Goal: Task Accomplishment & Management: Use online tool/utility

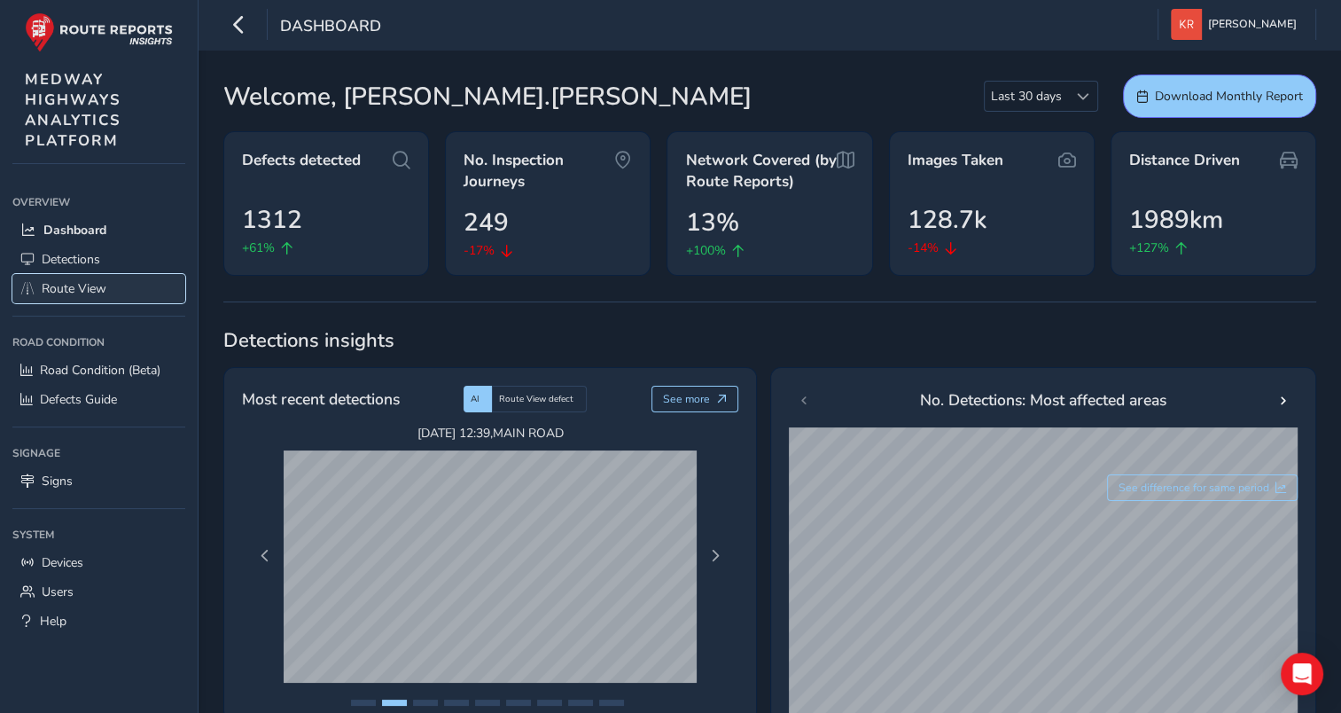
click at [42, 287] on span "Route View" at bounding box center [74, 288] width 65 height 17
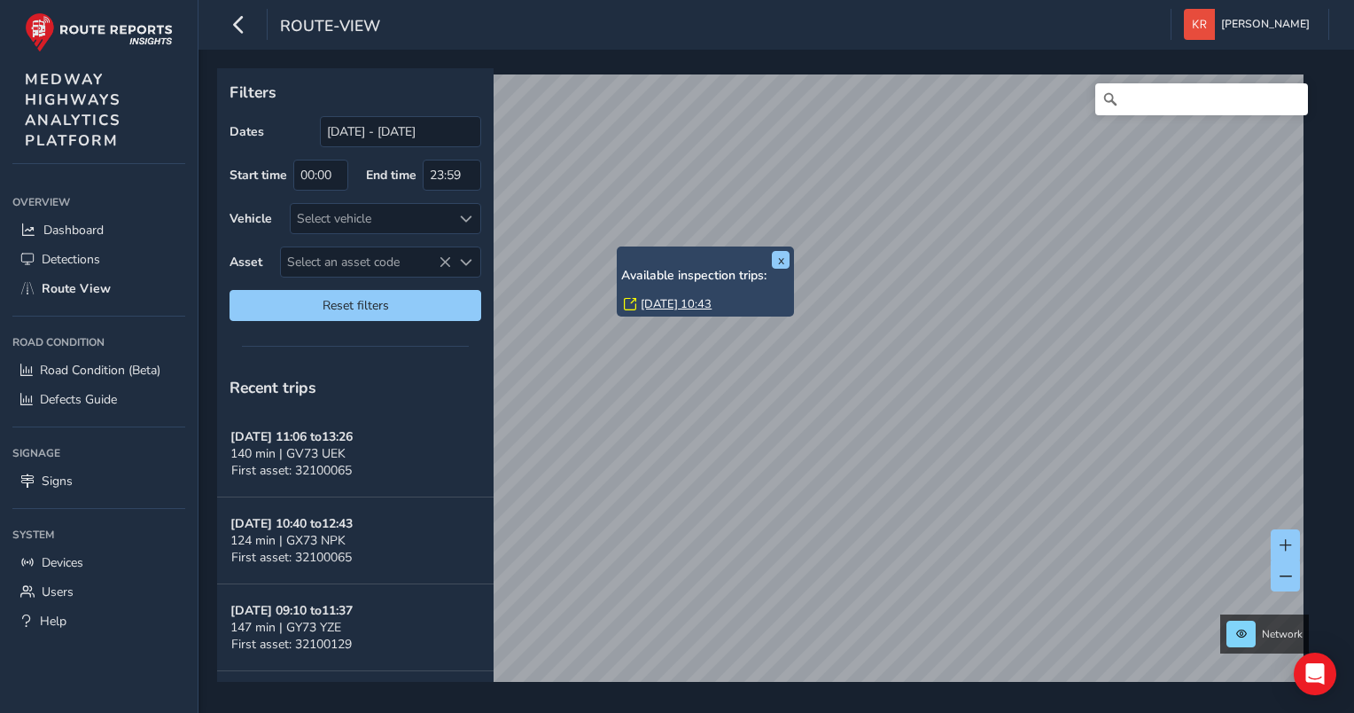
click at [663, 306] on link "Mon, 29 Sep, 10:43" at bounding box center [676, 304] width 71 height 16
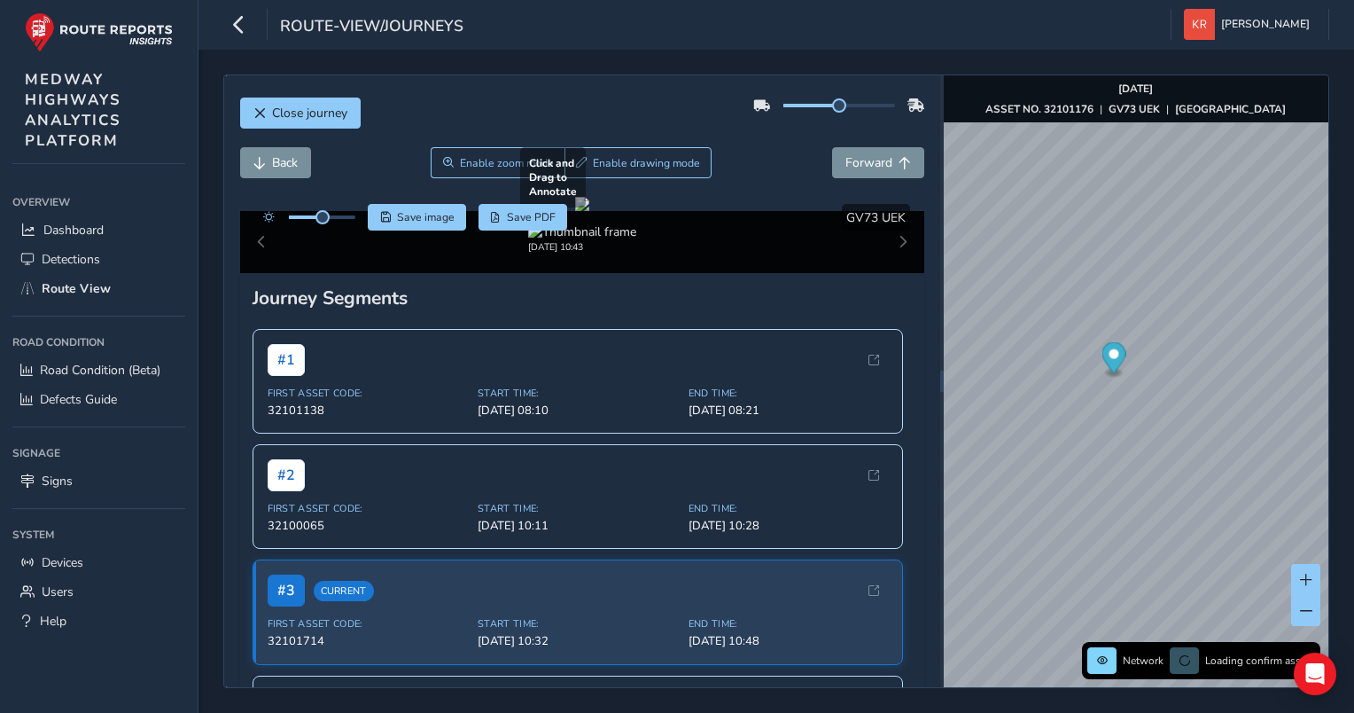
drag, startPoint x: 549, startPoint y: 303, endPoint x: 689, endPoint y: 319, distance: 140.9
click at [589, 211] on div at bounding box center [582, 204] width 14 height 14
click at [266, 163] on button "Back" at bounding box center [275, 162] width 71 height 31
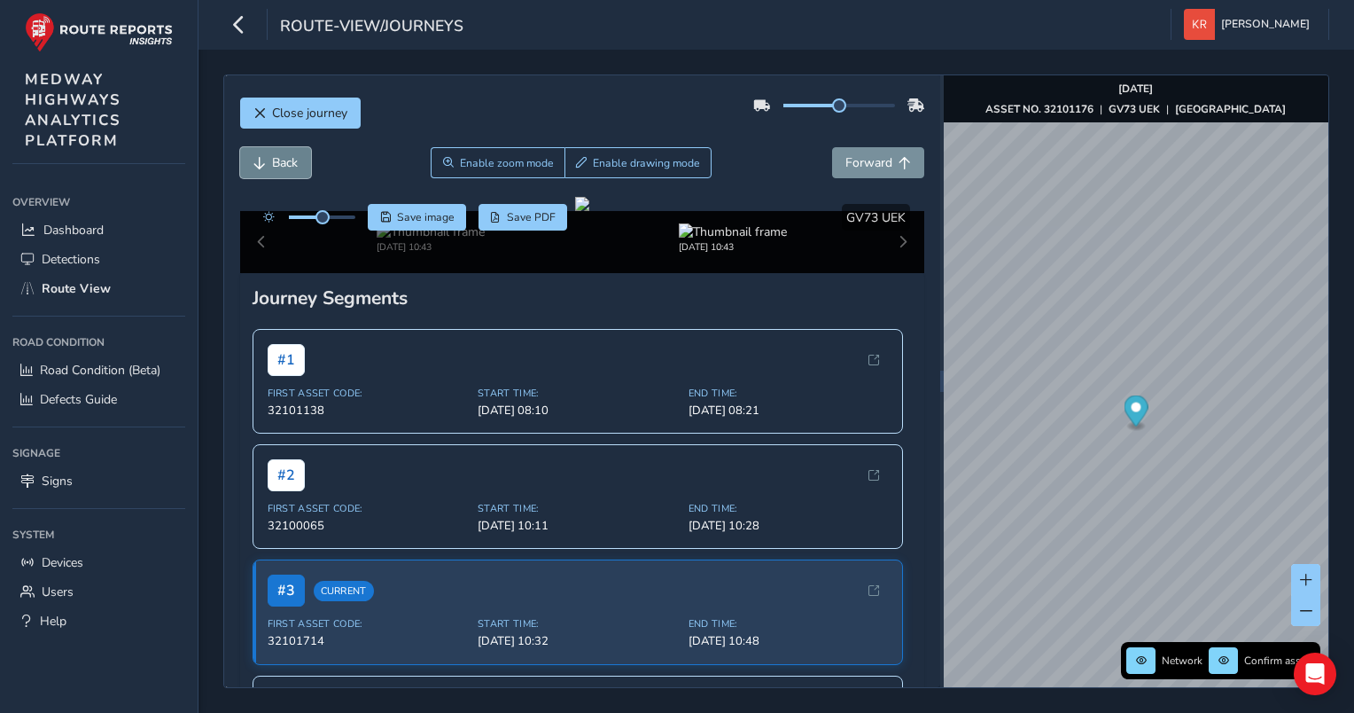
click at [266, 163] on button "Back" at bounding box center [275, 162] width 71 height 31
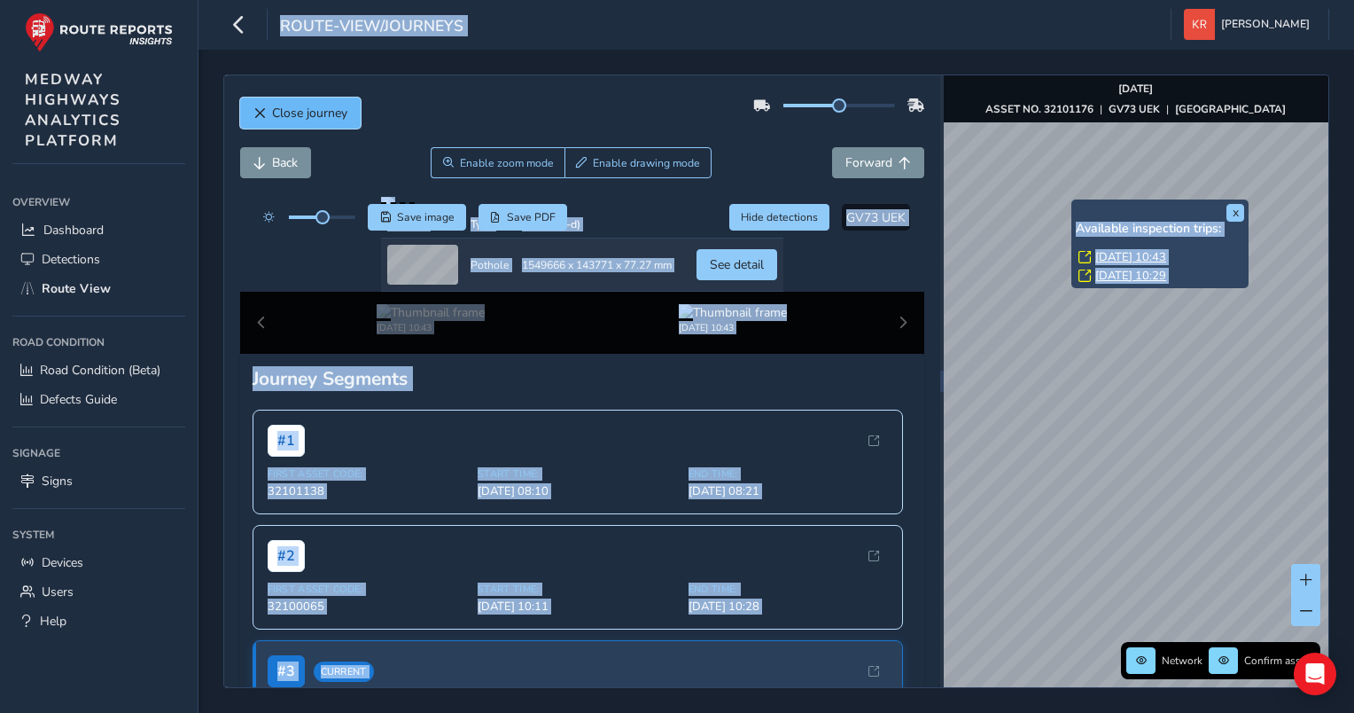
click at [323, 109] on span "Close journey" at bounding box center [309, 113] width 75 height 17
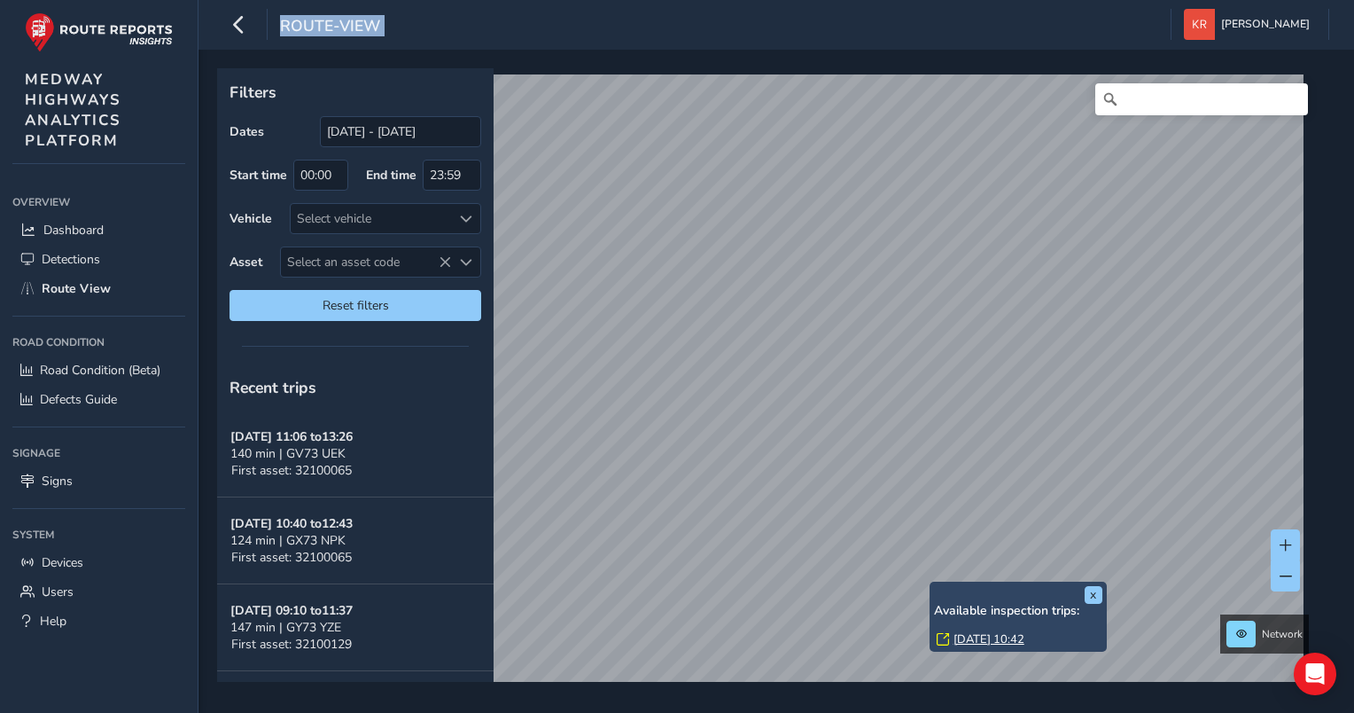
click at [962, 635] on link "Mon, 29 Sep, 10:42" at bounding box center [989, 639] width 71 height 16
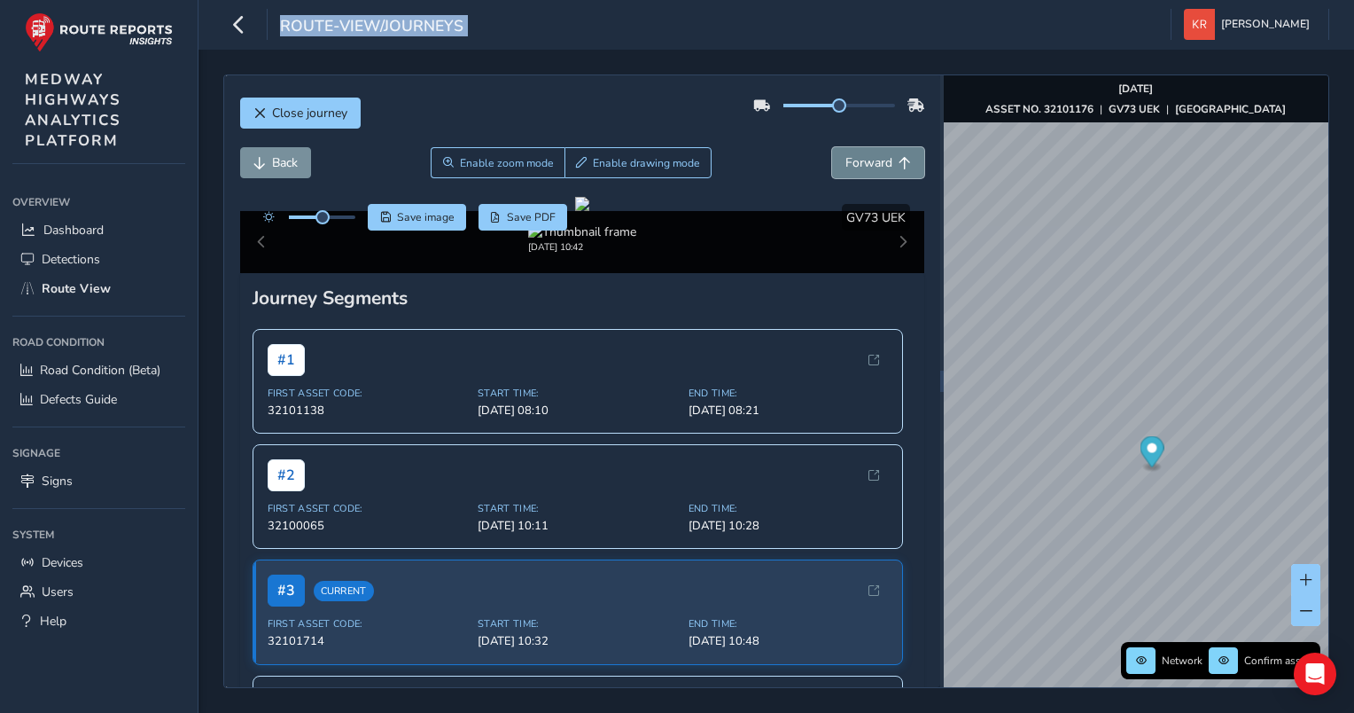
click at [845, 168] on span "Forward" at bounding box center [868, 162] width 47 height 17
click at [269, 163] on button "Back" at bounding box center [275, 162] width 71 height 31
click at [269, 164] on button "Back" at bounding box center [275, 162] width 71 height 31
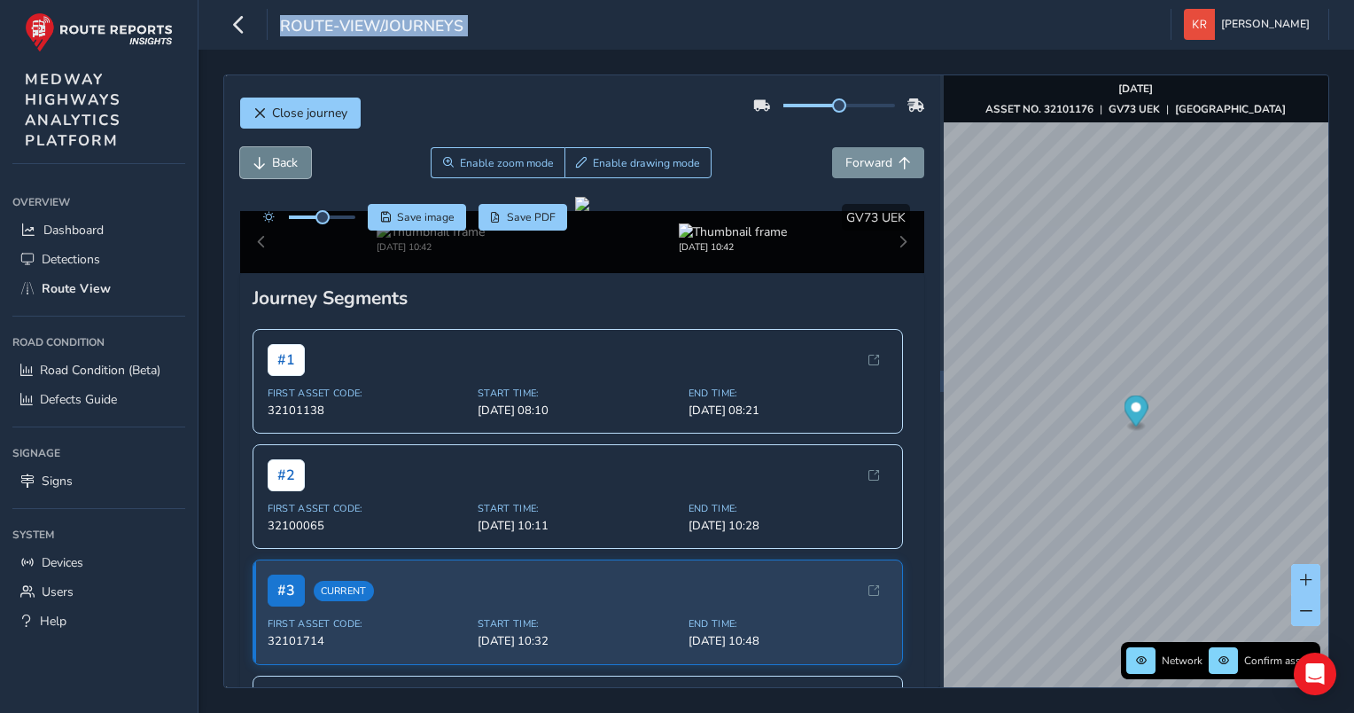
click at [269, 164] on button "Back" at bounding box center [275, 162] width 71 height 31
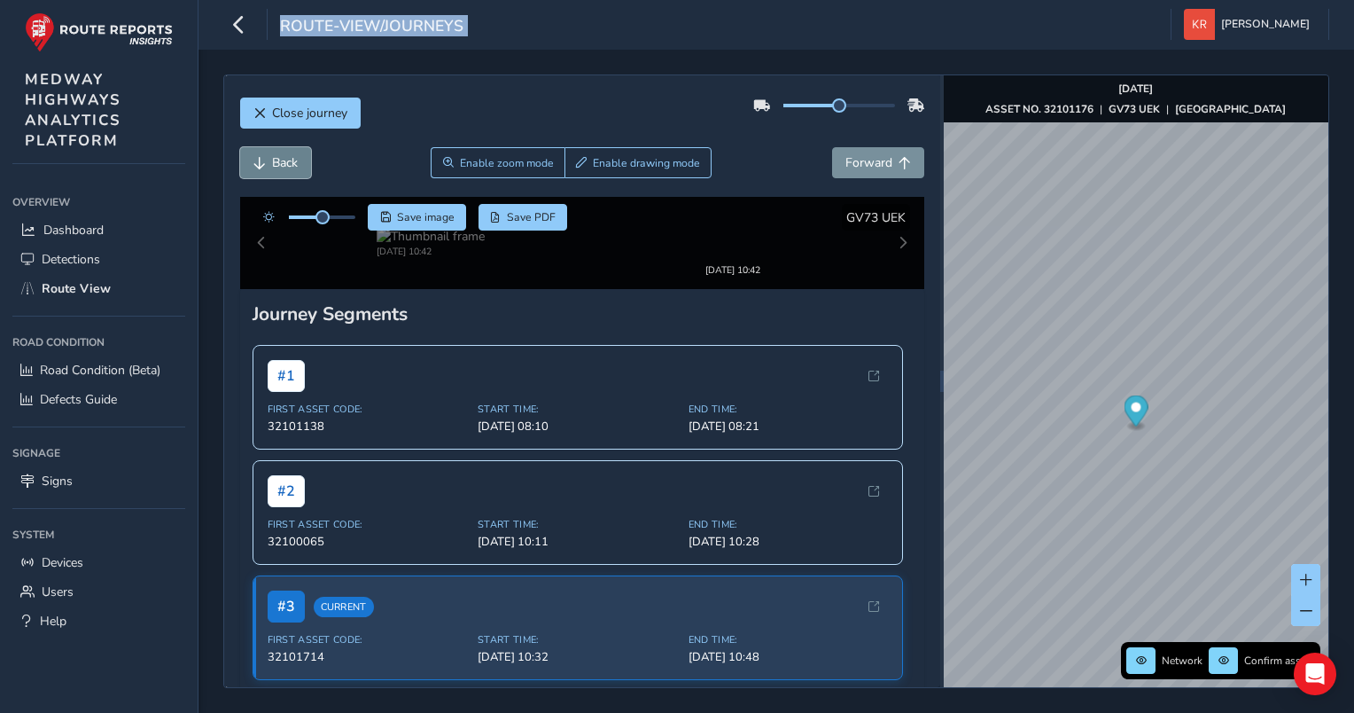
click at [269, 164] on button "Back" at bounding box center [275, 162] width 71 height 31
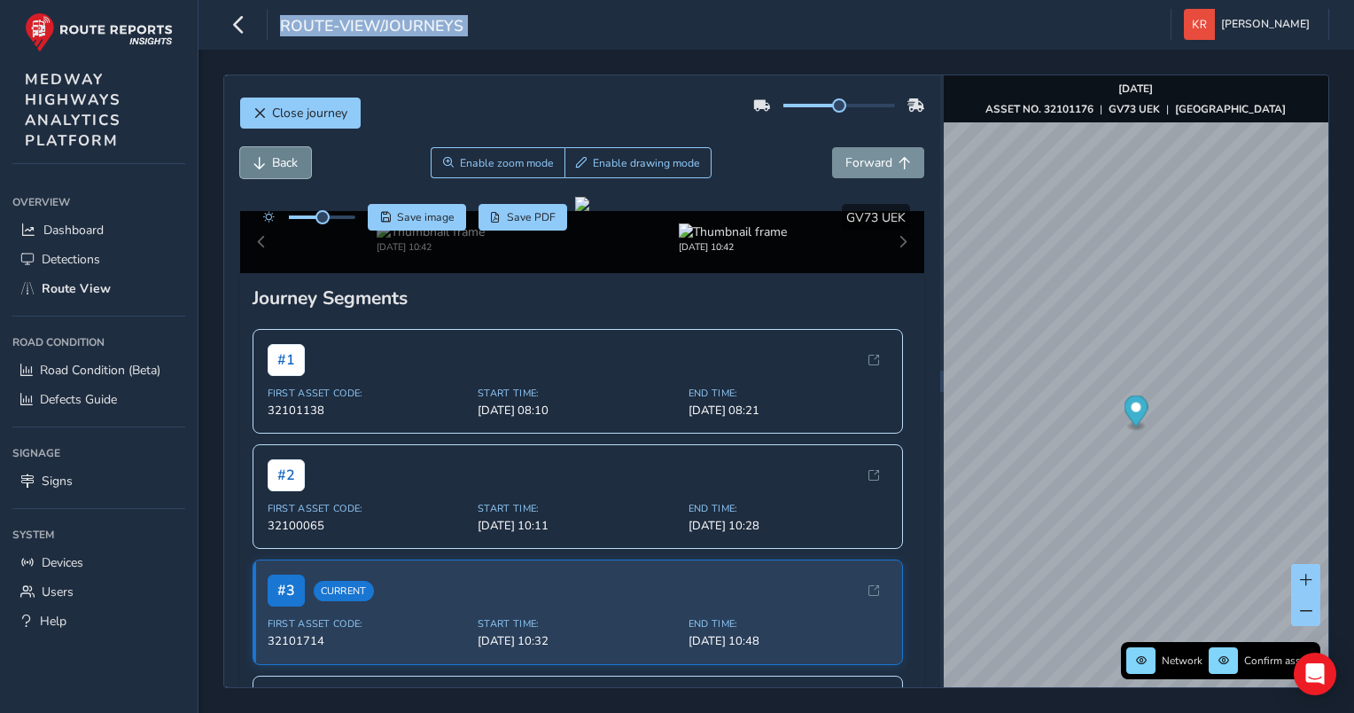
click at [269, 164] on button "Back" at bounding box center [275, 162] width 71 height 31
click at [657, 253] on div "Sep 29 2025, 10:42" at bounding box center [582, 238] width 604 height 30
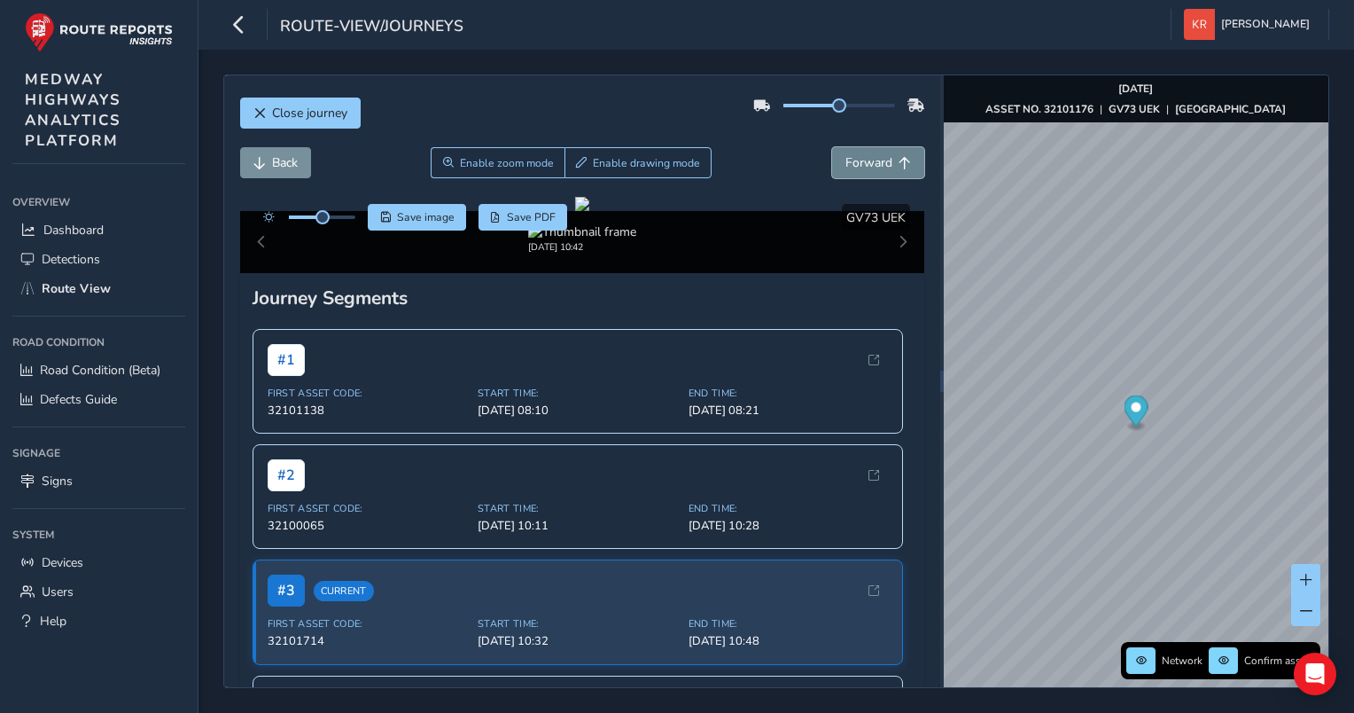
click at [847, 163] on span "Forward" at bounding box center [868, 162] width 47 height 17
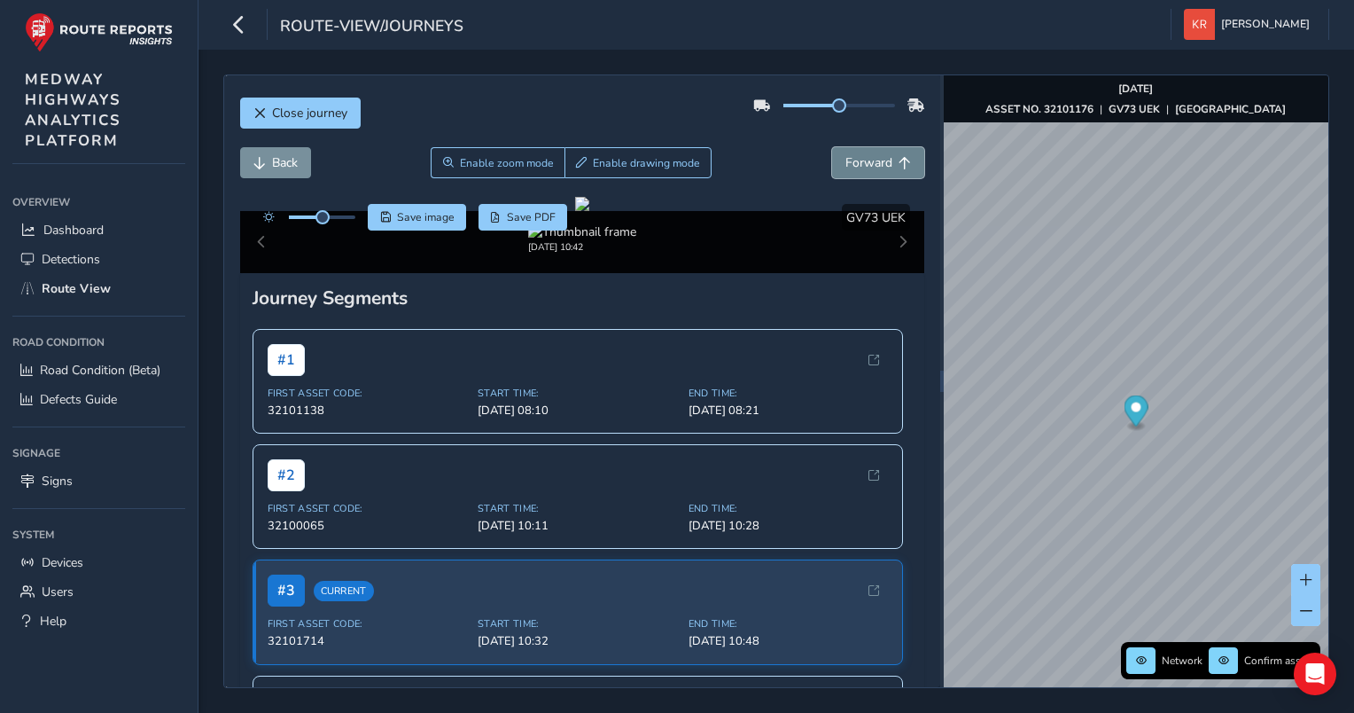
click at [847, 163] on span "Forward" at bounding box center [868, 162] width 47 height 17
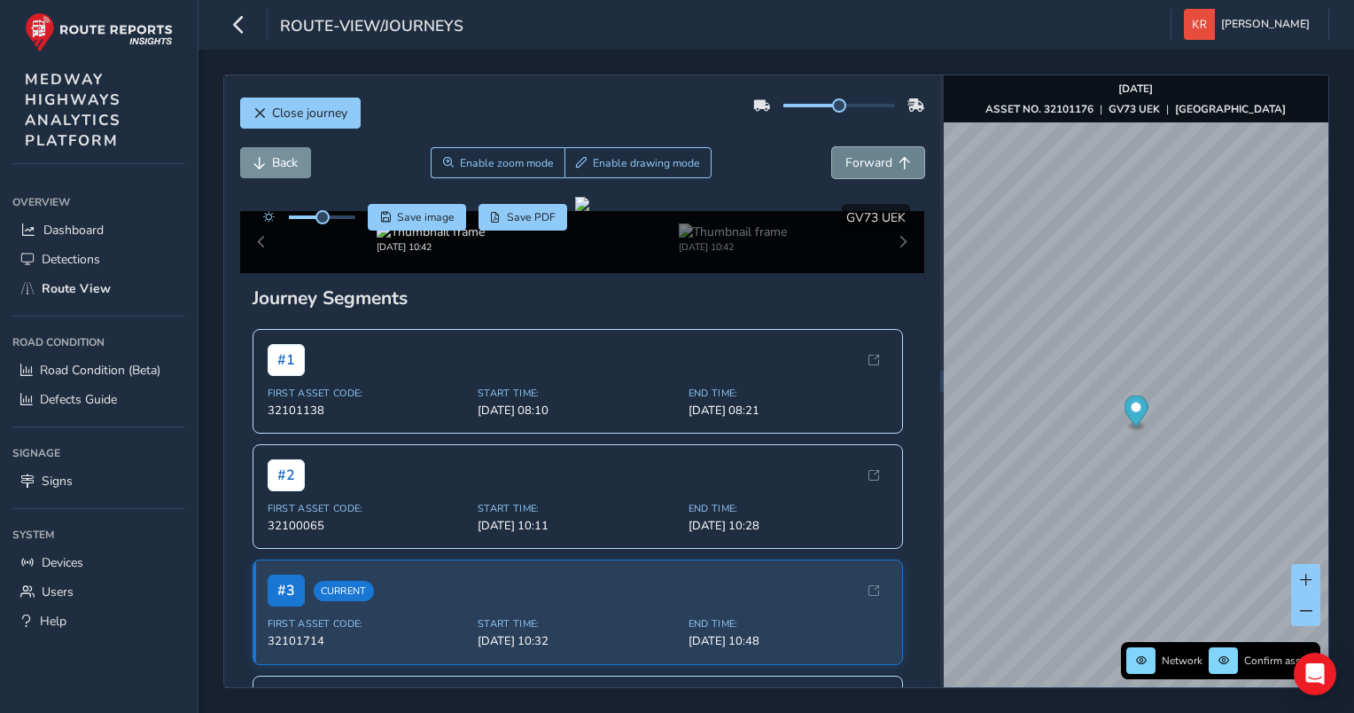
click at [847, 163] on span "Forward" at bounding box center [868, 162] width 47 height 17
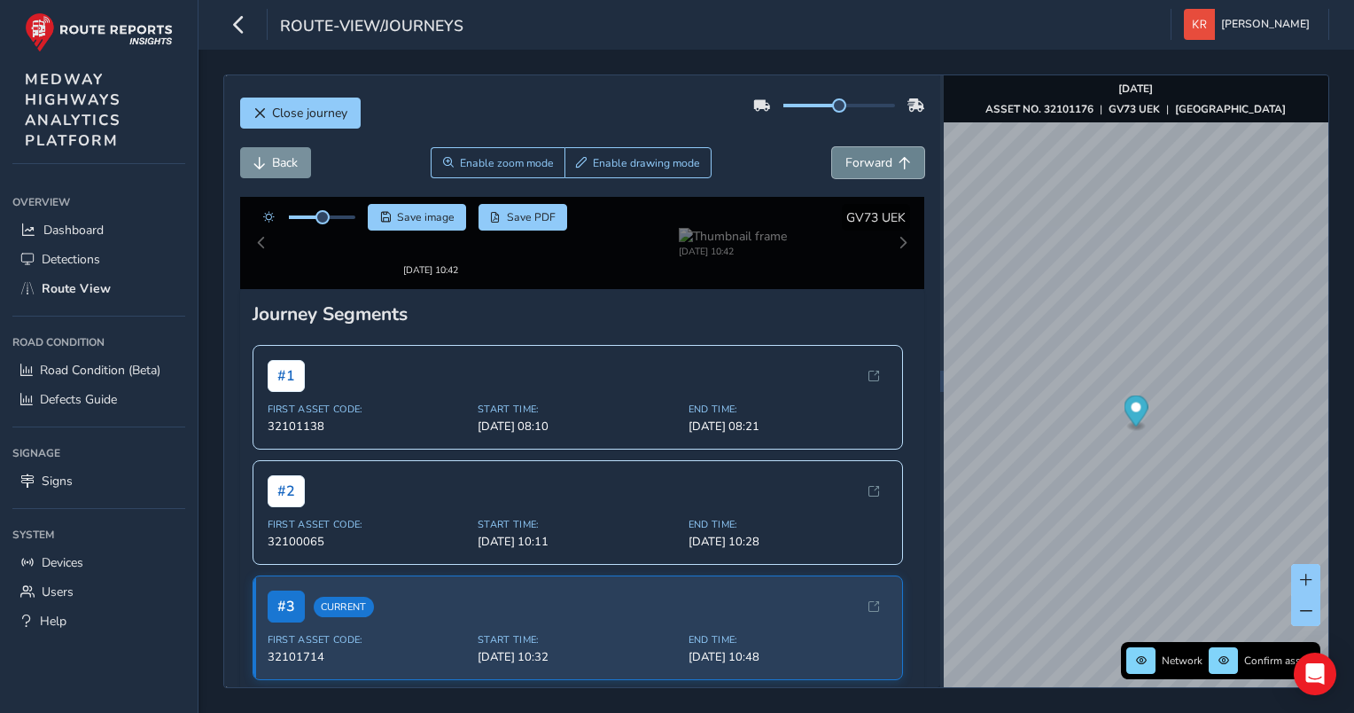
click at [847, 163] on span "Forward" at bounding box center [868, 162] width 47 height 17
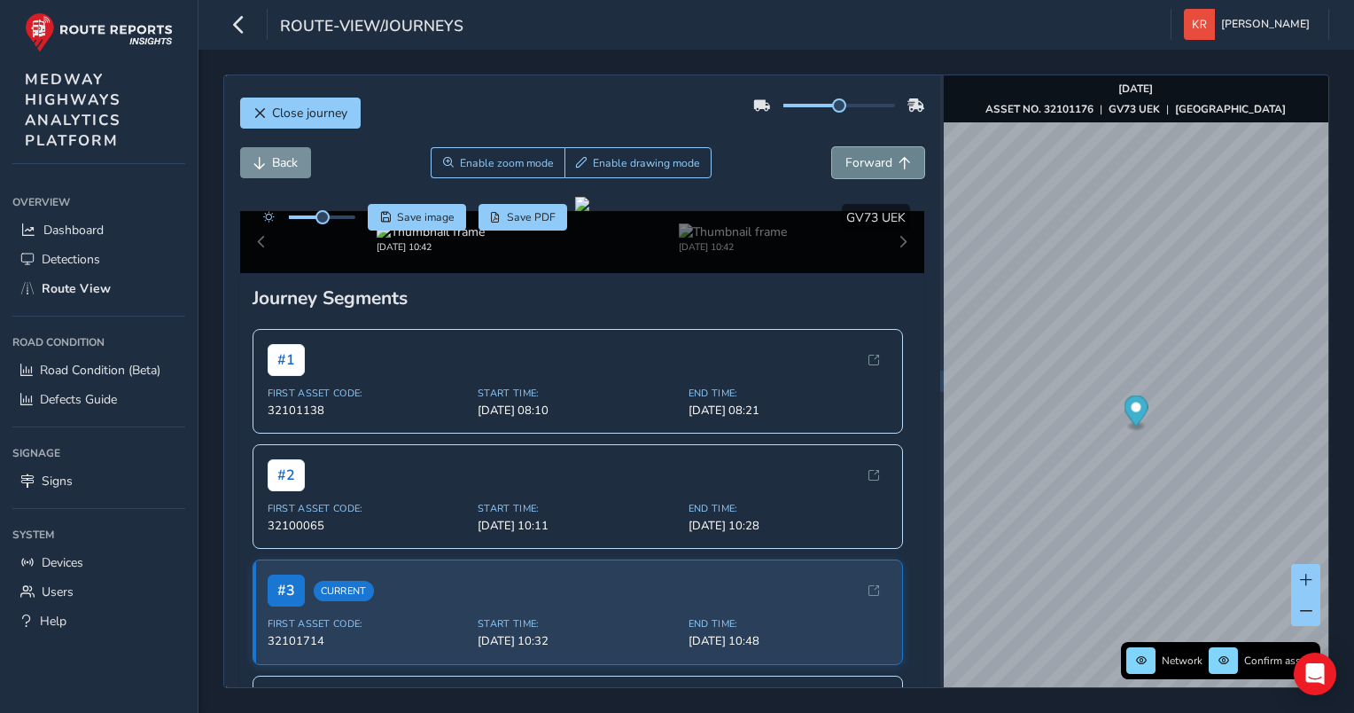
click at [847, 163] on span "Forward" at bounding box center [868, 162] width 47 height 17
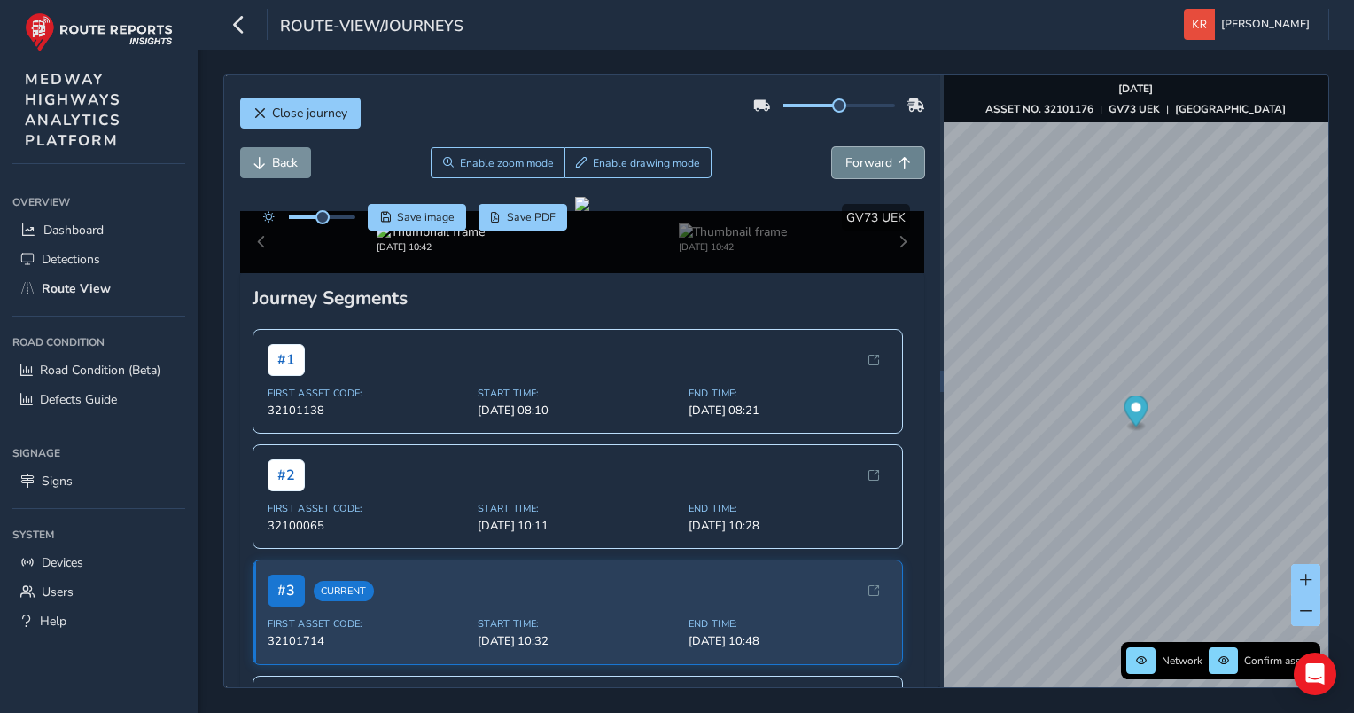
click at [847, 163] on span "Forward" at bounding box center [868, 162] width 47 height 17
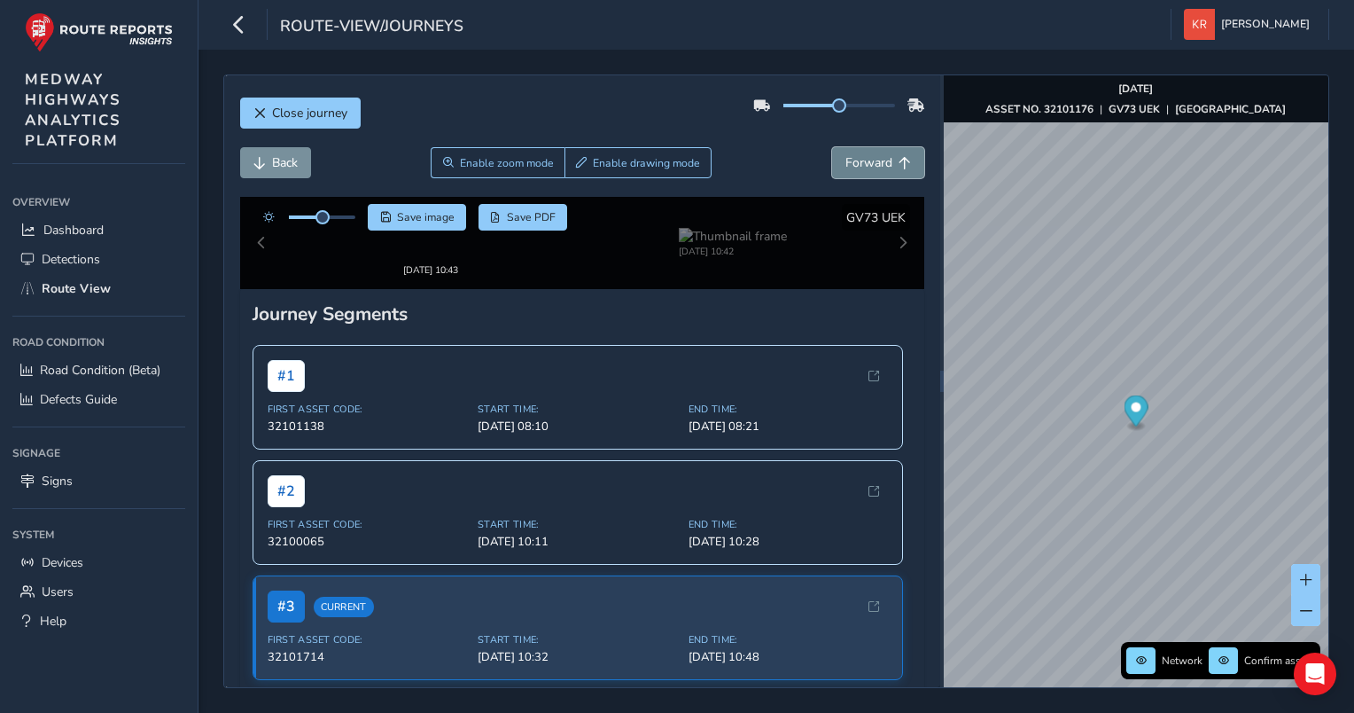
click at [847, 163] on span "Forward" at bounding box center [868, 162] width 47 height 17
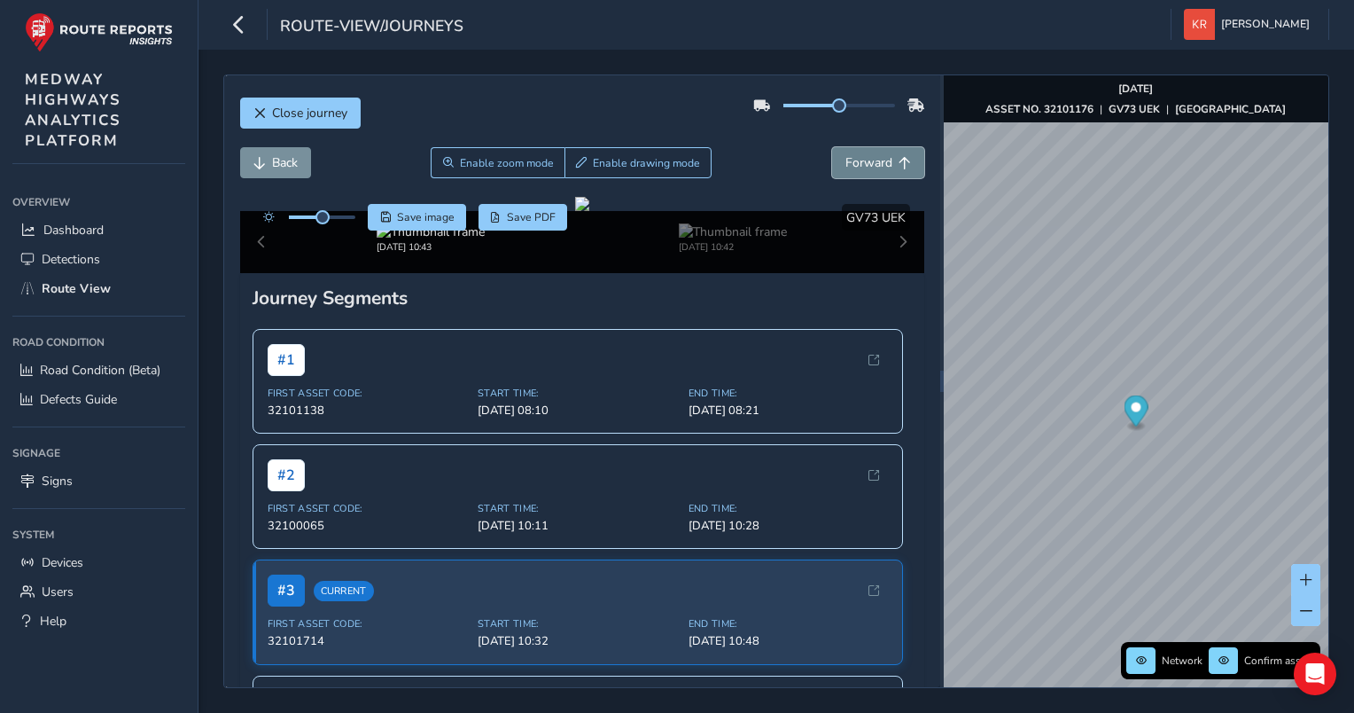
click at [847, 163] on span "Forward" at bounding box center [868, 162] width 47 height 17
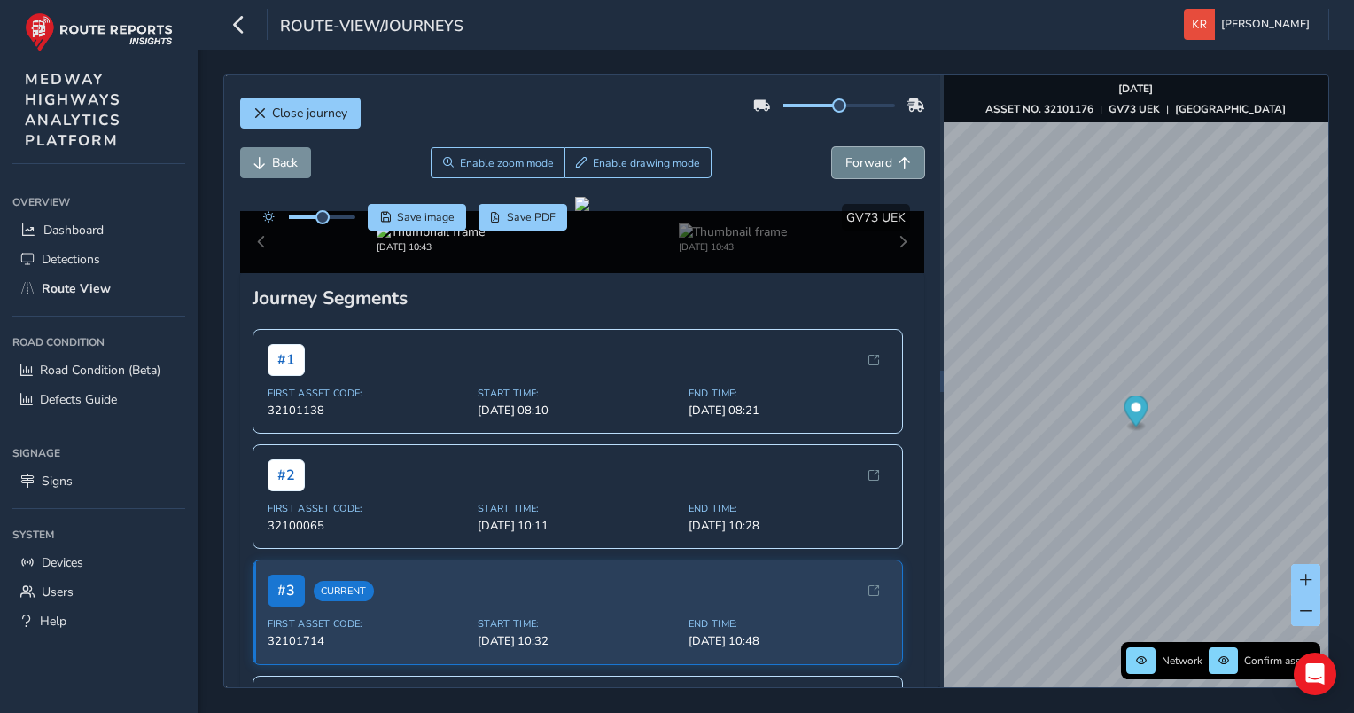
click at [847, 163] on span "Forward" at bounding box center [868, 162] width 47 height 17
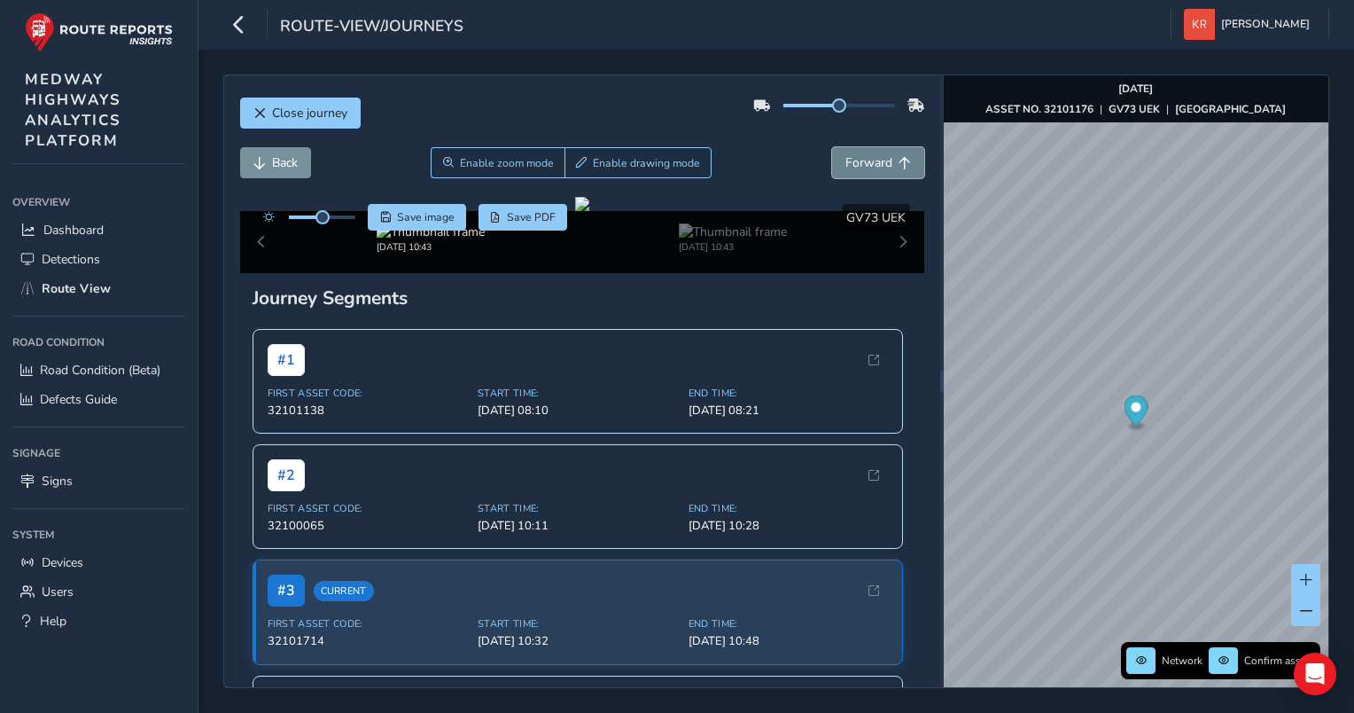
click at [847, 163] on span "Forward" at bounding box center [868, 162] width 47 height 17
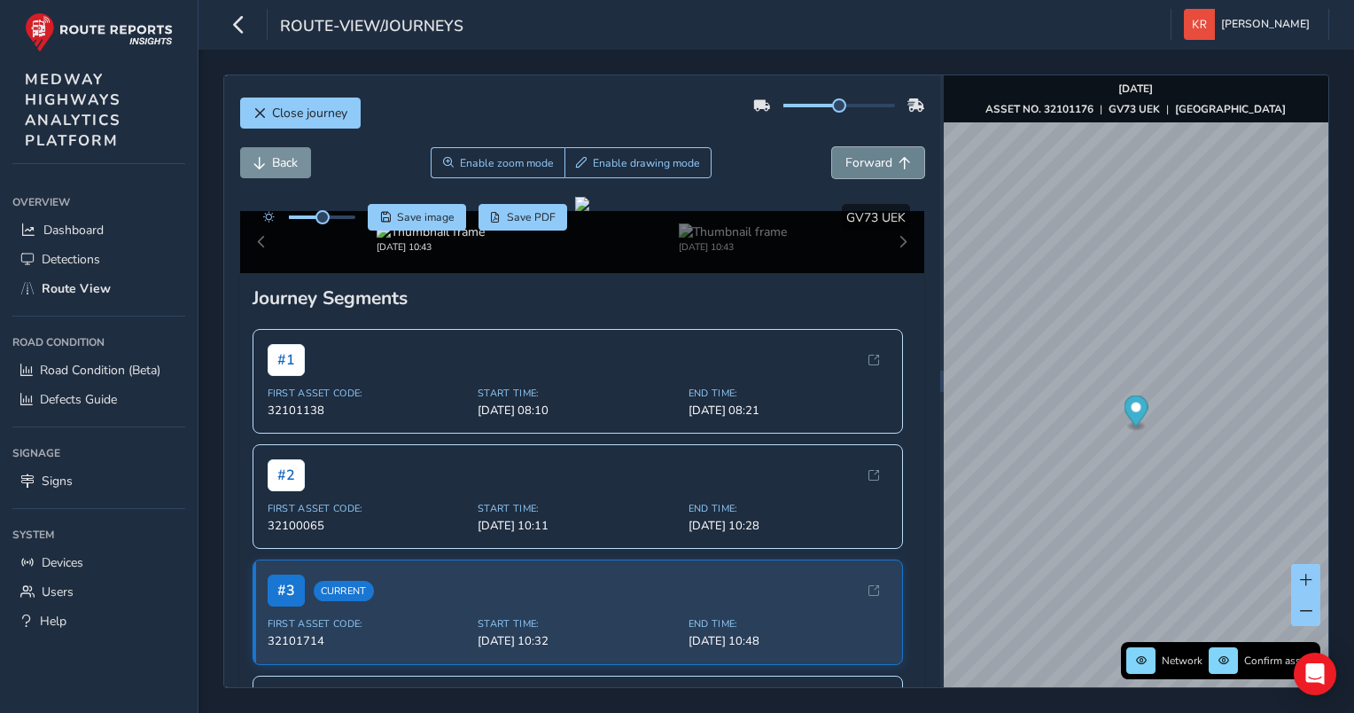
click at [847, 163] on span "Forward" at bounding box center [868, 162] width 47 height 17
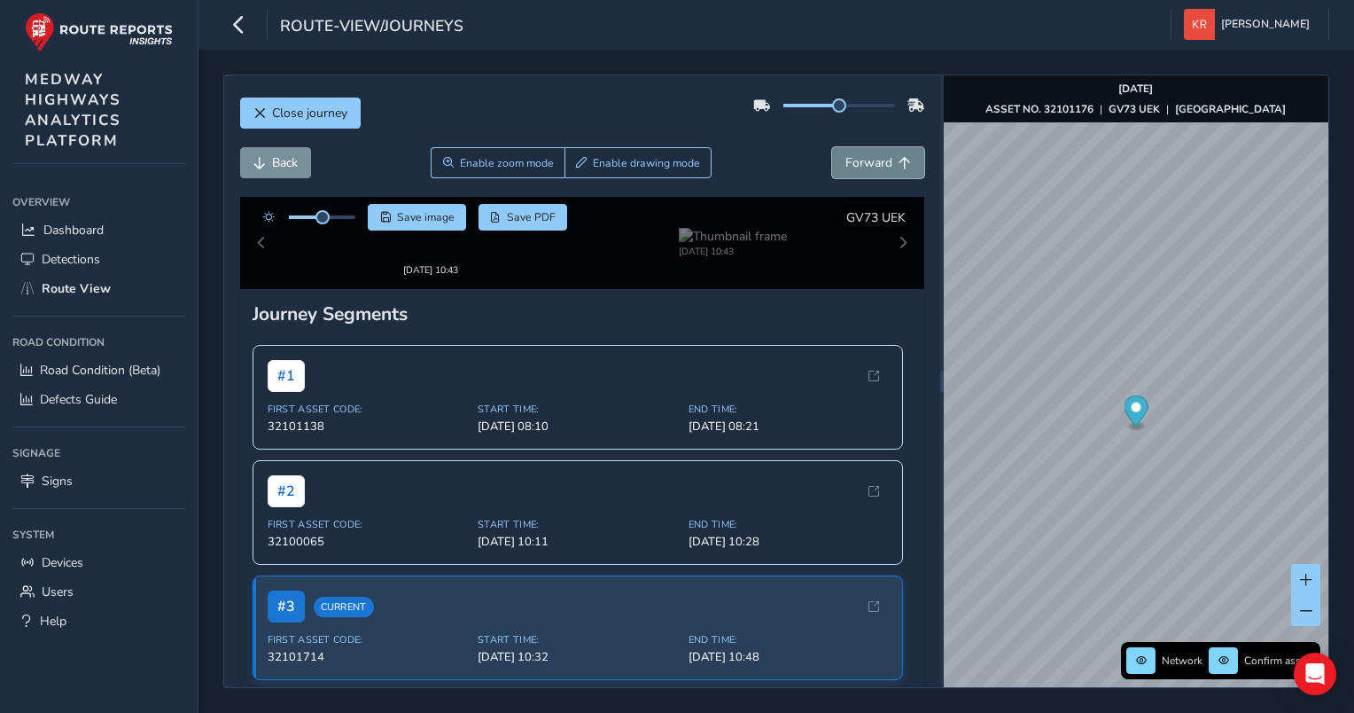
click at [847, 163] on span "Forward" at bounding box center [868, 162] width 47 height 17
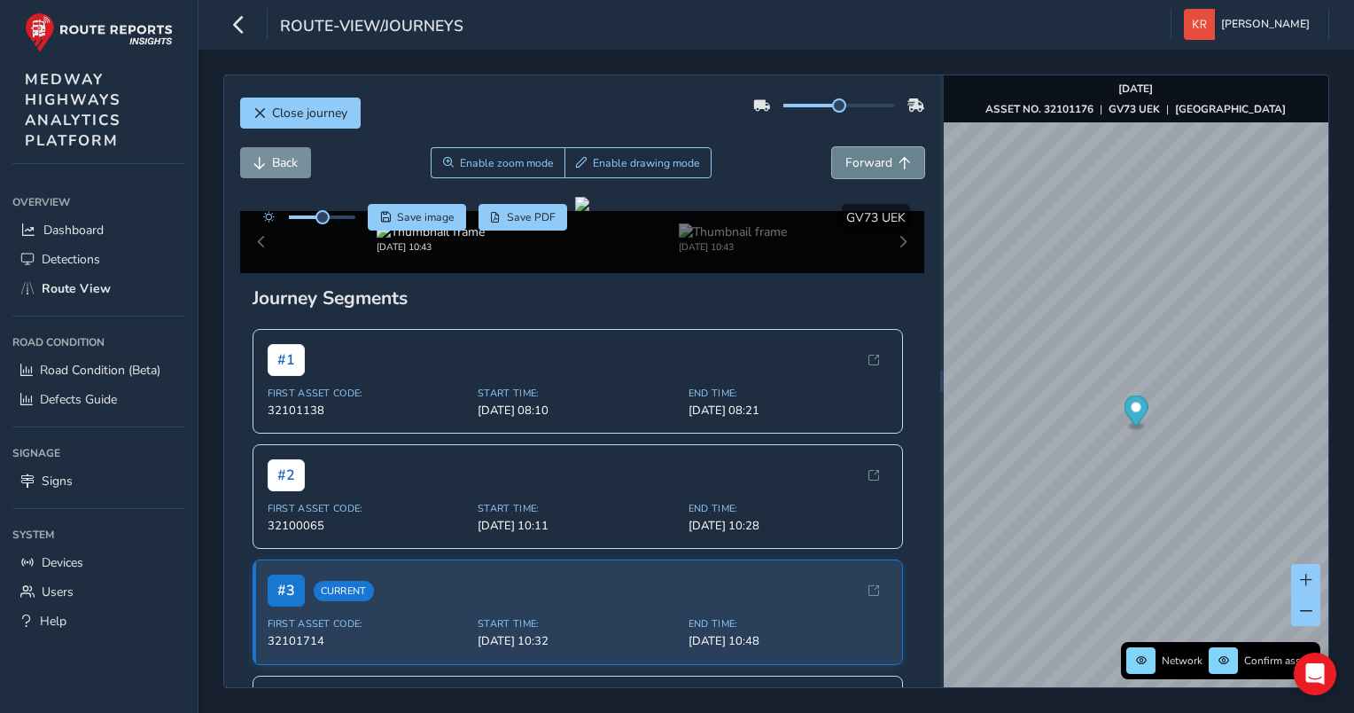
click at [847, 163] on span "Forward" at bounding box center [868, 162] width 47 height 17
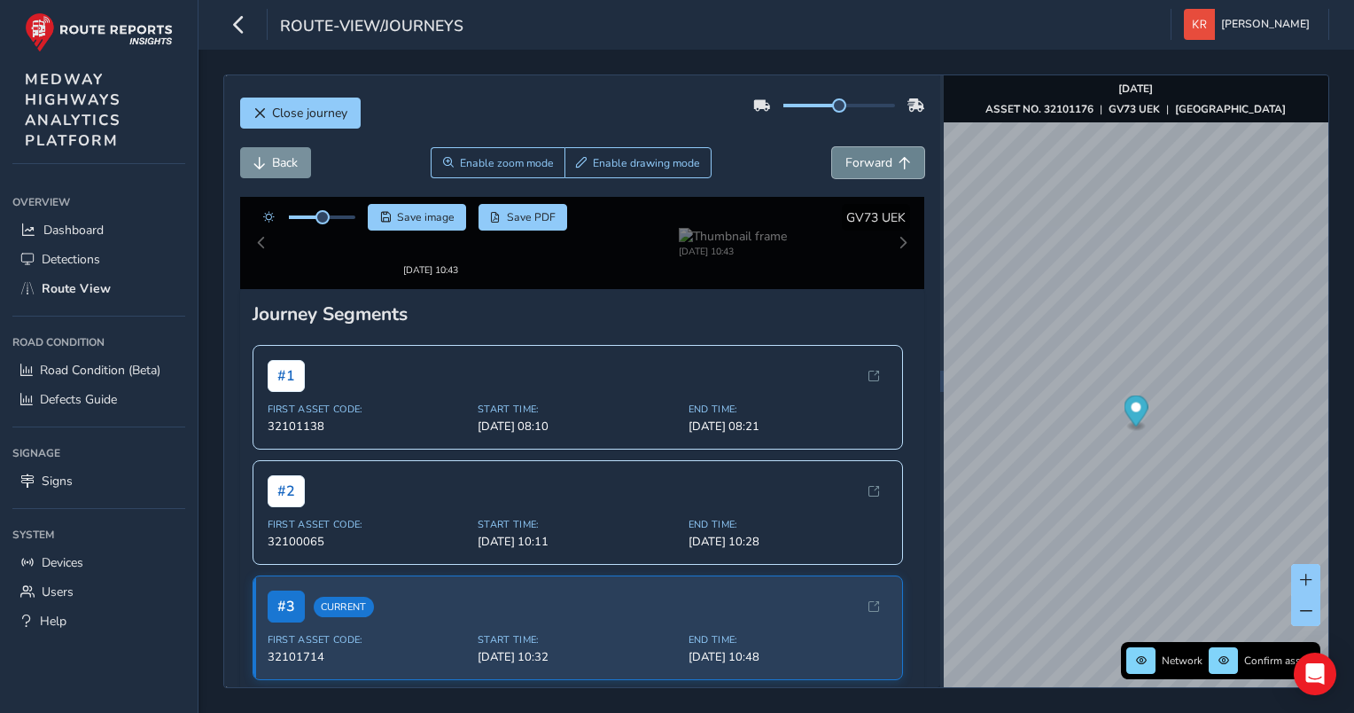
click at [847, 163] on span "Forward" at bounding box center [868, 162] width 47 height 17
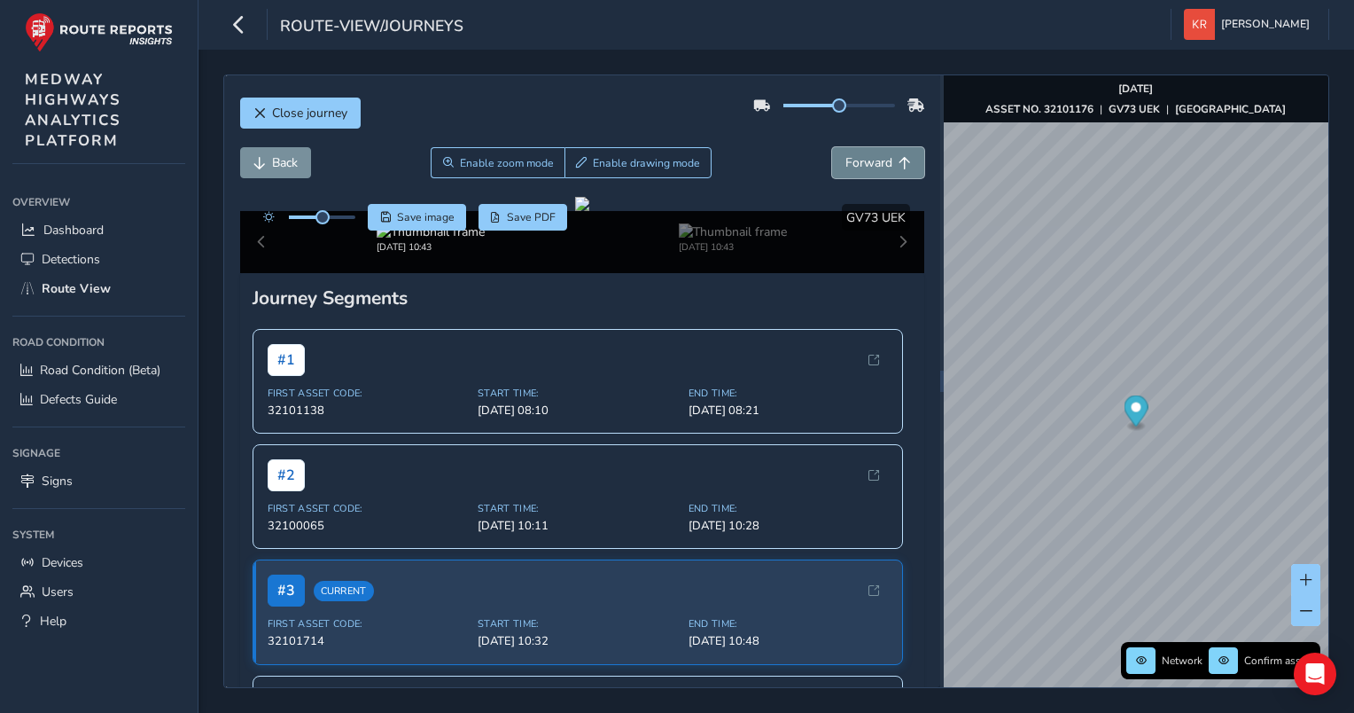
click at [847, 163] on span "Forward" at bounding box center [868, 162] width 47 height 17
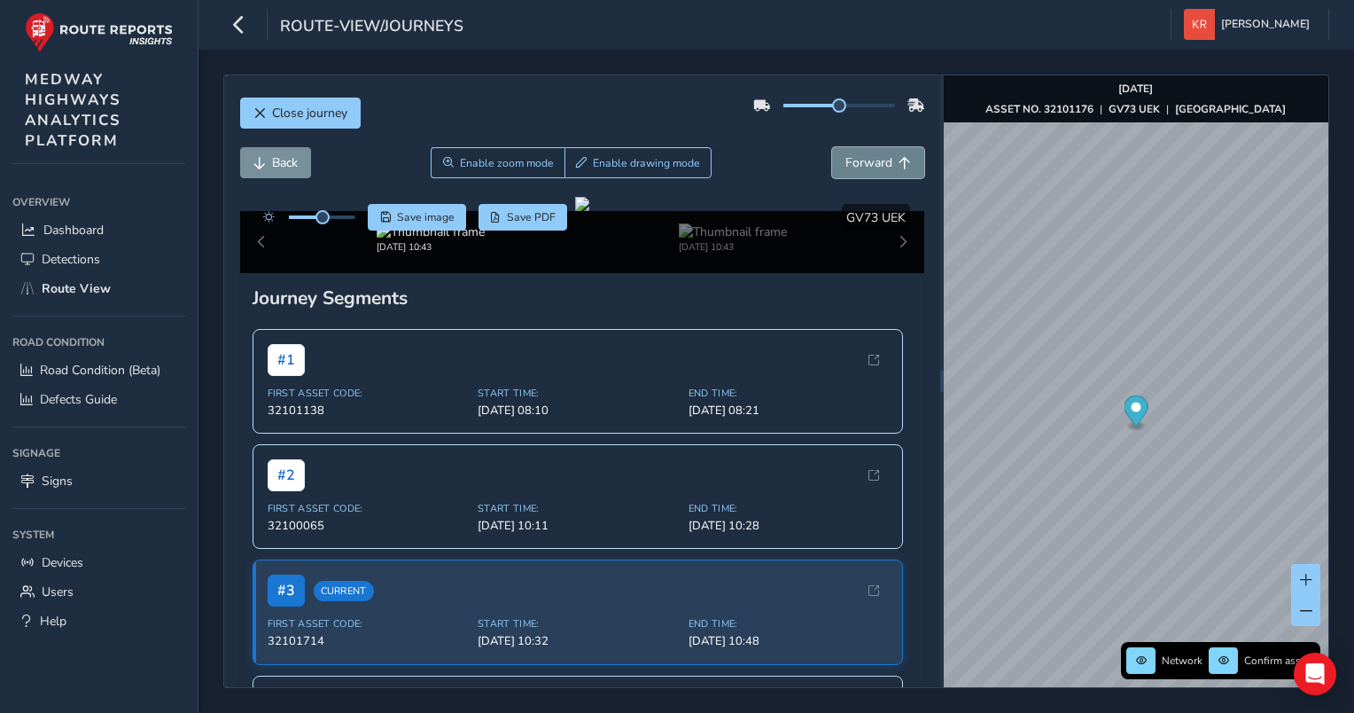
click at [847, 163] on span "Forward" at bounding box center [868, 162] width 47 height 17
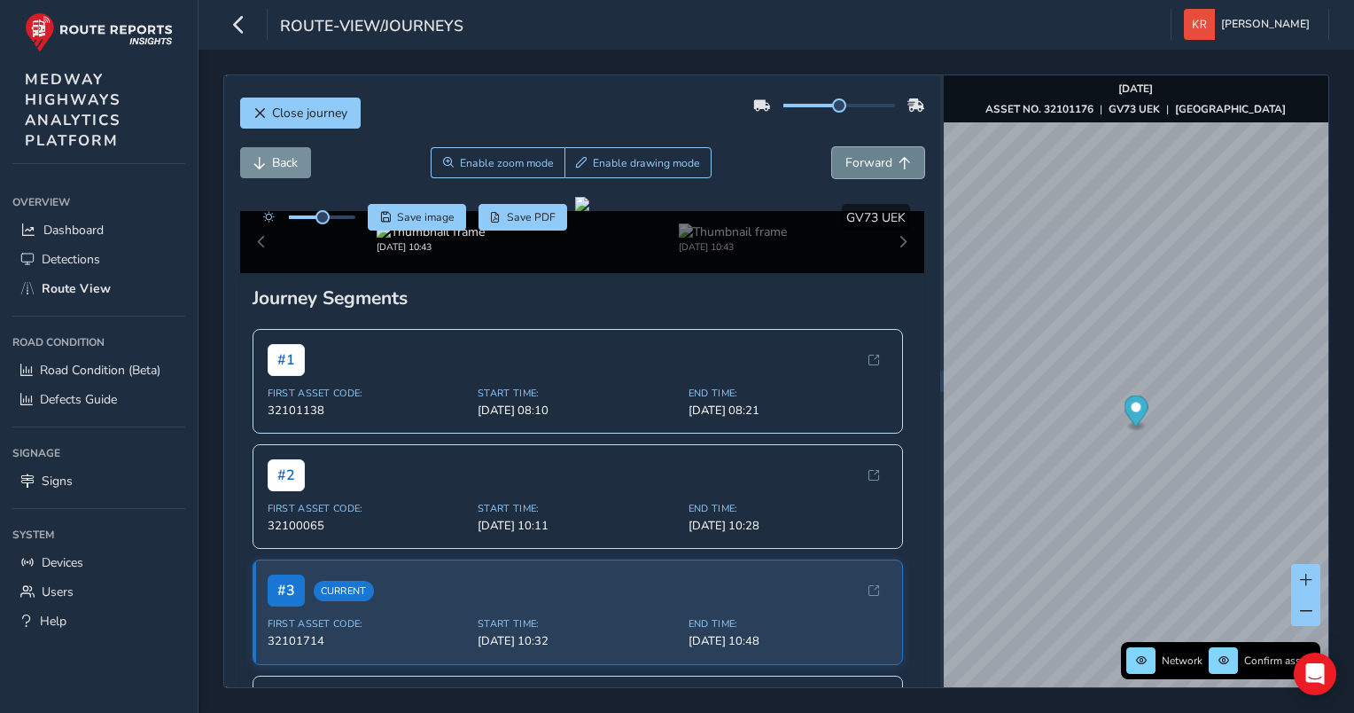
click at [847, 163] on span "Forward" at bounding box center [868, 162] width 47 height 17
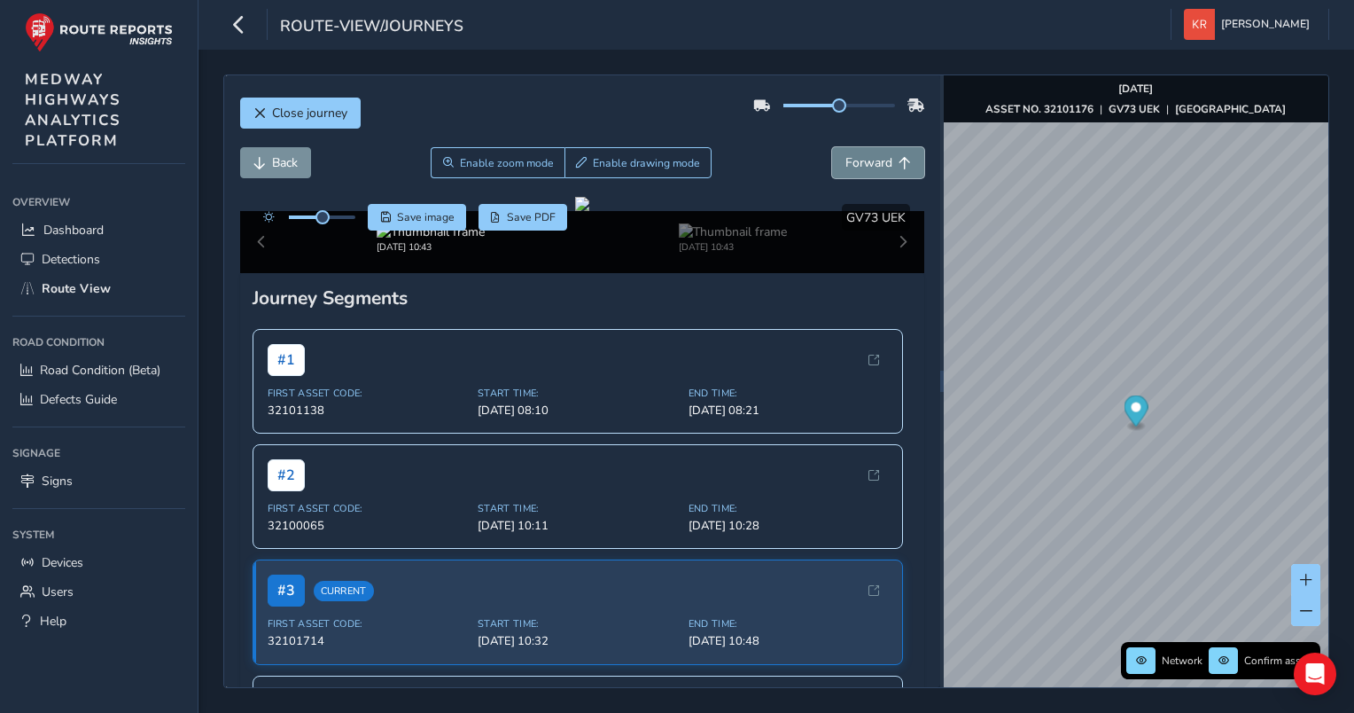
click at [847, 163] on span "Forward" at bounding box center [868, 162] width 47 height 17
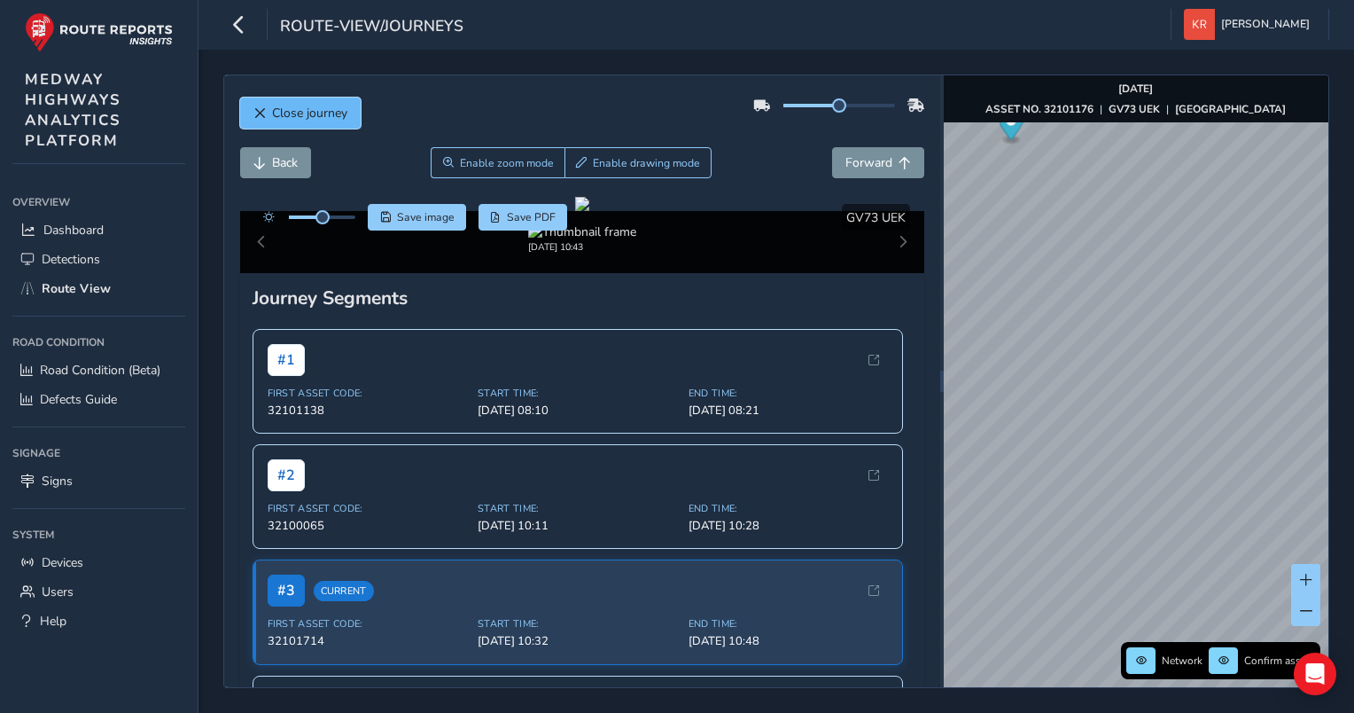
click at [268, 106] on button "Close journey" at bounding box center [300, 112] width 121 height 31
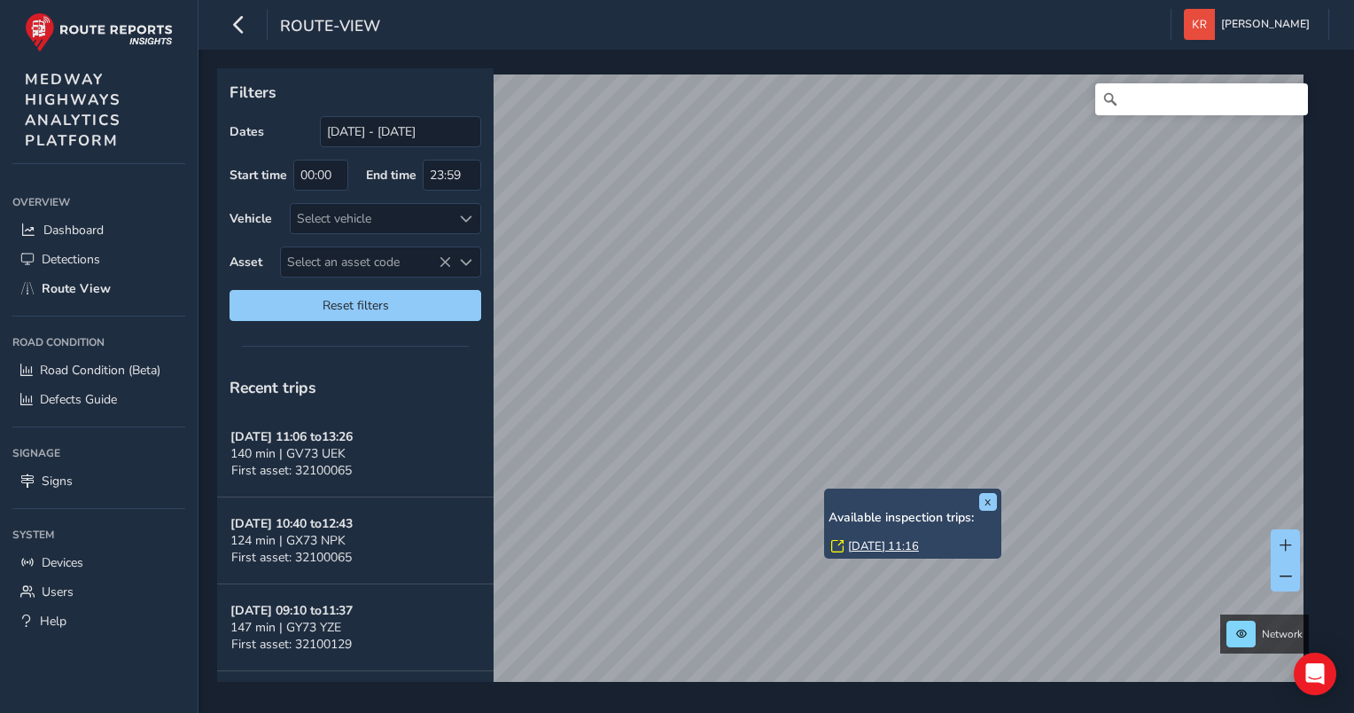
click at [861, 544] on link "Mon, 15 Sep, 11:16" at bounding box center [883, 546] width 71 height 16
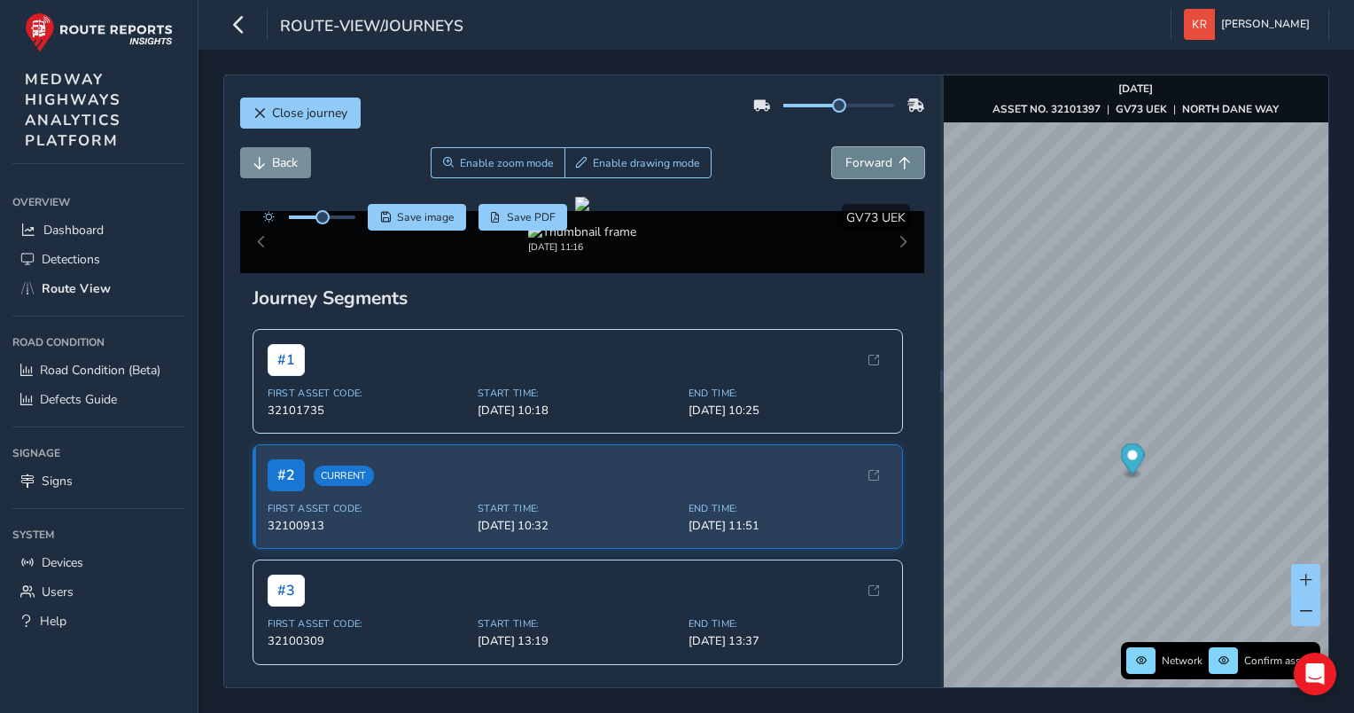
click at [845, 165] on span "Forward" at bounding box center [868, 162] width 47 height 17
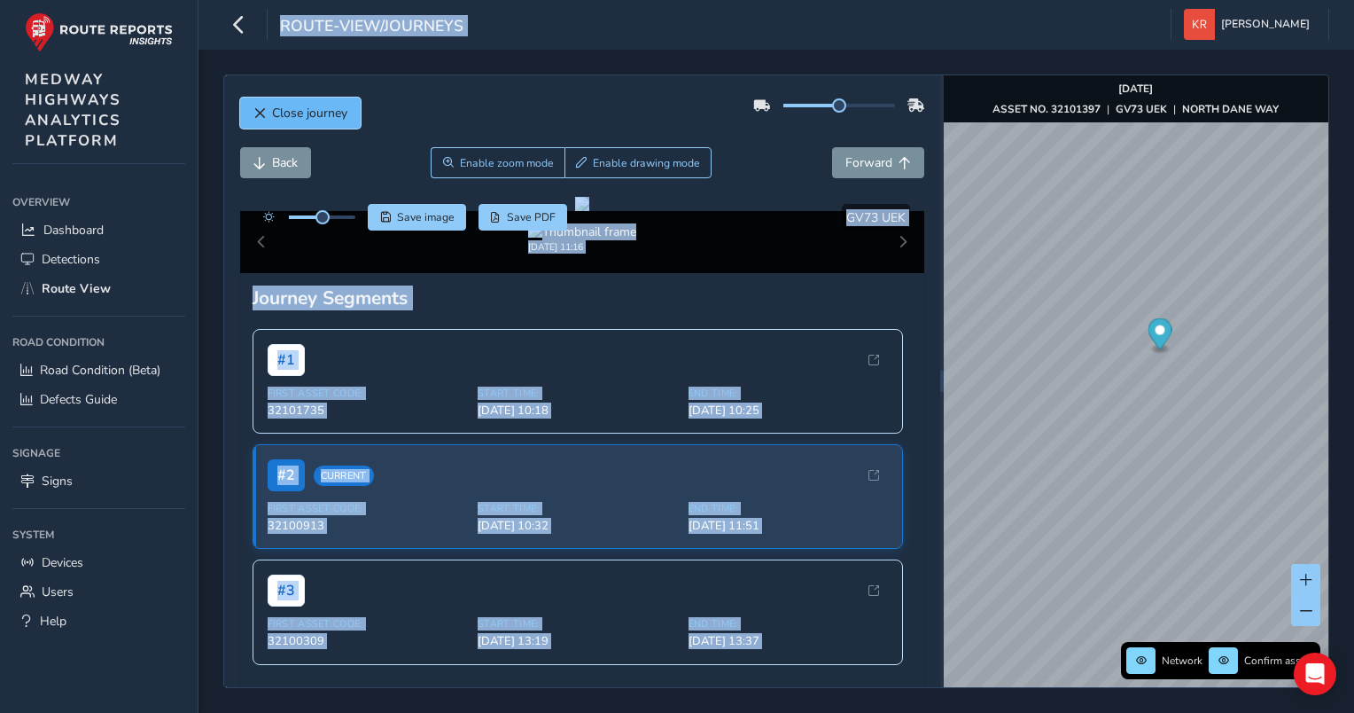
click at [313, 117] on span "Close journey" at bounding box center [309, 113] width 75 height 17
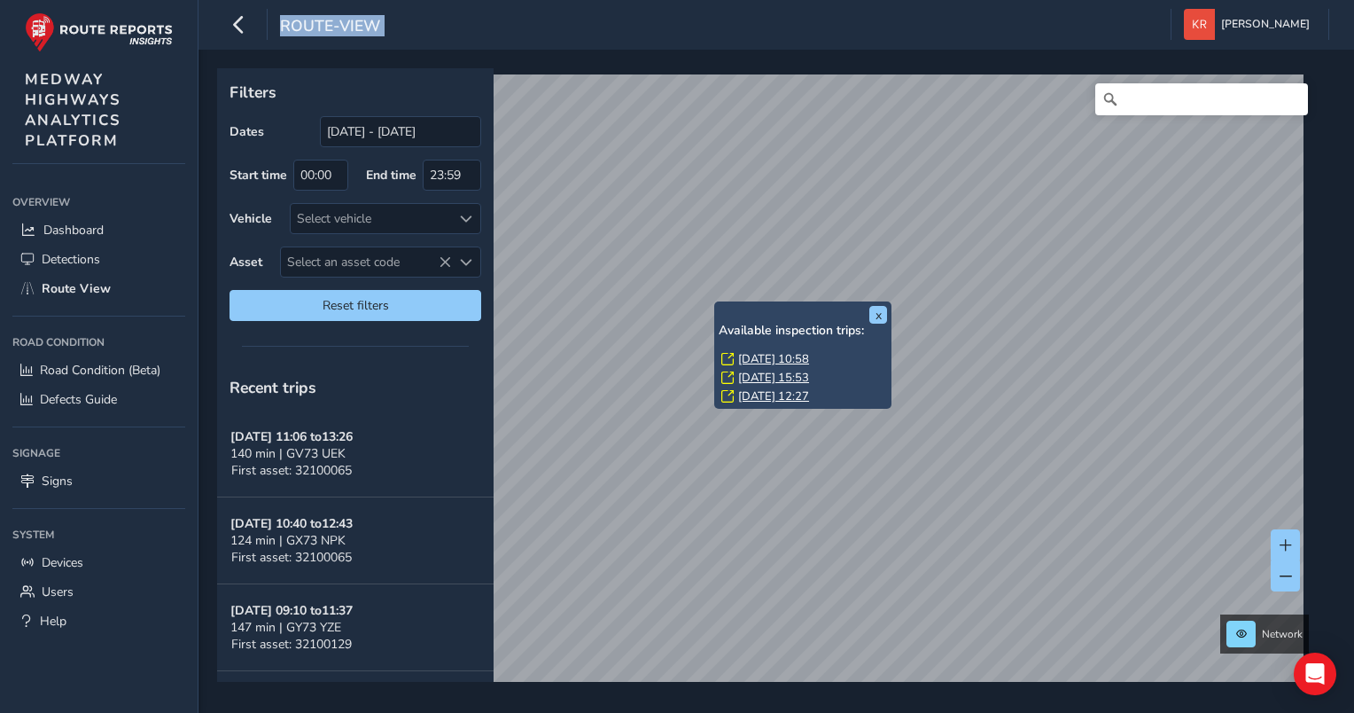
click at [766, 362] on link "Mon, 29 Sep, 10:58" at bounding box center [773, 359] width 71 height 16
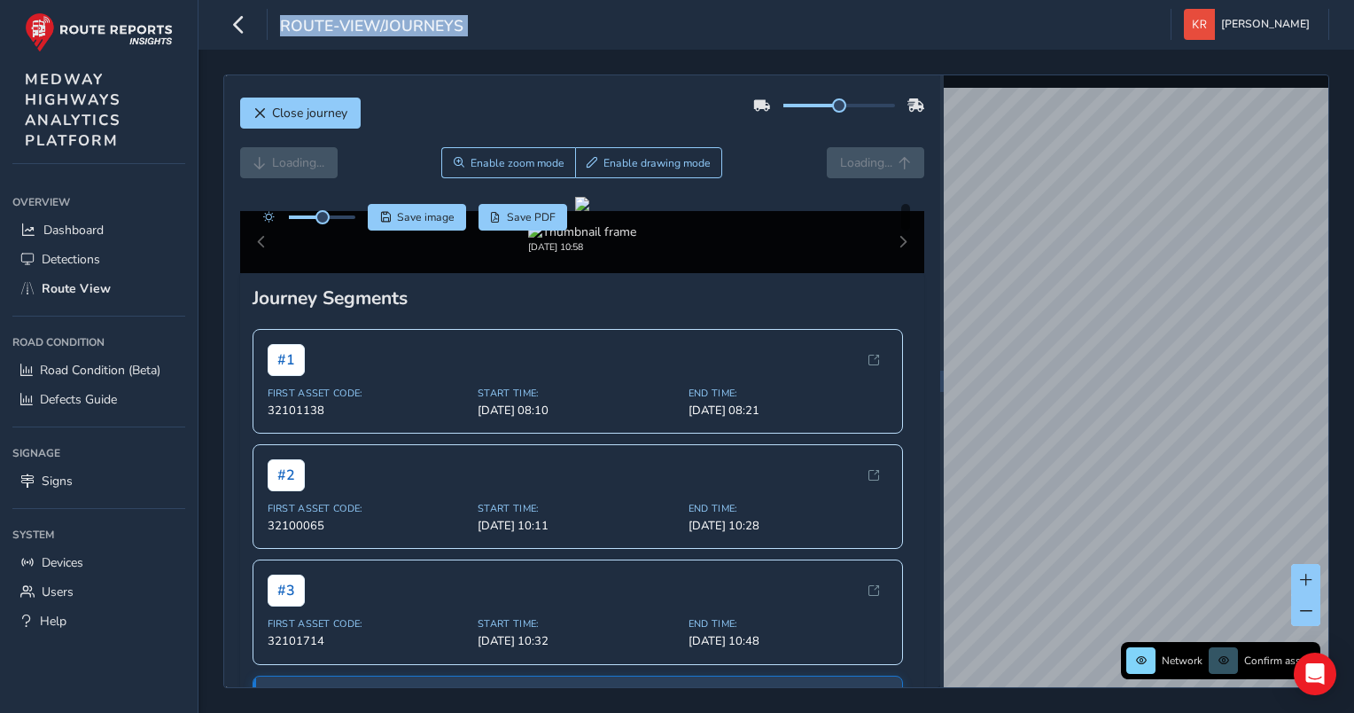
click at [774, 162] on div "Loading... Enable zoom mode Enable drawing mode Loading..." at bounding box center [582, 162] width 685 height 31
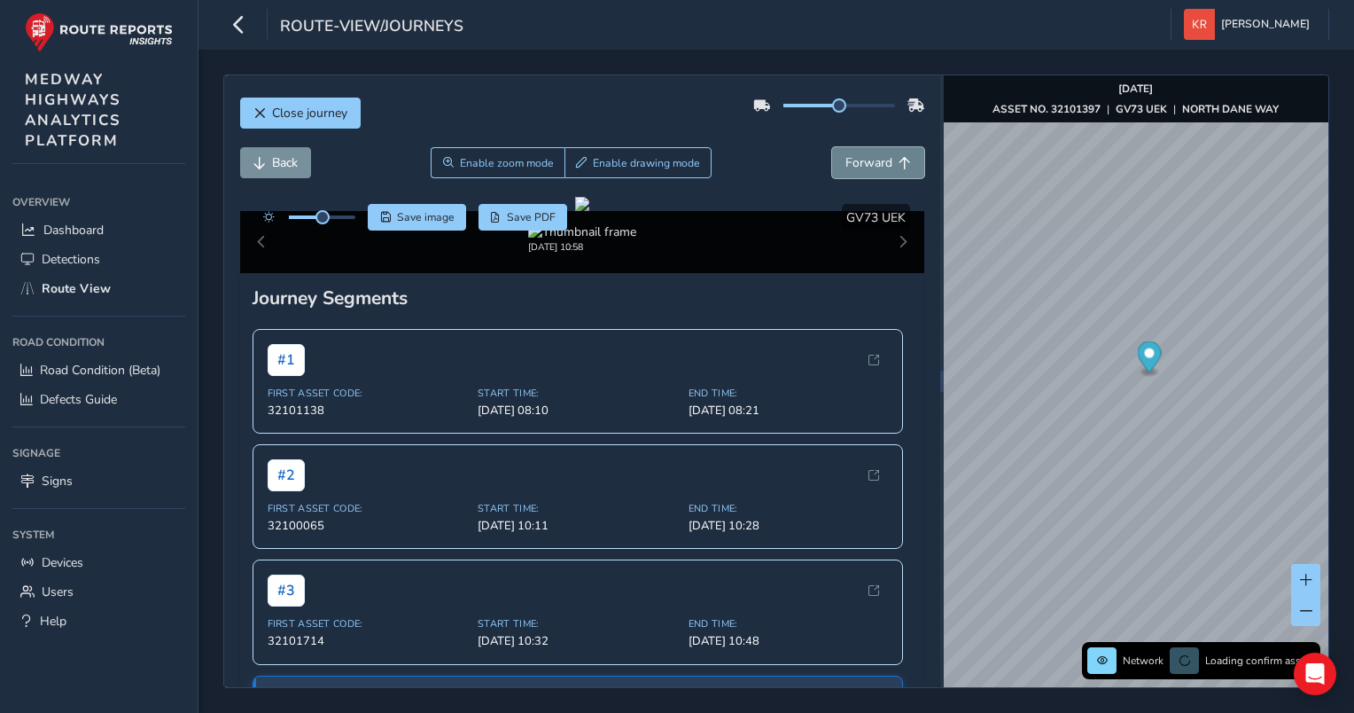
click at [868, 164] on span "Forward" at bounding box center [868, 162] width 47 height 17
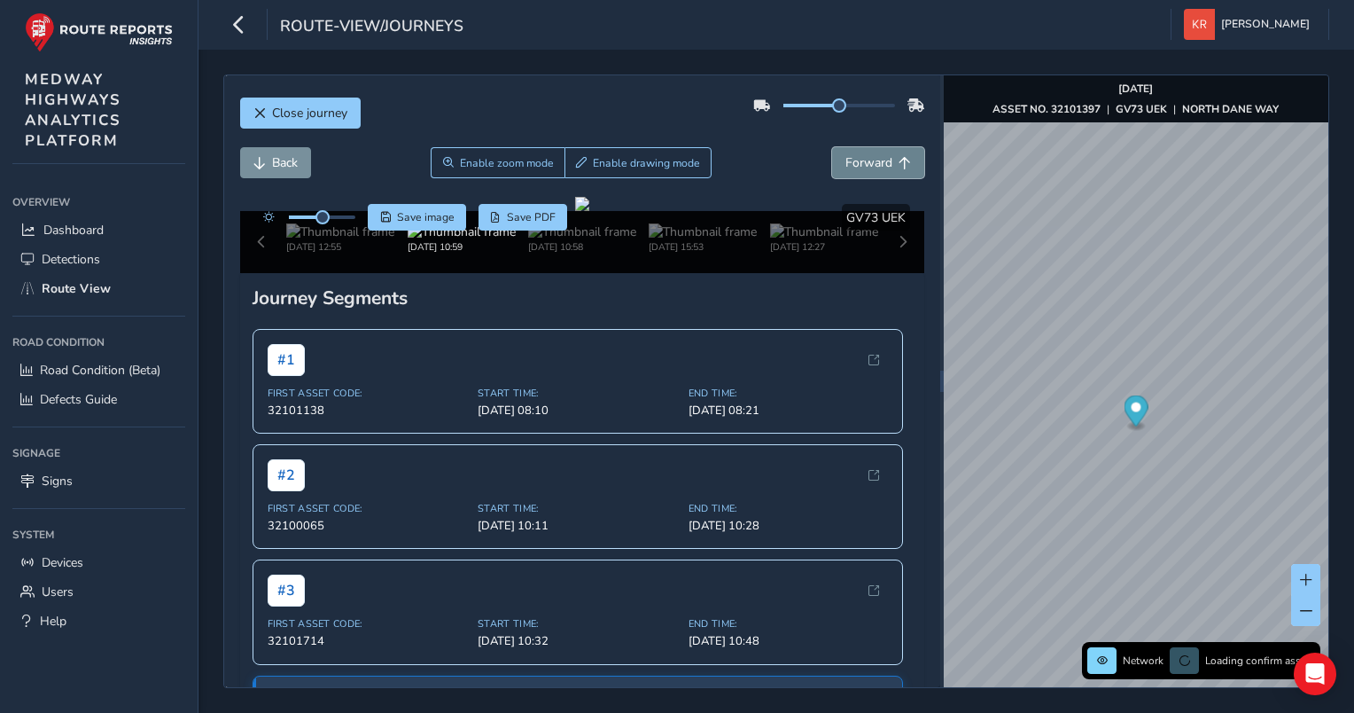
click at [868, 164] on span "Forward" at bounding box center [868, 162] width 47 height 17
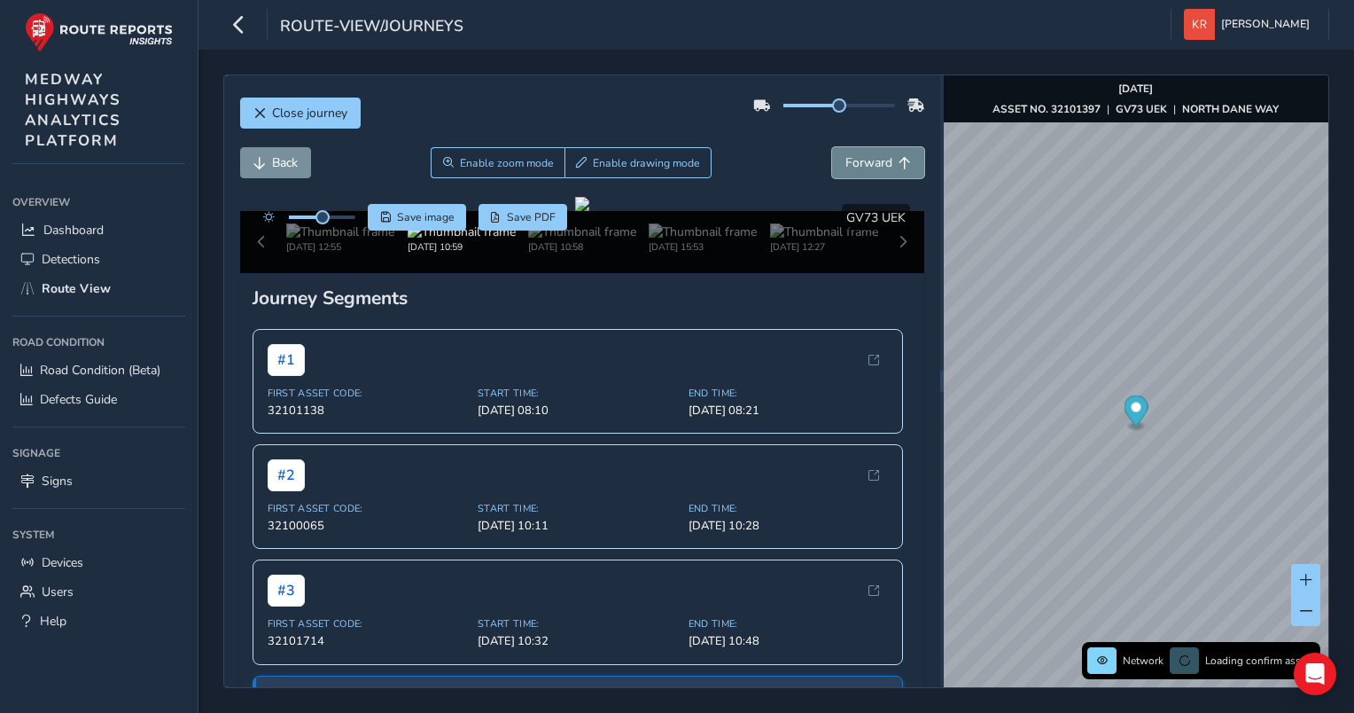
click at [868, 164] on span "Forward" at bounding box center [868, 162] width 47 height 17
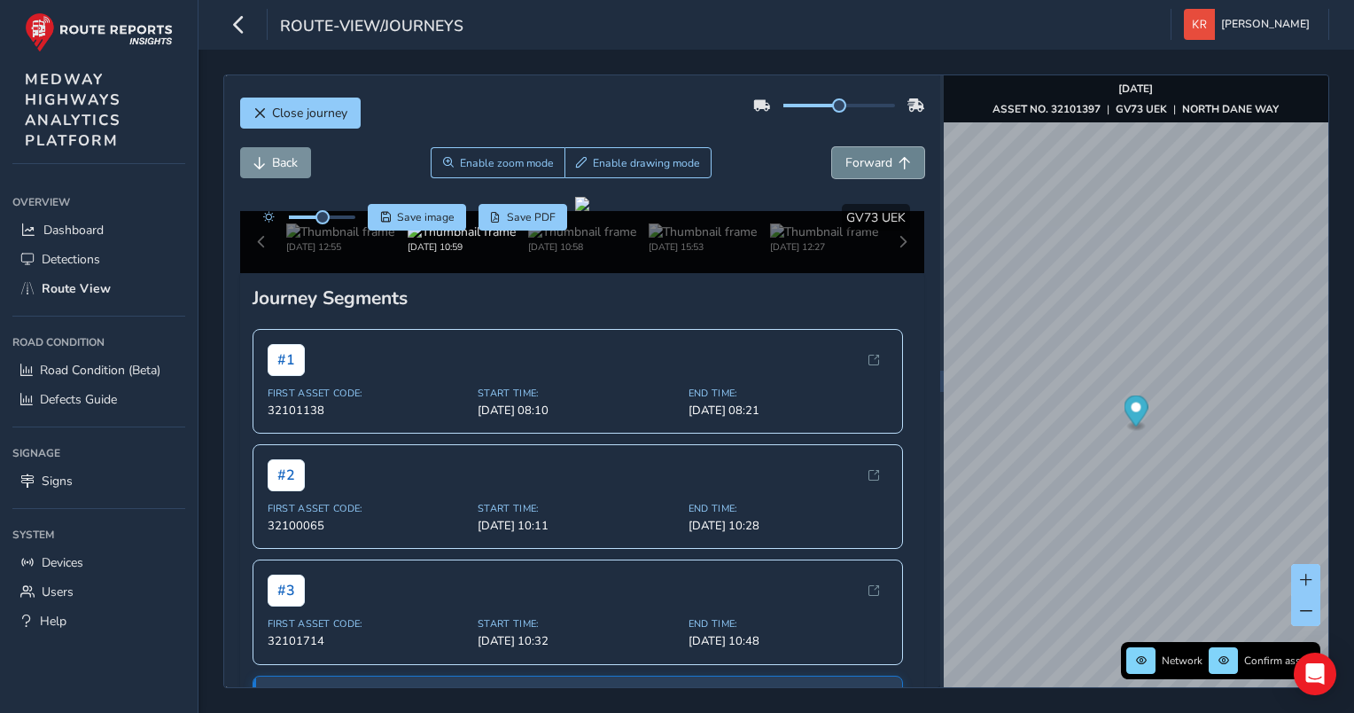
click at [868, 164] on span "Forward" at bounding box center [868, 162] width 47 height 17
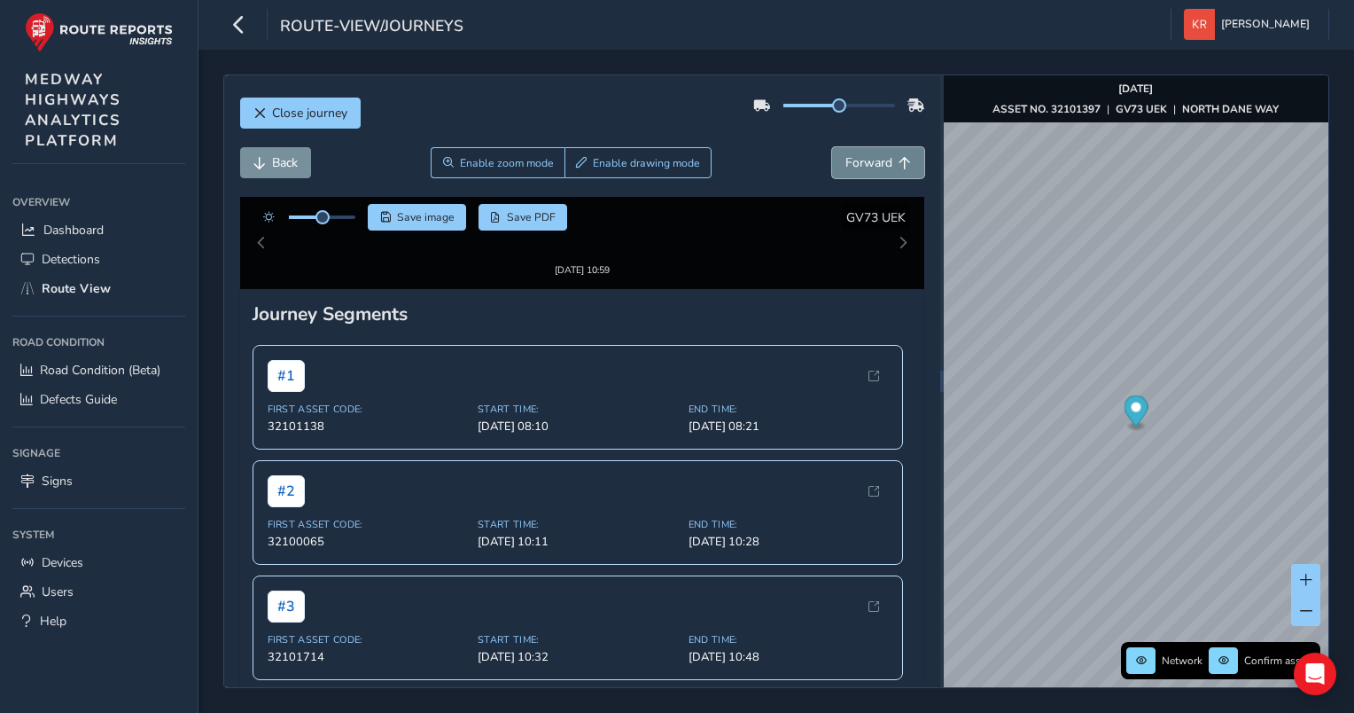
click at [868, 164] on span "Forward" at bounding box center [868, 162] width 47 height 17
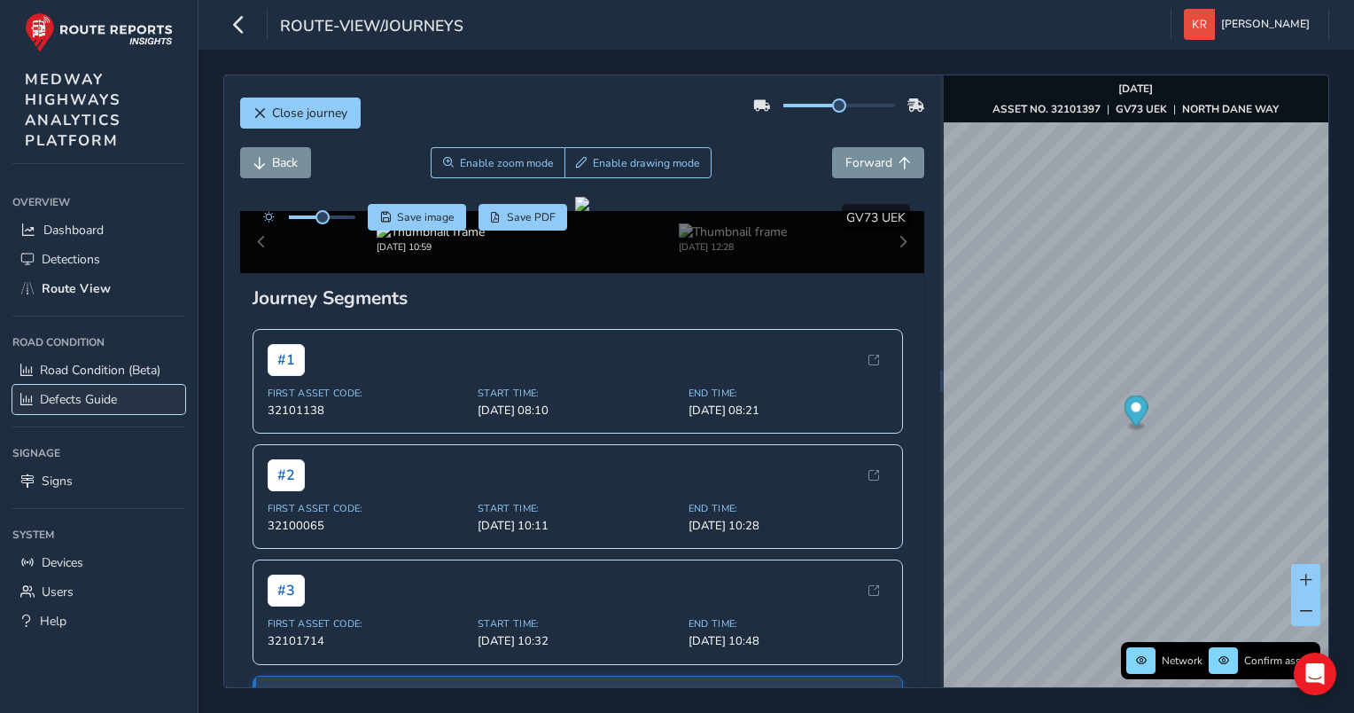
click at [78, 395] on span "Defects Guide" at bounding box center [78, 399] width 77 height 17
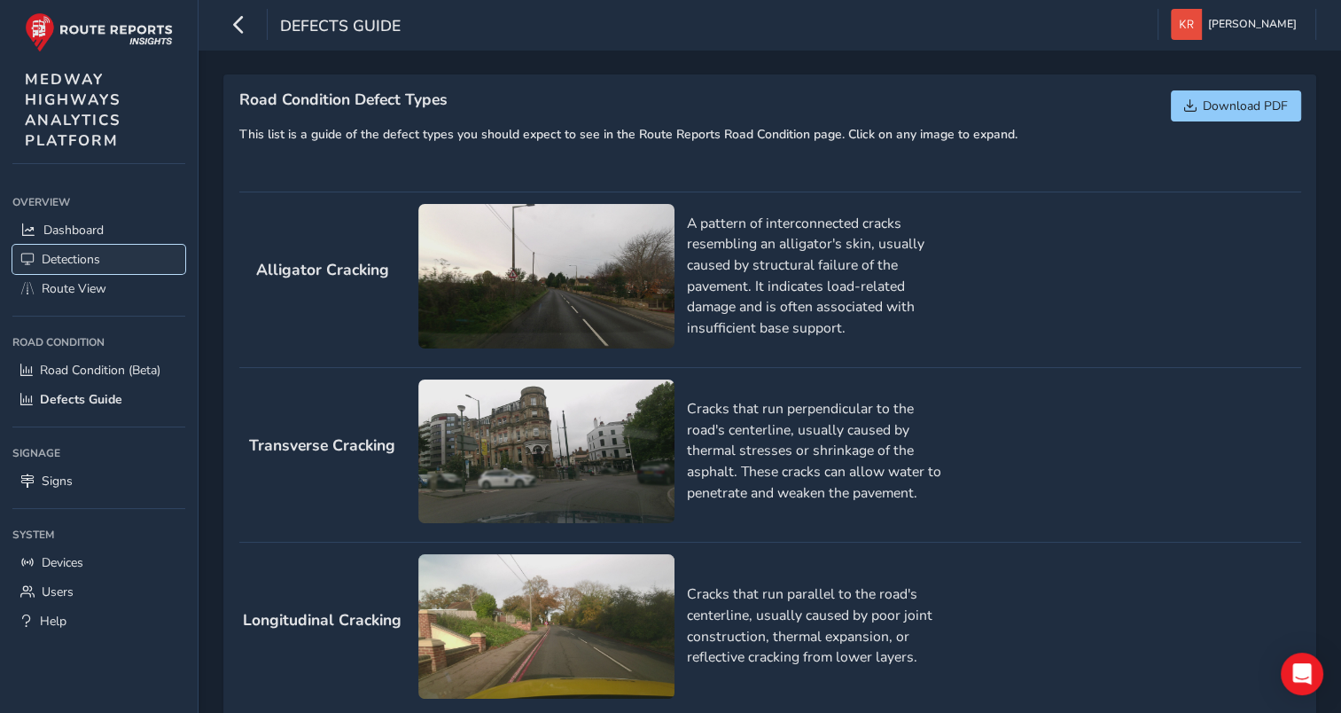
click at [46, 256] on span "Detections" at bounding box center [71, 259] width 58 height 17
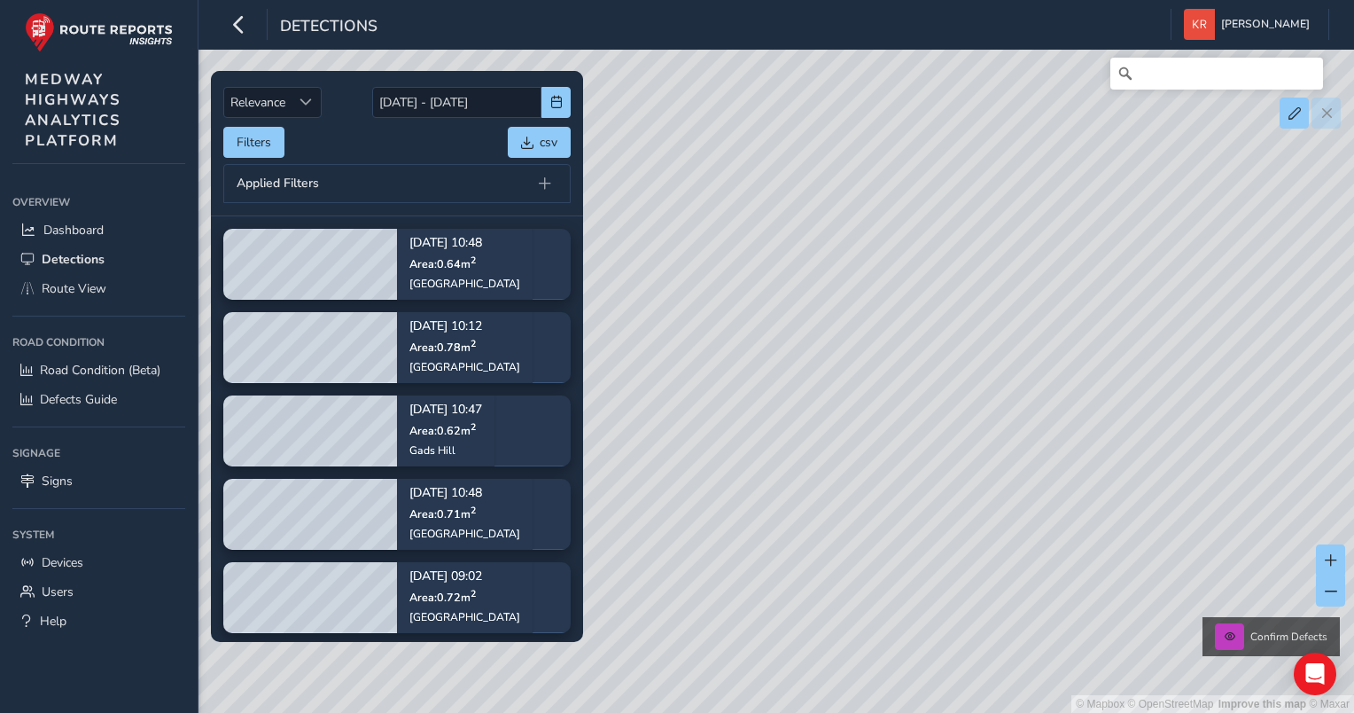
drag, startPoint x: 1115, startPoint y: 339, endPoint x: 724, endPoint y: 683, distance: 521.1
click at [723, 695] on div "© Mapbox © OpenStreetMap Improve this map © Maxar Confirm Defects" at bounding box center [677, 356] width 1354 height 713
drag, startPoint x: 1163, startPoint y: 417, endPoint x: 847, endPoint y: 262, distance: 351.2
click at [847, 262] on div "© Mapbox © OpenStreetMap Improve this map © Maxar Confirm Defects" at bounding box center [677, 356] width 1354 height 713
drag, startPoint x: 893, startPoint y: 306, endPoint x: 830, endPoint y: 583, distance: 284.6
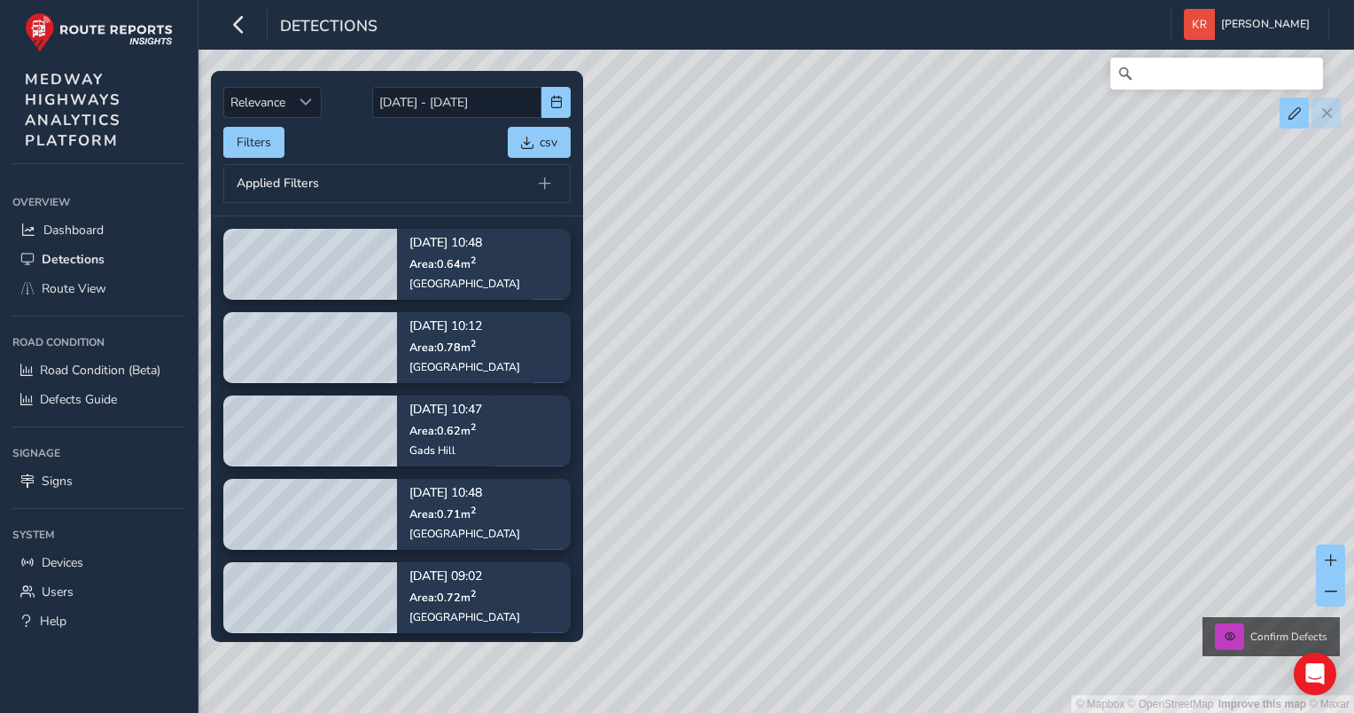
click at [830, 583] on div "© Mapbox © OpenStreetMap Improve this map © Maxar Confirm Defects" at bounding box center [677, 356] width 1354 height 713
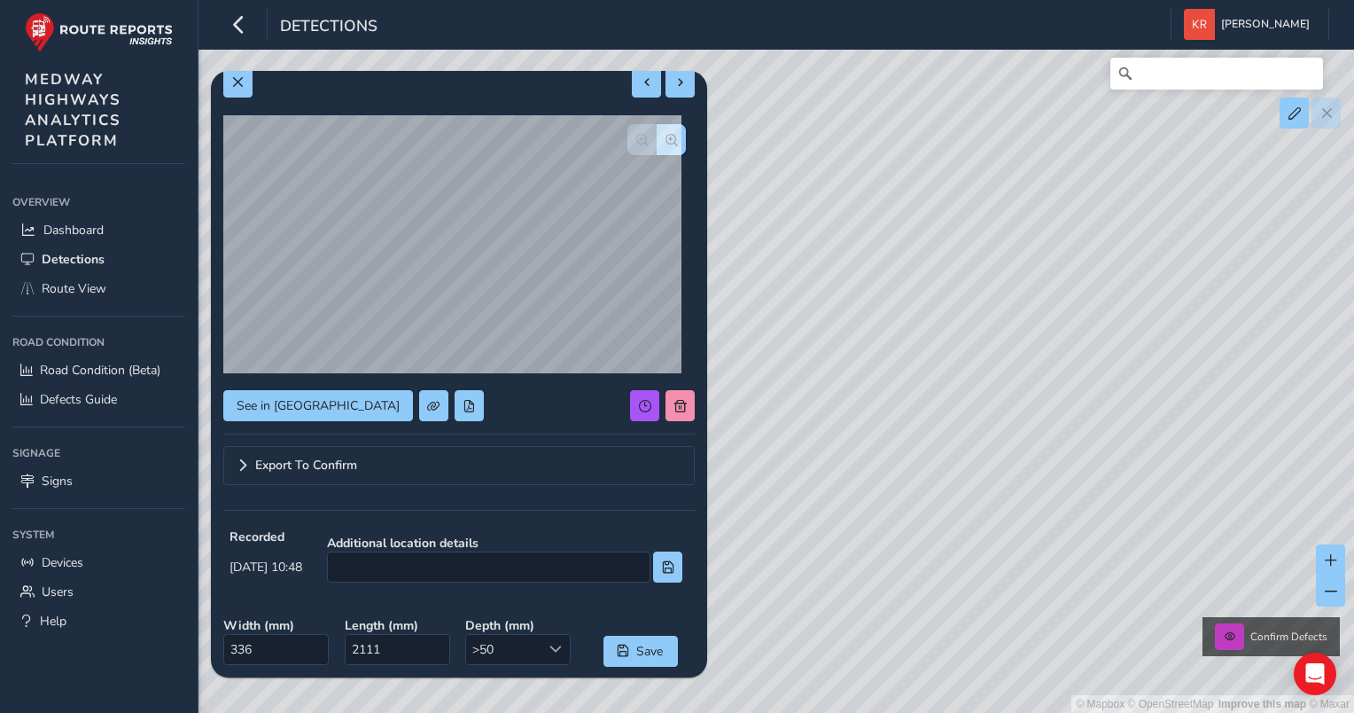
scroll to position [19, 0]
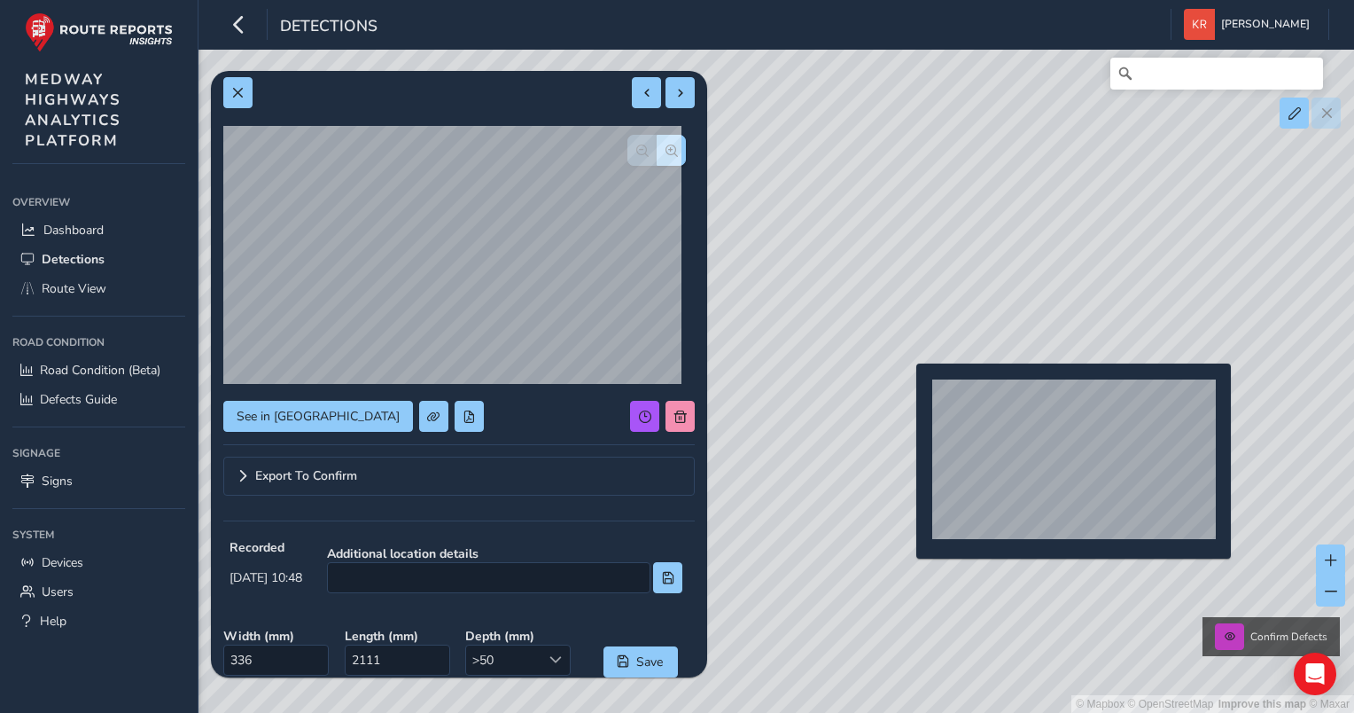
click at [906, 392] on div "© Mapbox © OpenStreetMap Improve this map © Maxar Confirm Defects" at bounding box center [677, 356] width 1354 height 713
type input "3745"
type input "32004"
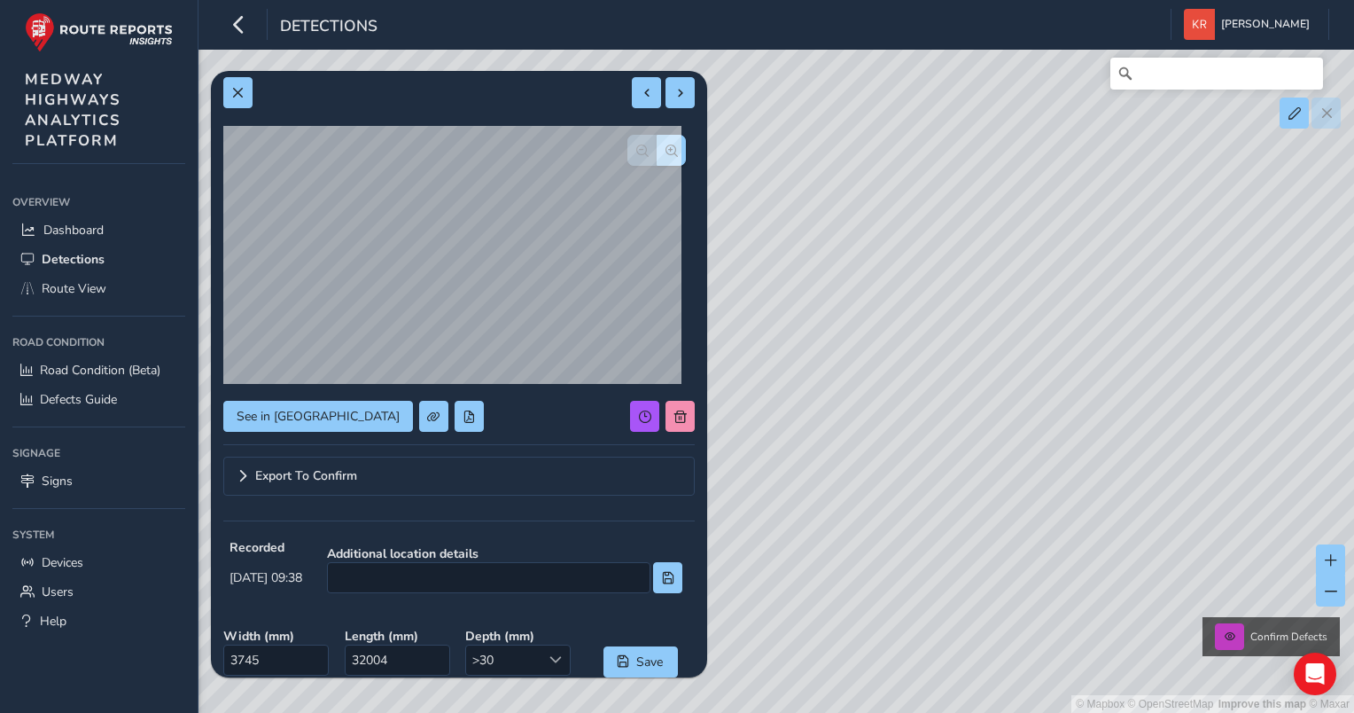
click at [762, 162] on div "© Mapbox © OpenStreetMap Improve this map © Maxar Confirm Defects" at bounding box center [677, 356] width 1354 height 713
click at [245, 89] on button at bounding box center [237, 92] width 29 height 31
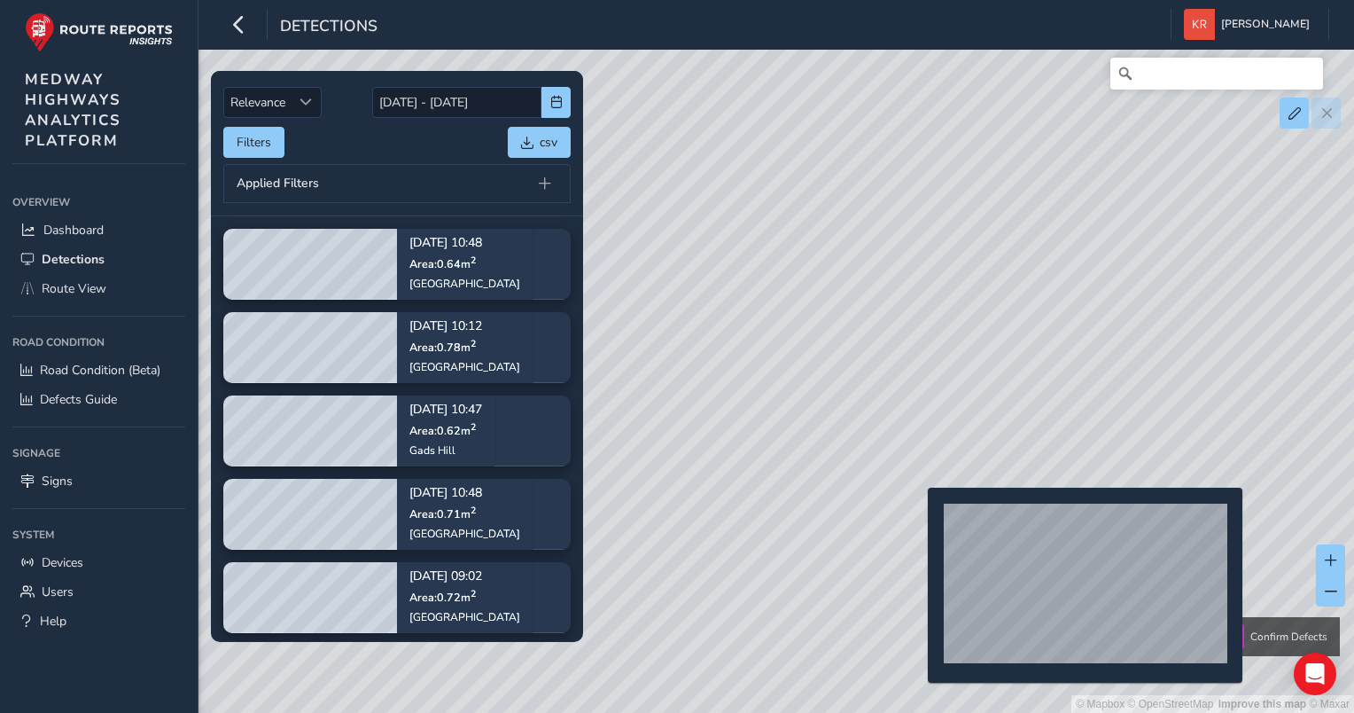
click at [917, 516] on div "© Mapbox © OpenStreetMap Improve this map © Maxar Confirm Defects" at bounding box center [677, 356] width 1354 height 713
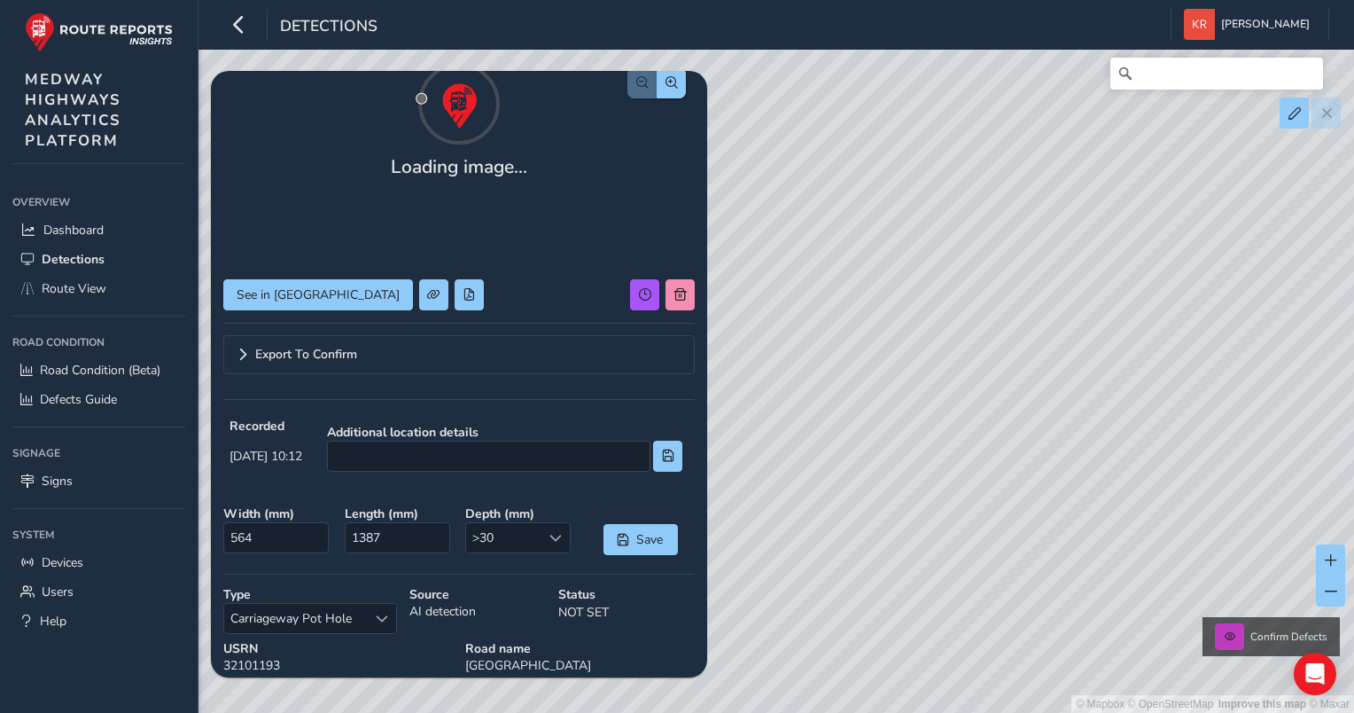
scroll to position [89, 0]
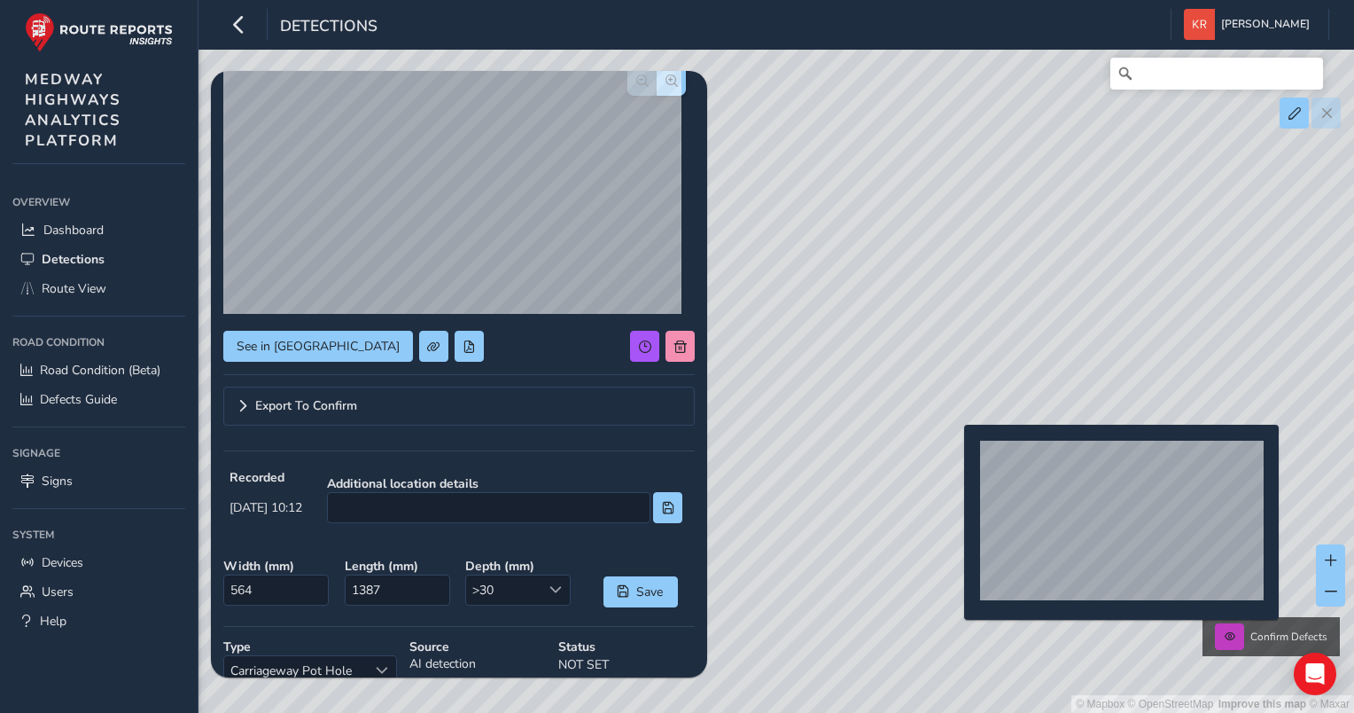
click at [954, 453] on div "© Mapbox © OpenStreetMap Improve this map © Maxar Confirm Defects" at bounding box center [677, 356] width 1354 height 713
type input "259"
type input "388"
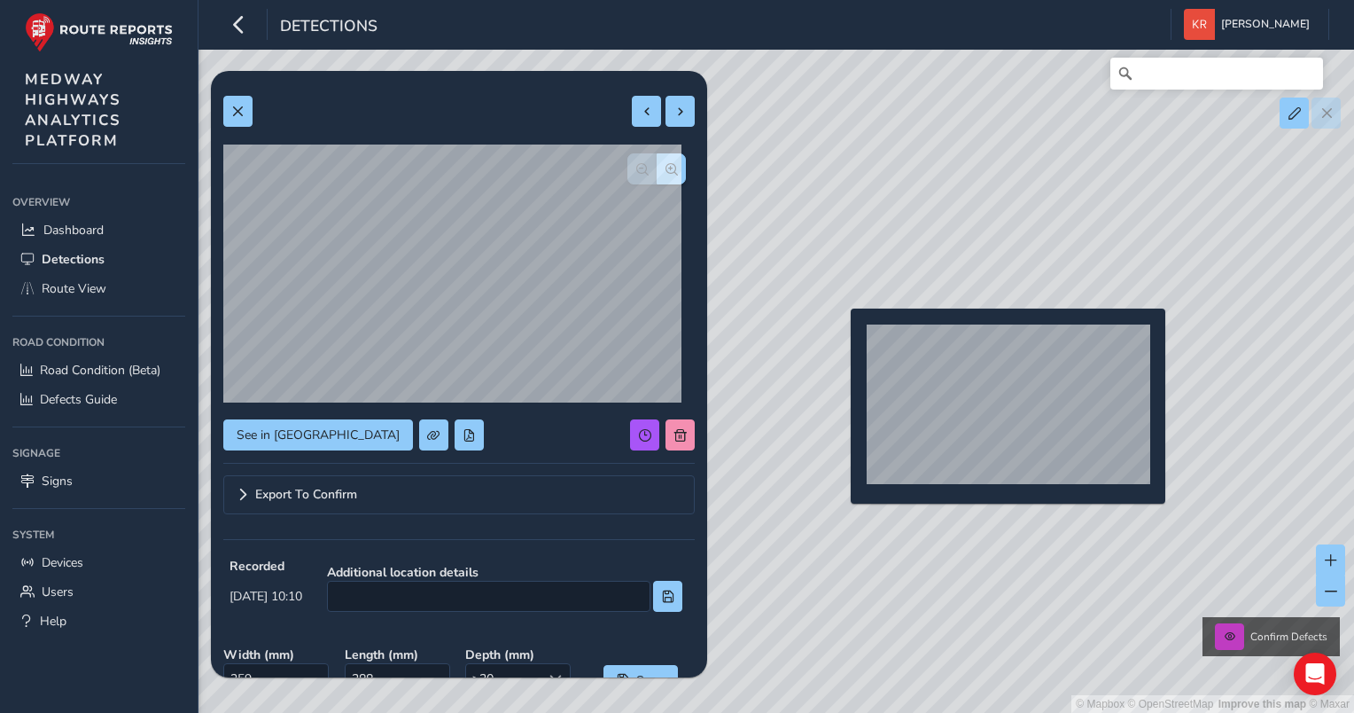
click at [840, 337] on div "© Mapbox © OpenStreetMap Improve this map © Maxar Confirm Defects" at bounding box center [677, 356] width 1354 height 713
type input "425"
type input "1324"
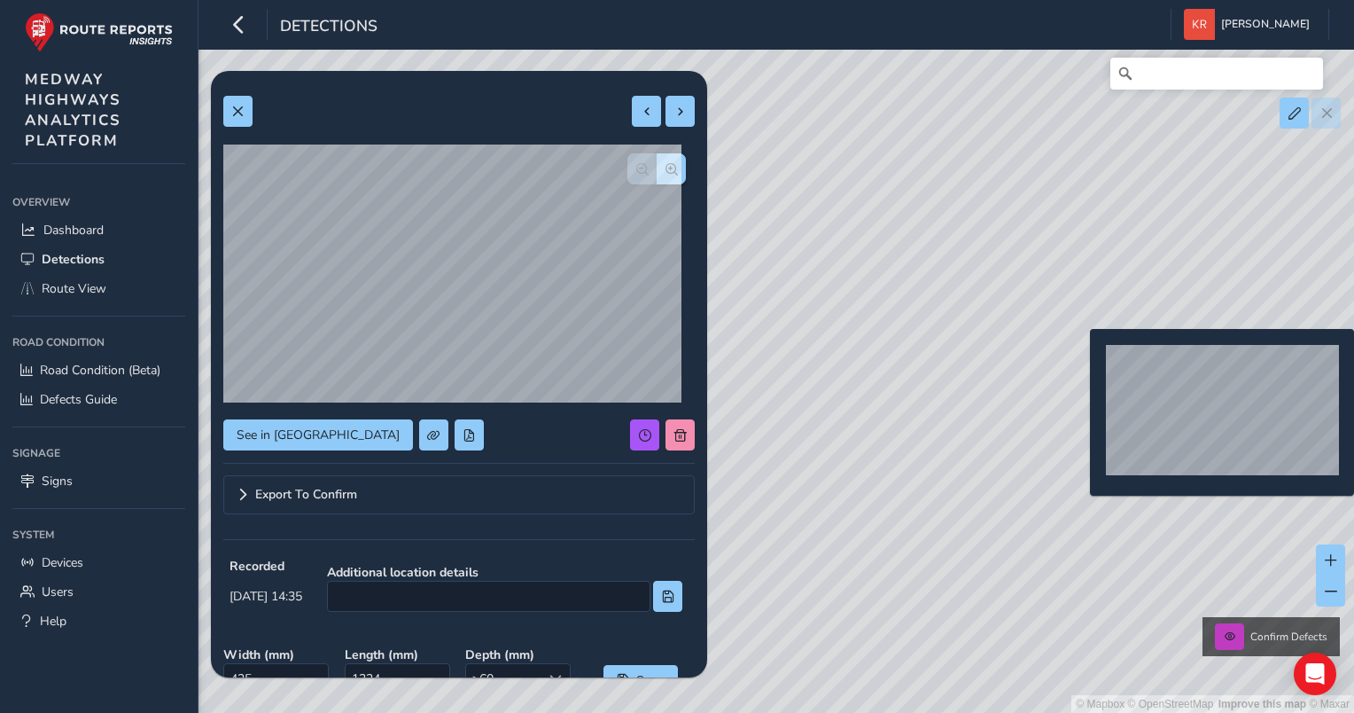
click at [1079, 357] on div "© Mapbox © OpenStreetMap Improve this map © Maxar Confirm Defects" at bounding box center [677, 356] width 1354 height 713
type input "210"
type input "479"
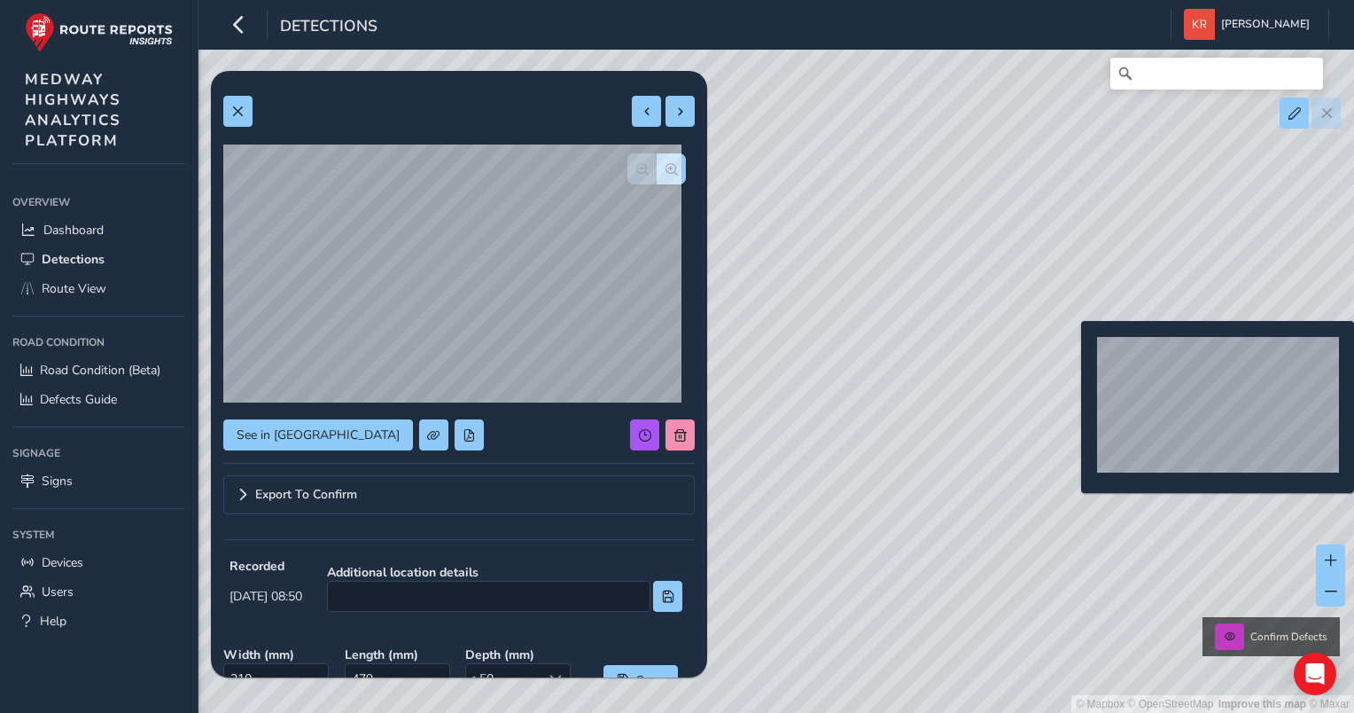
click at [1071, 349] on div "© Mapbox © OpenStreetMap Improve this map © Maxar Confirm Defects" at bounding box center [677, 356] width 1354 height 713
click at [1066, 347] on div "© Mapbox © OpenStreetMap Improve this map © Maxar Confirm Defects" at bounding box center [677, 356] width 1354 height 713
type input "436"
type input "2879"
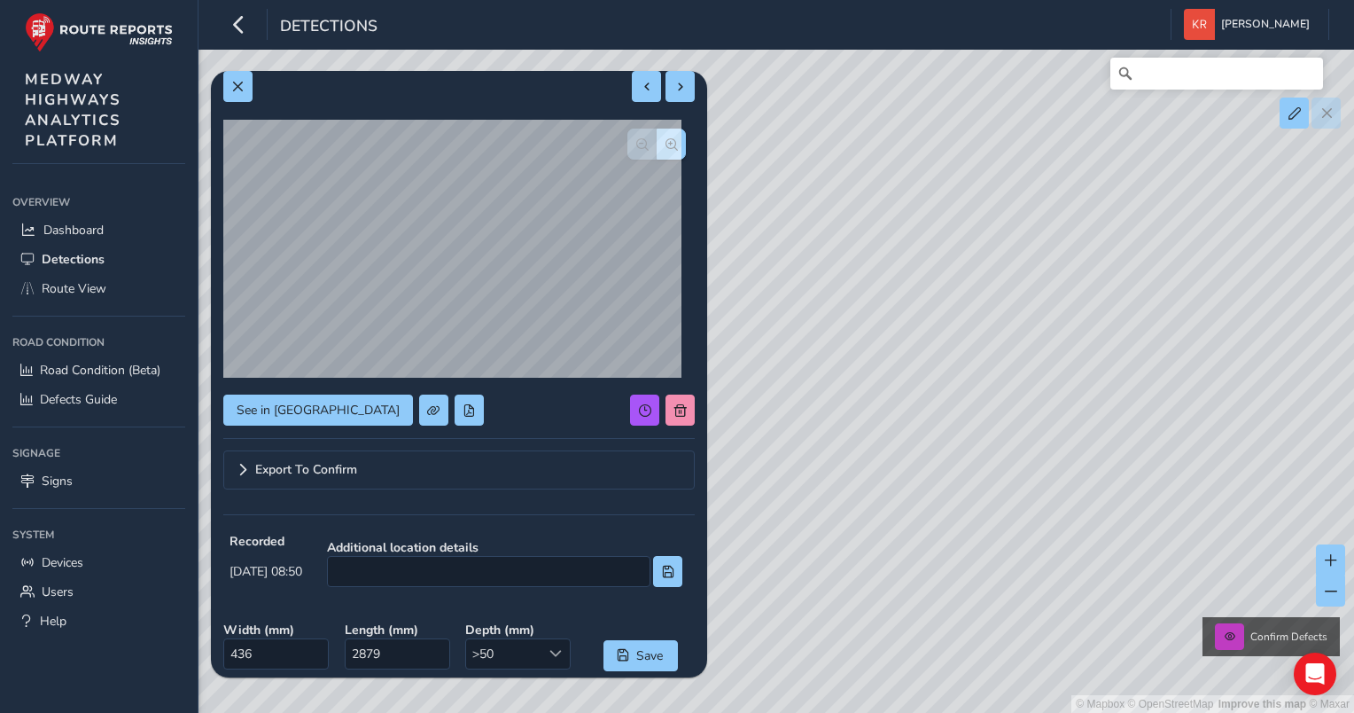
scroll to position [89, 0]
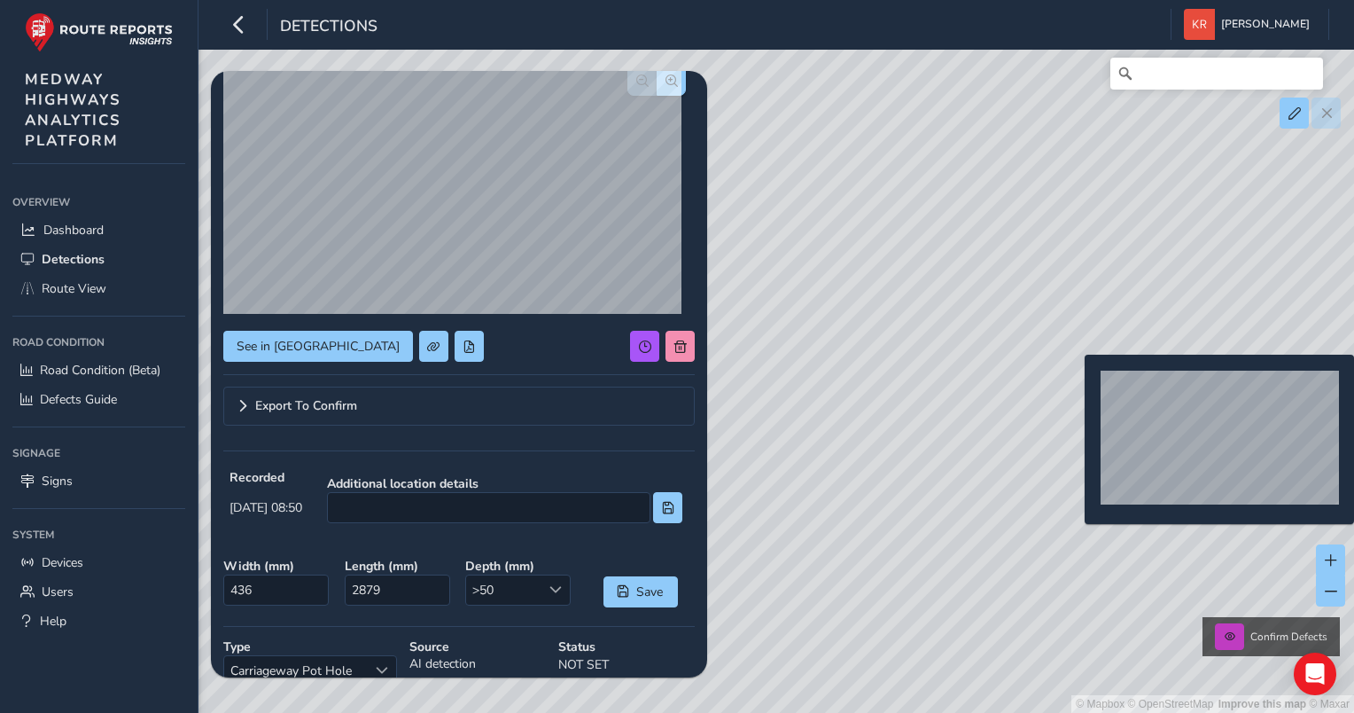
click at [1074, 383] on div "© Mapbox © OpenStreetMap Improve this map © Maxar Confirm Defects" at bounding box center [677, 356] width 1354 height 713
type input "149"
type input "721"
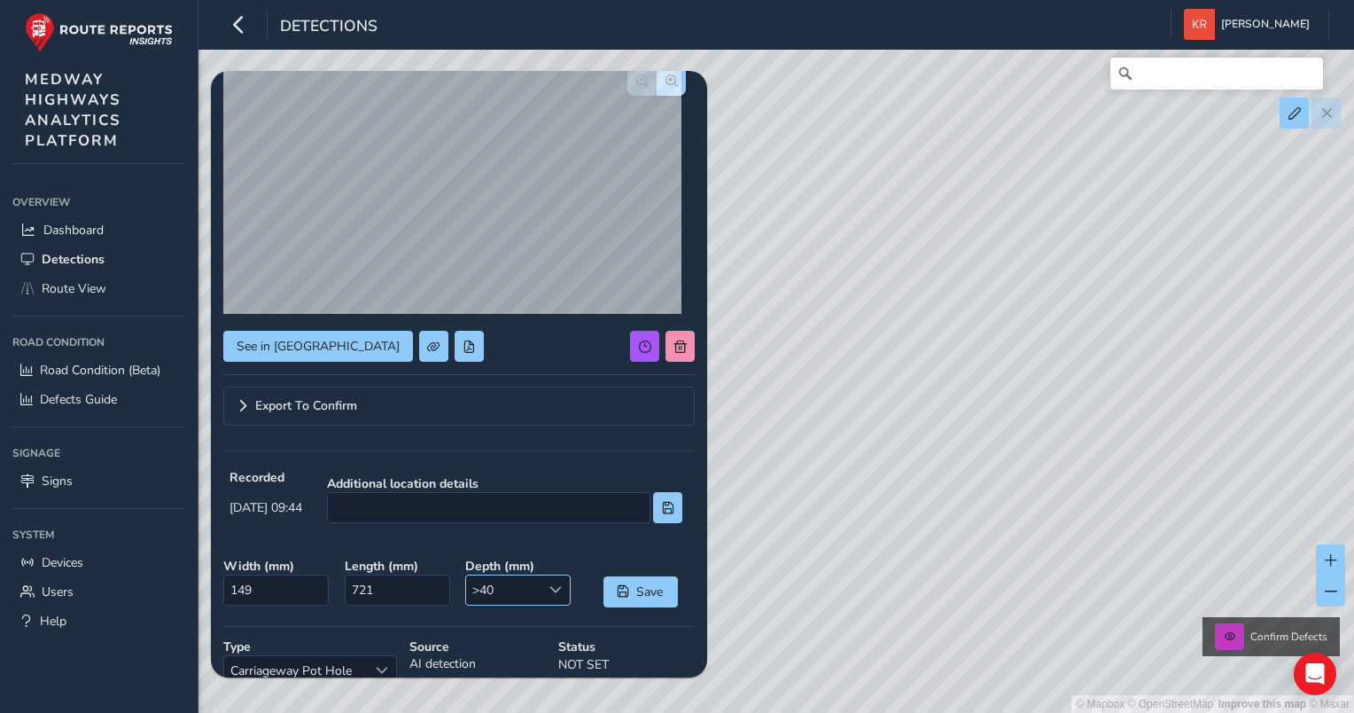
click at [549, 590] on span at bounding box center [555, 589] width 12 height 12
click at [552, 340] on div "See in [GEOGRAPHIC_DATA]" at bounding box center [458, 346] width 471 height 31
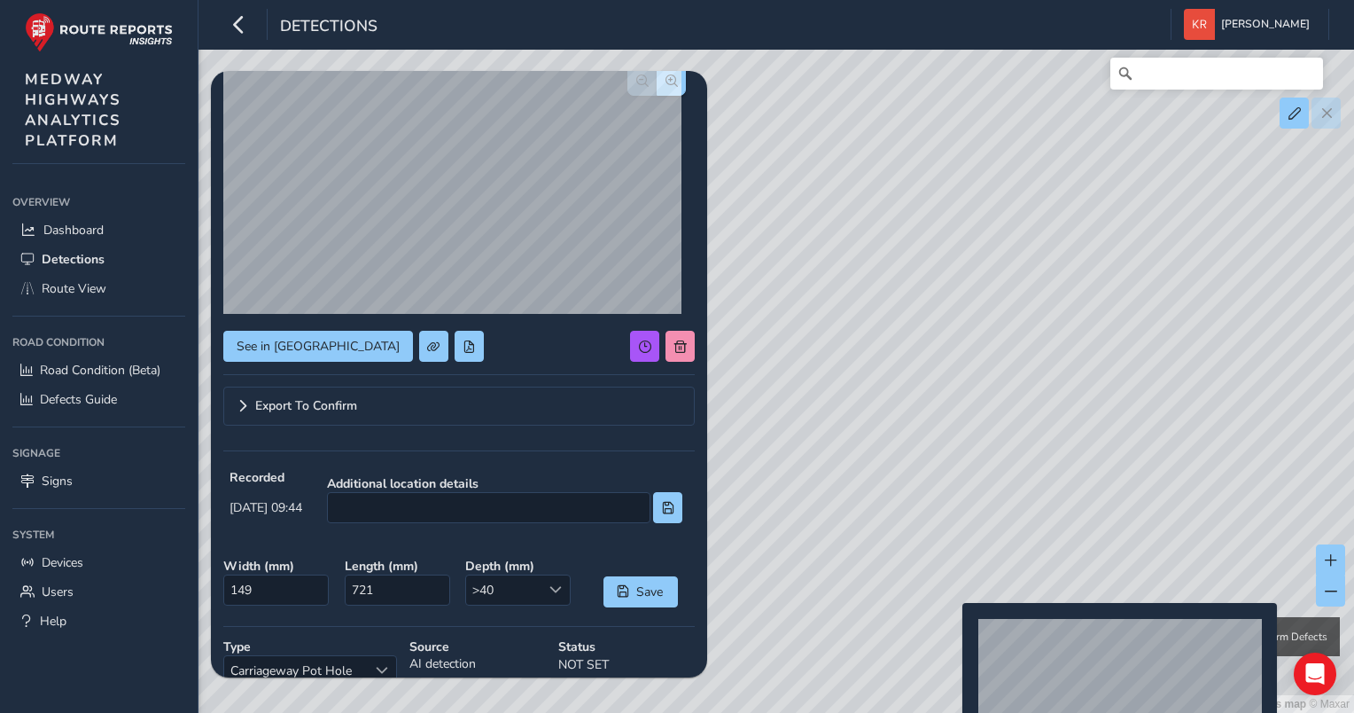
click at [952, 631] on div "© Mapbox © OpenStreetMap Improve this map © Maxar Confirm Defects" at bounding box center [677, 356] width 1354 height 713
type input "1689"
type input "9942"
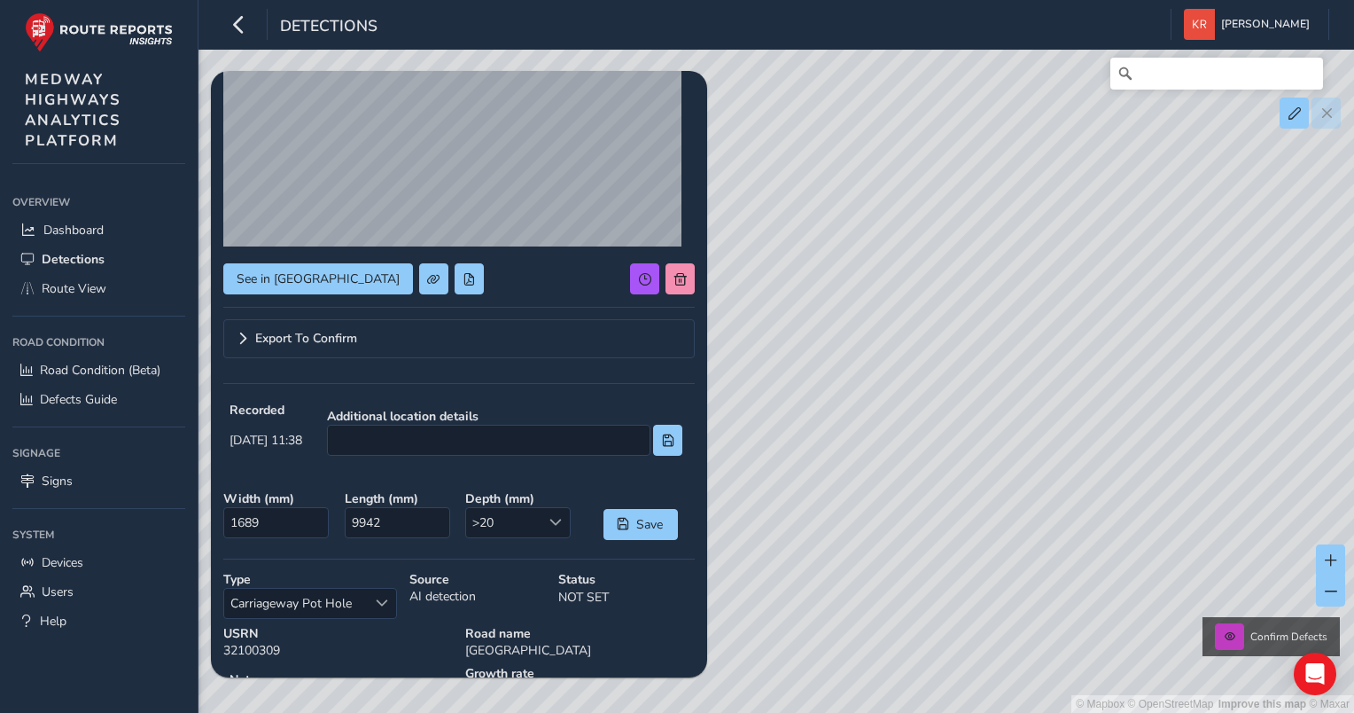
scroll to position [284, 0]
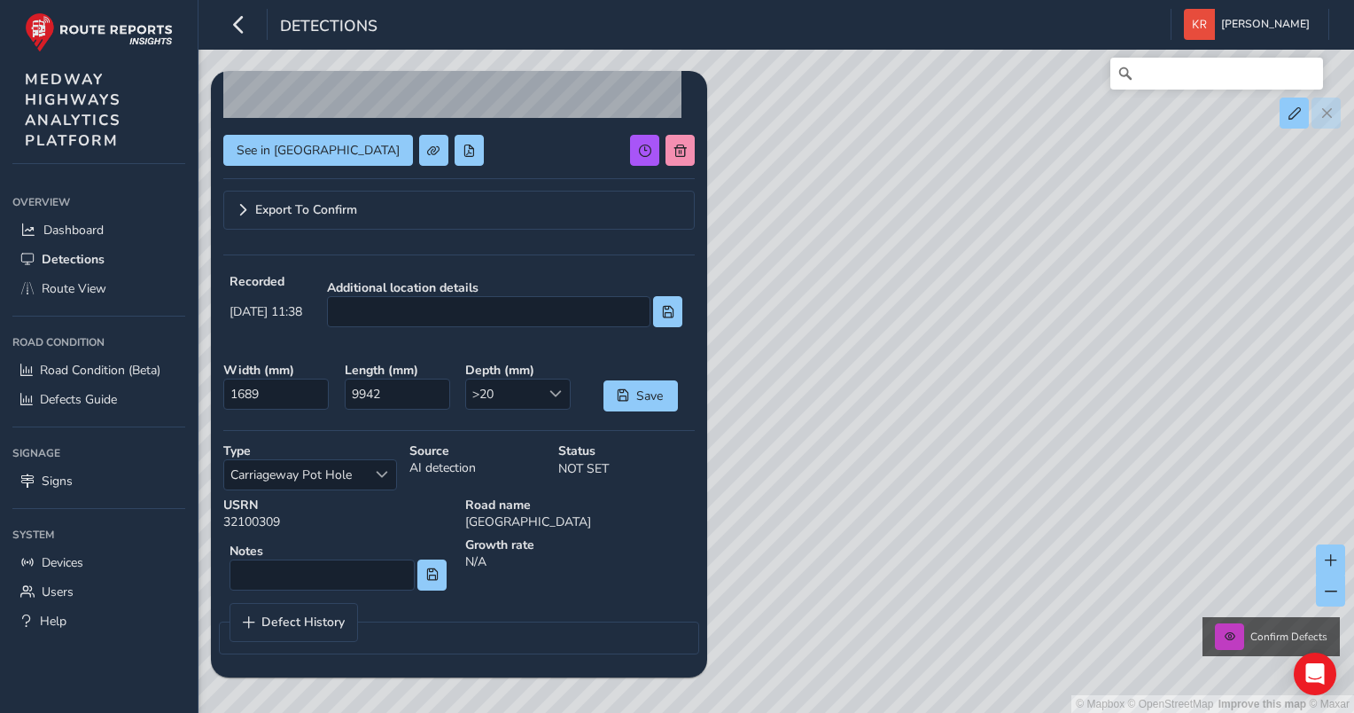
drag, startPoint x: 1032, startPoint y: 302, endPoint x: 966, endPoint y: 282, distance: 68.7
click at [966, 282] on div "© Mapbox © OpenStreetMap Improve this map © Maxar Confirm Defects" at bounding box center [677, 356] width 1354 height 713
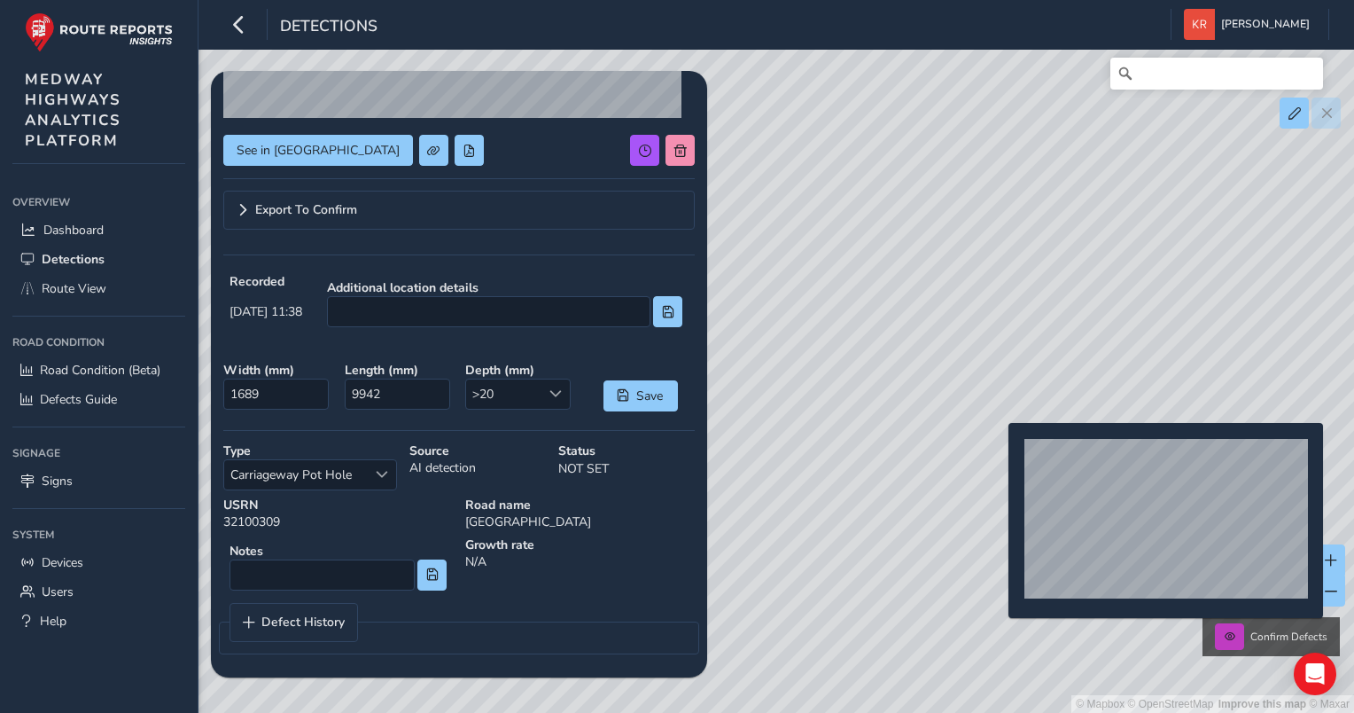
click at [998, 451] on div "© Mapbox © OpenStreetMap Improve this map © Maxar Confirm Defects" at bounding box center [677, 356] width 1354 height 713
type input "12133"
type input "40327"
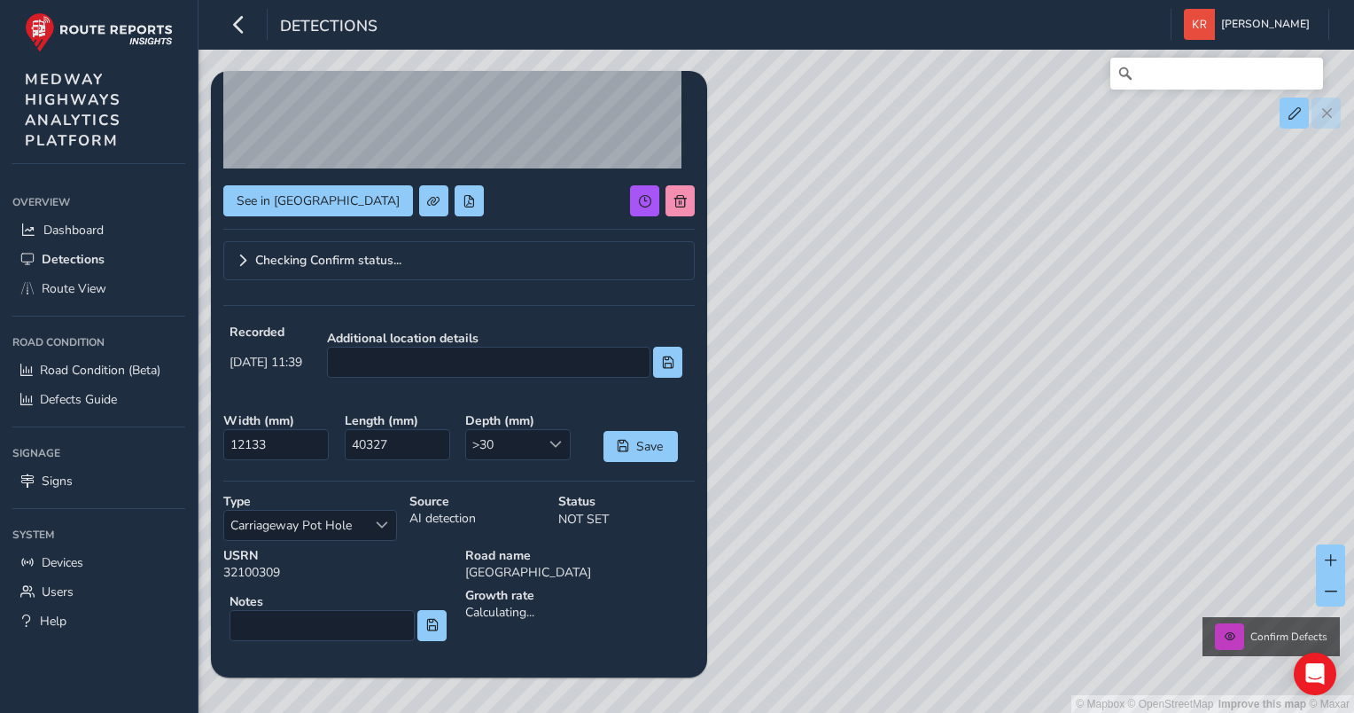
scroll to position [284, 0]
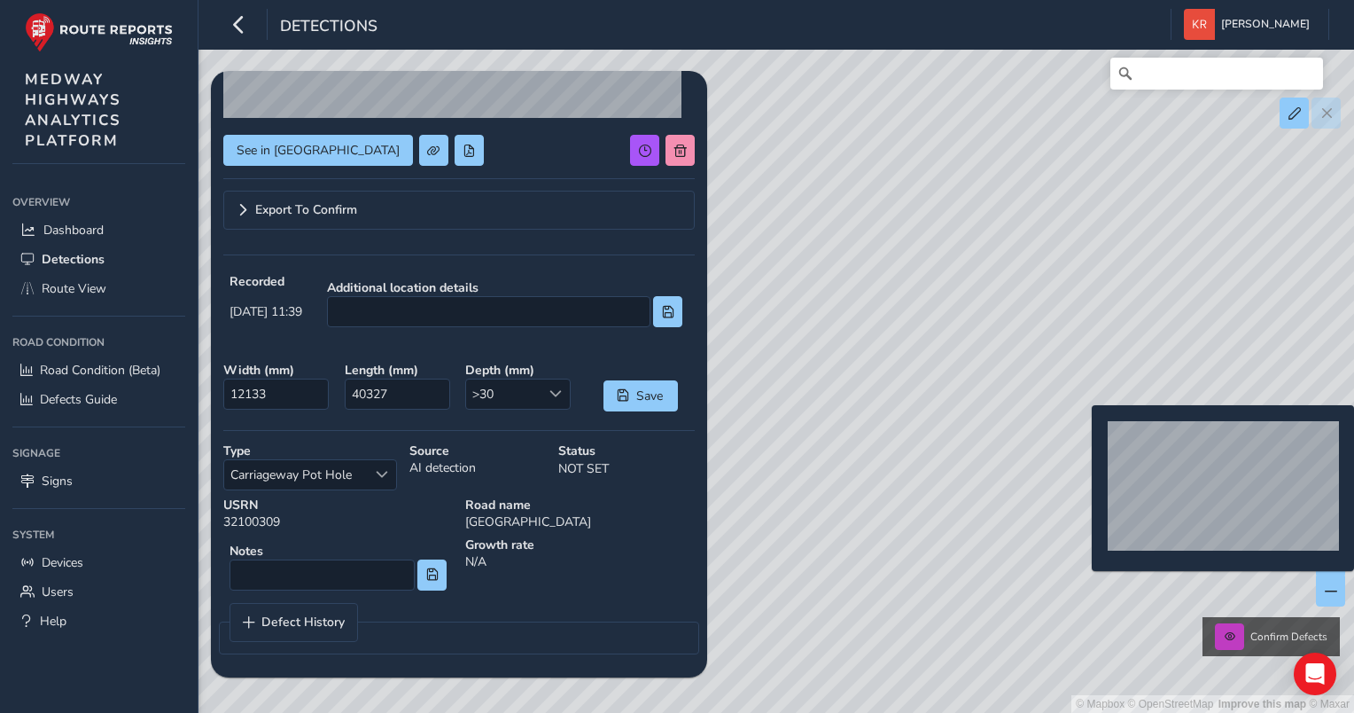
click at [1081, 433] on div "© Mapbox © OpenStreetMap Improve this map © Maxar Confirm Defects" at bounding box center [677, 356] width 1354 height 713
type input "558"
type input "2462"
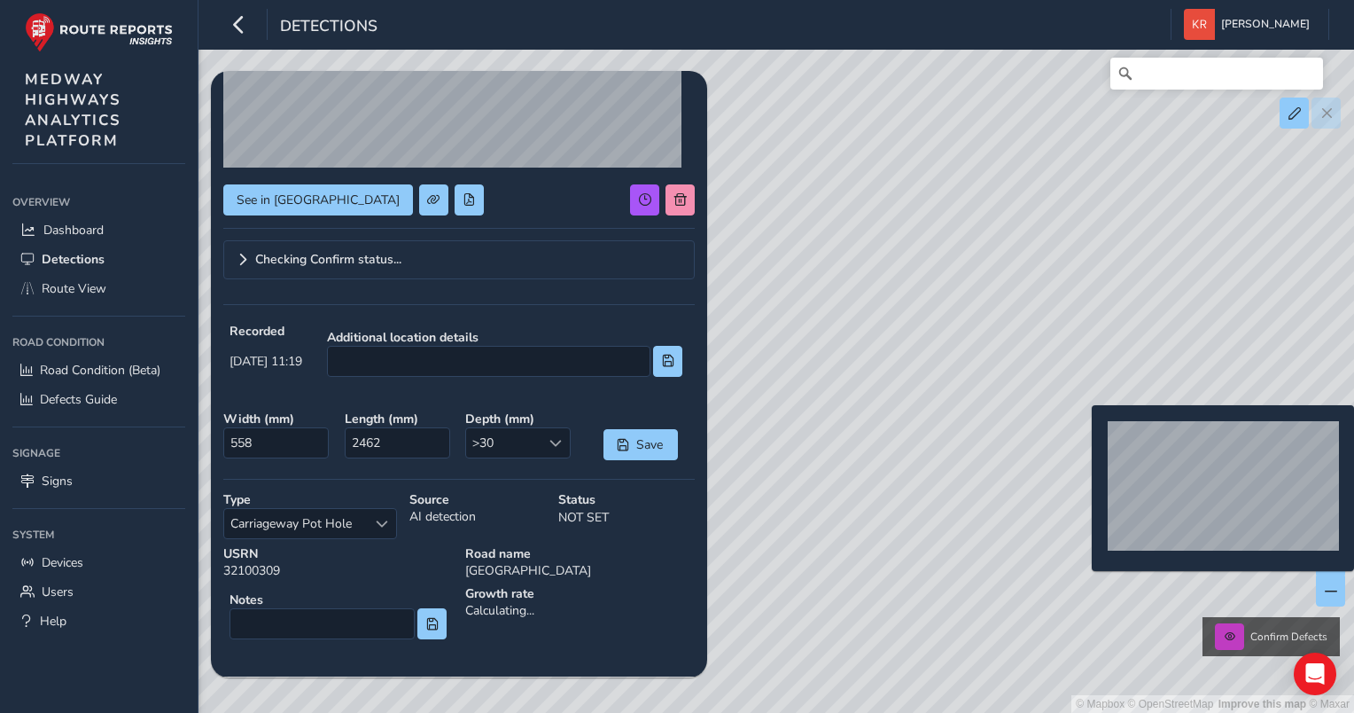
scroll to position [234, 0]
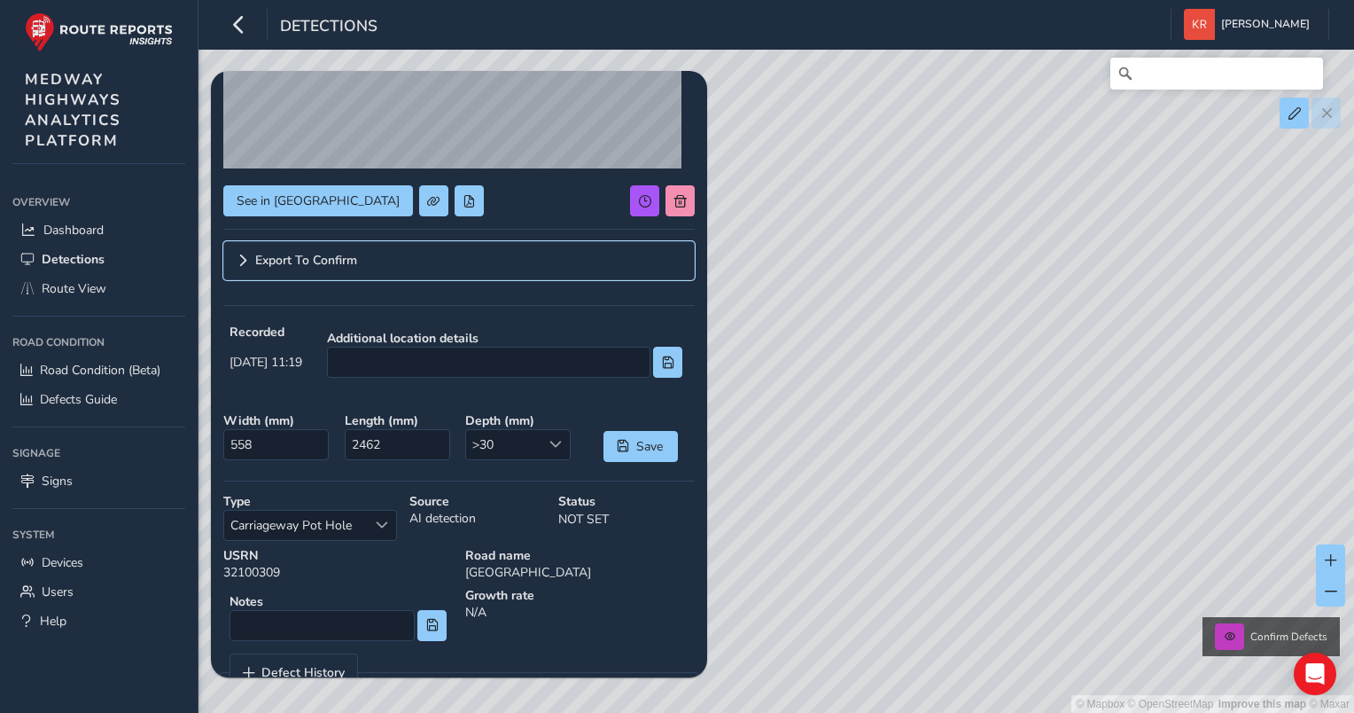
click at [319, 268] on link "Export To Confirm" at bounding box center [458, 260] width 471 height 39
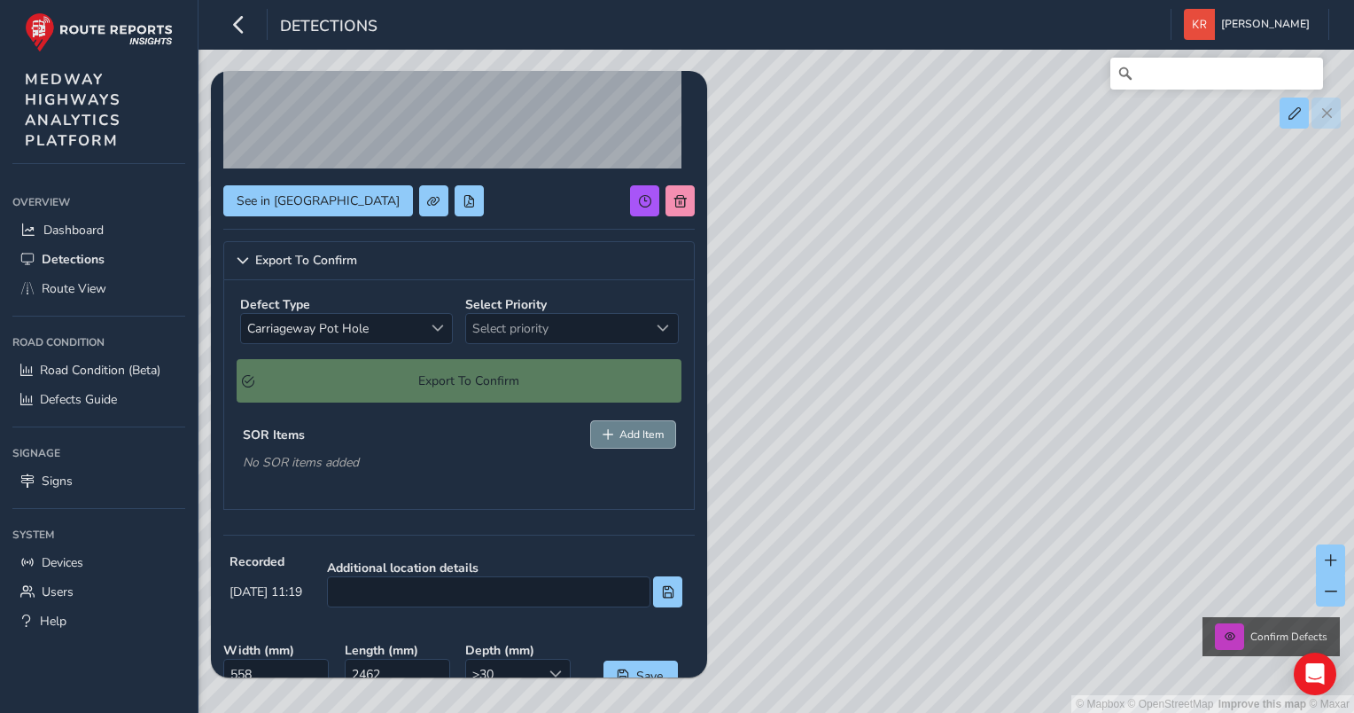
click at [619, 431] on span "Add Item" at bounding box center [641, 434] width 44 height 14
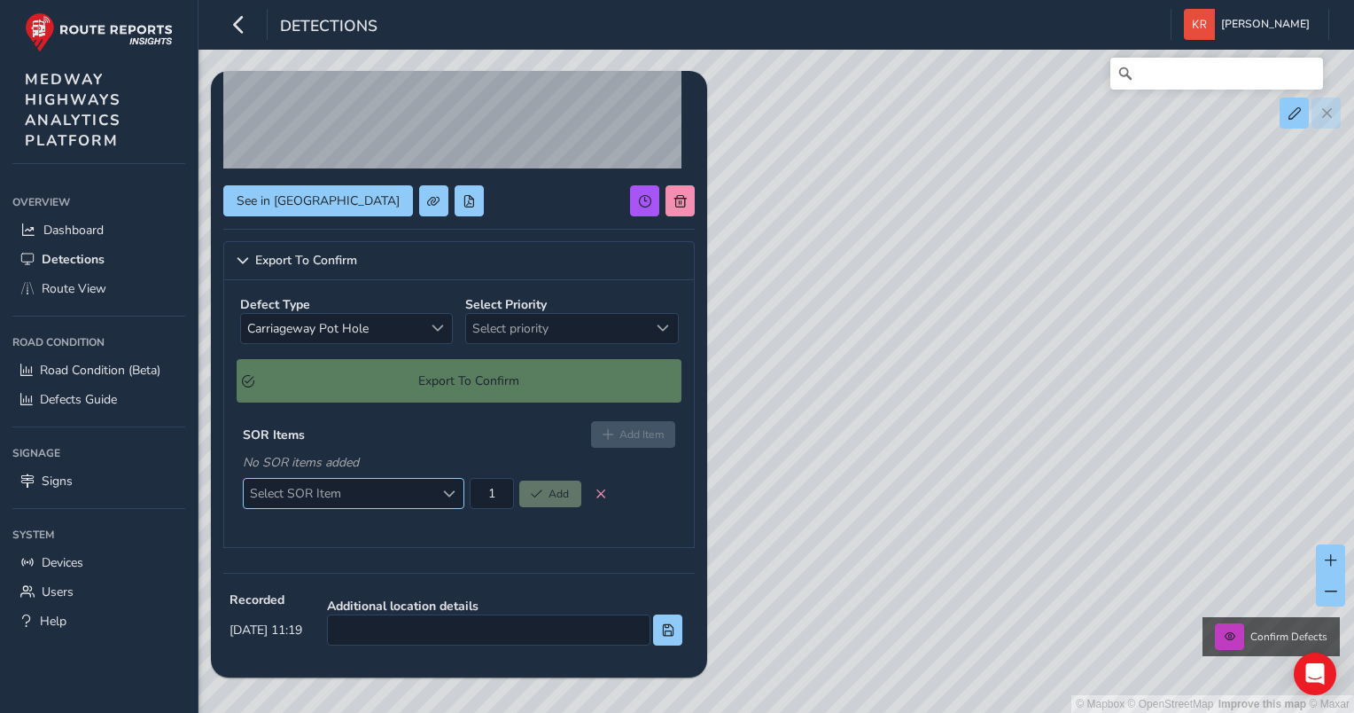
click at [447, 493] on span "Select SOR Item" at bounding box center [449, 493] width 12 height 12
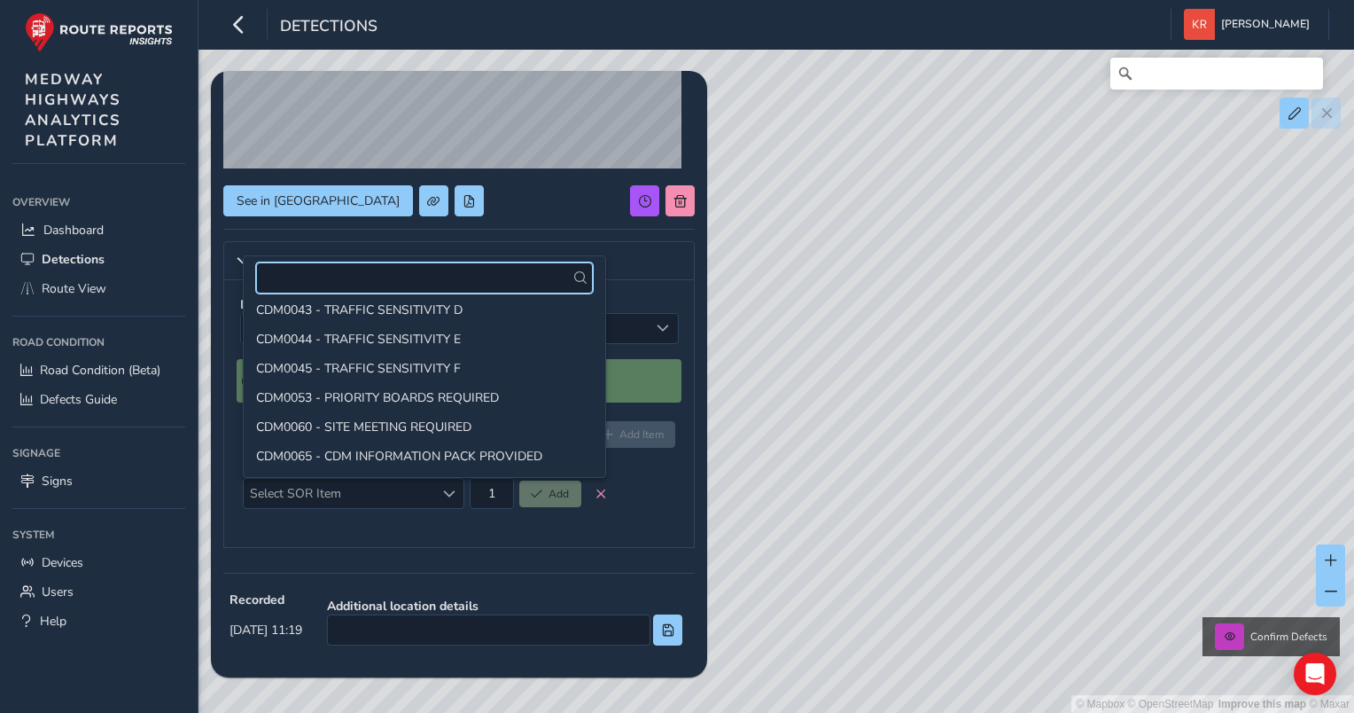
scroll to position [393, 0]
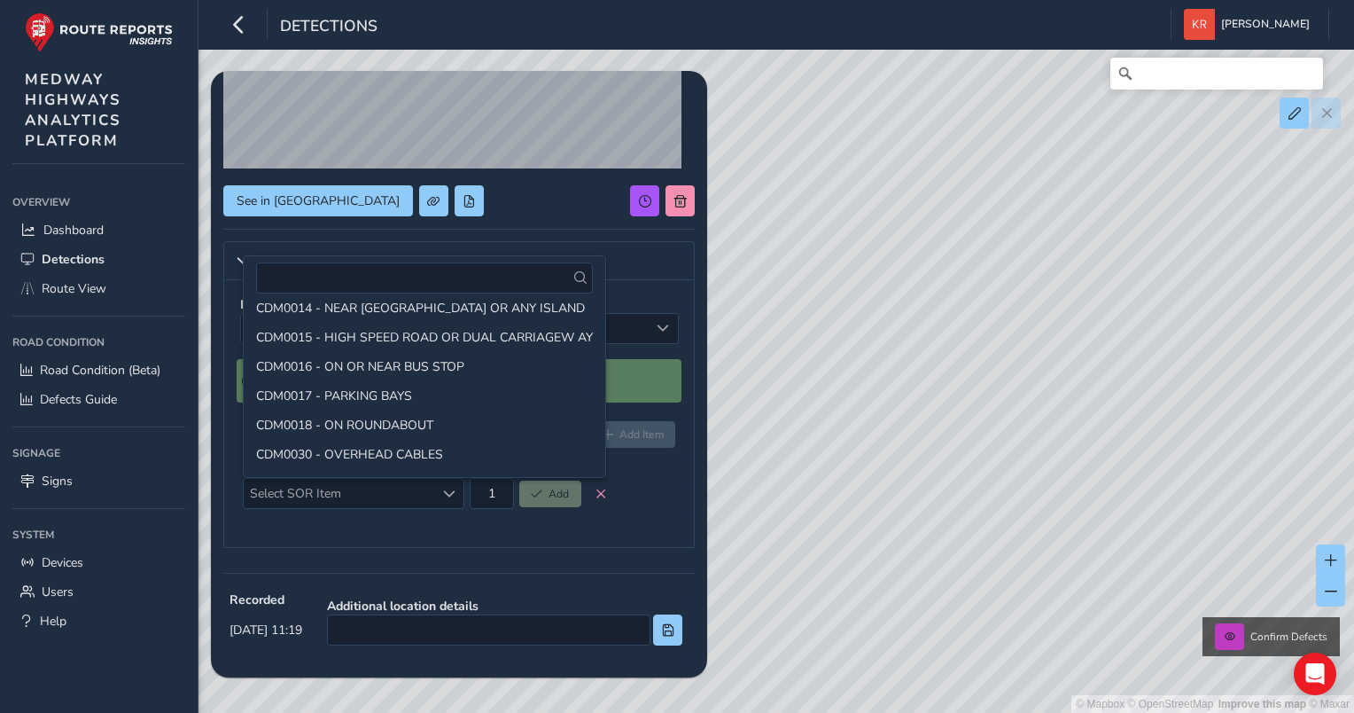
click at [521, 208] on div "See in [GEOGRAPHIC_DATA]" at bounding box center [458, 200] width 471 height 31
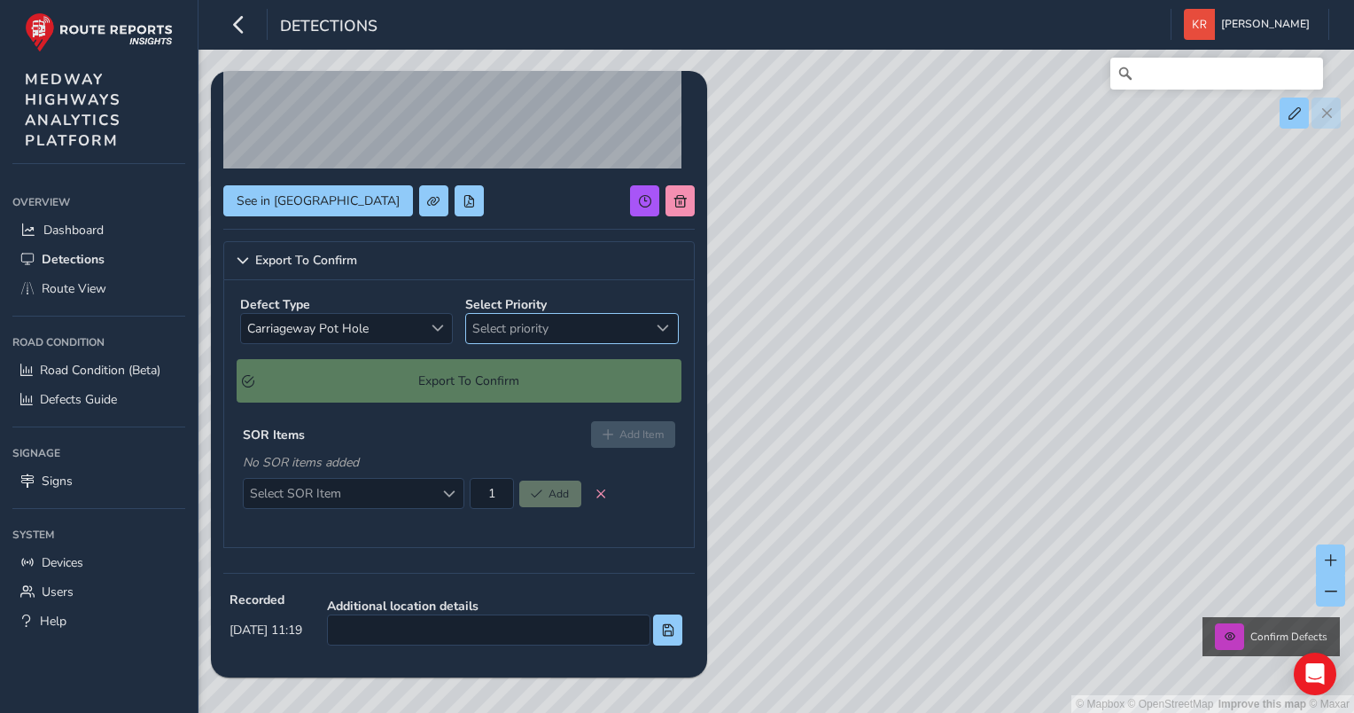
click at [517, 326] on span "Select priority" at bounding box center [557, 328] width 183 height 29
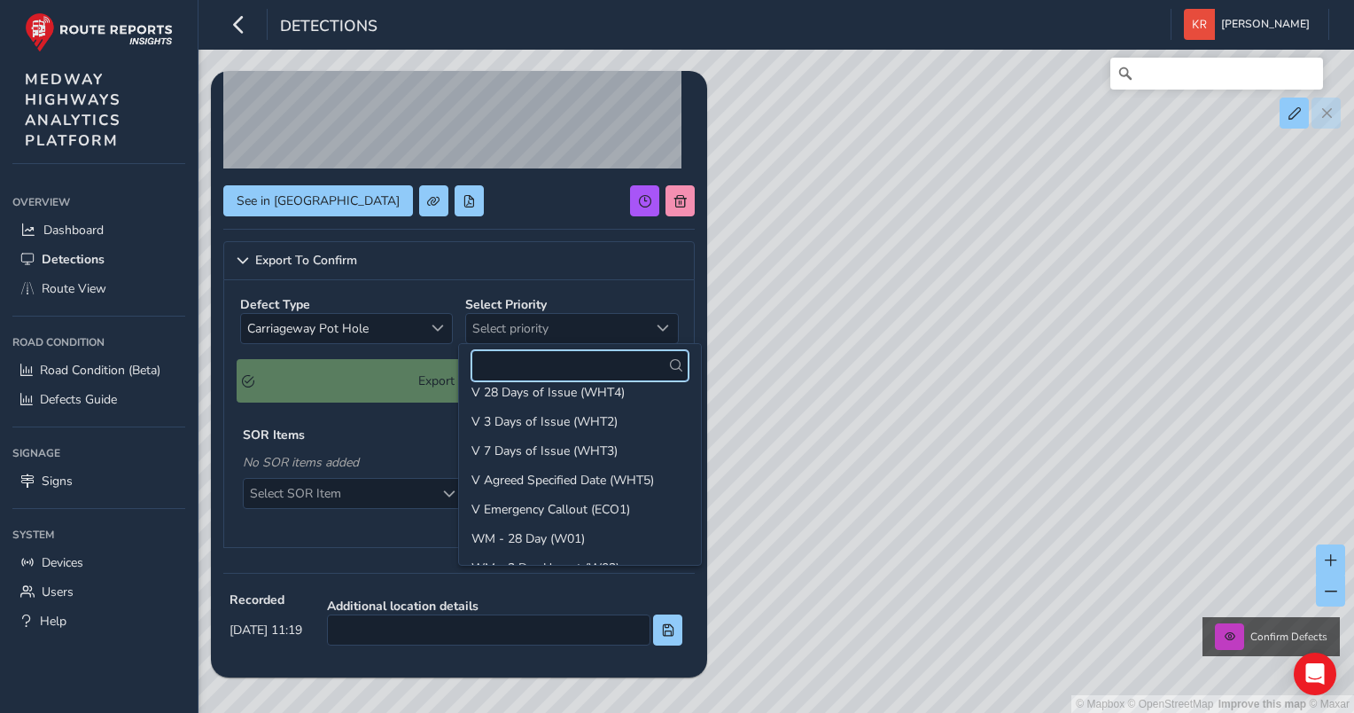
scroll to position [532, 0]
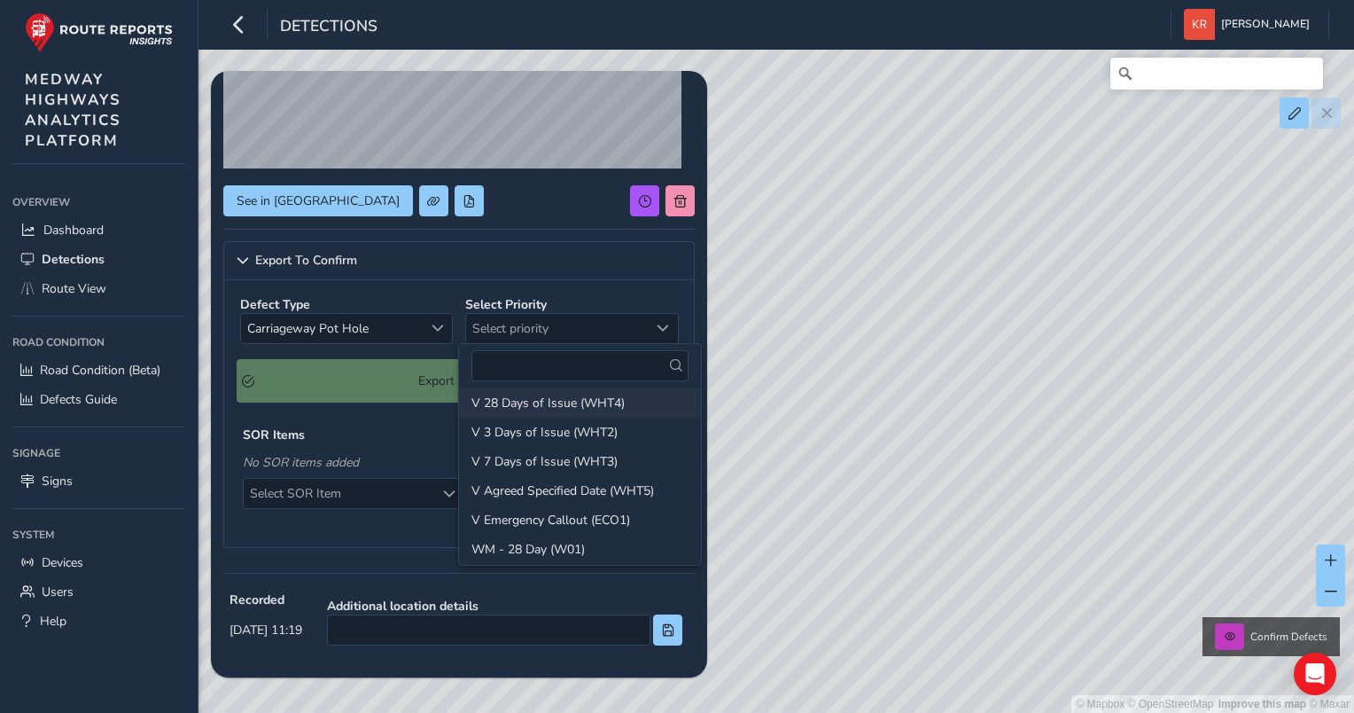
click at [549, 406] on li "V 28 Days of Issue (WHT4)" at bounding box center [580, 402] width 242 height 29
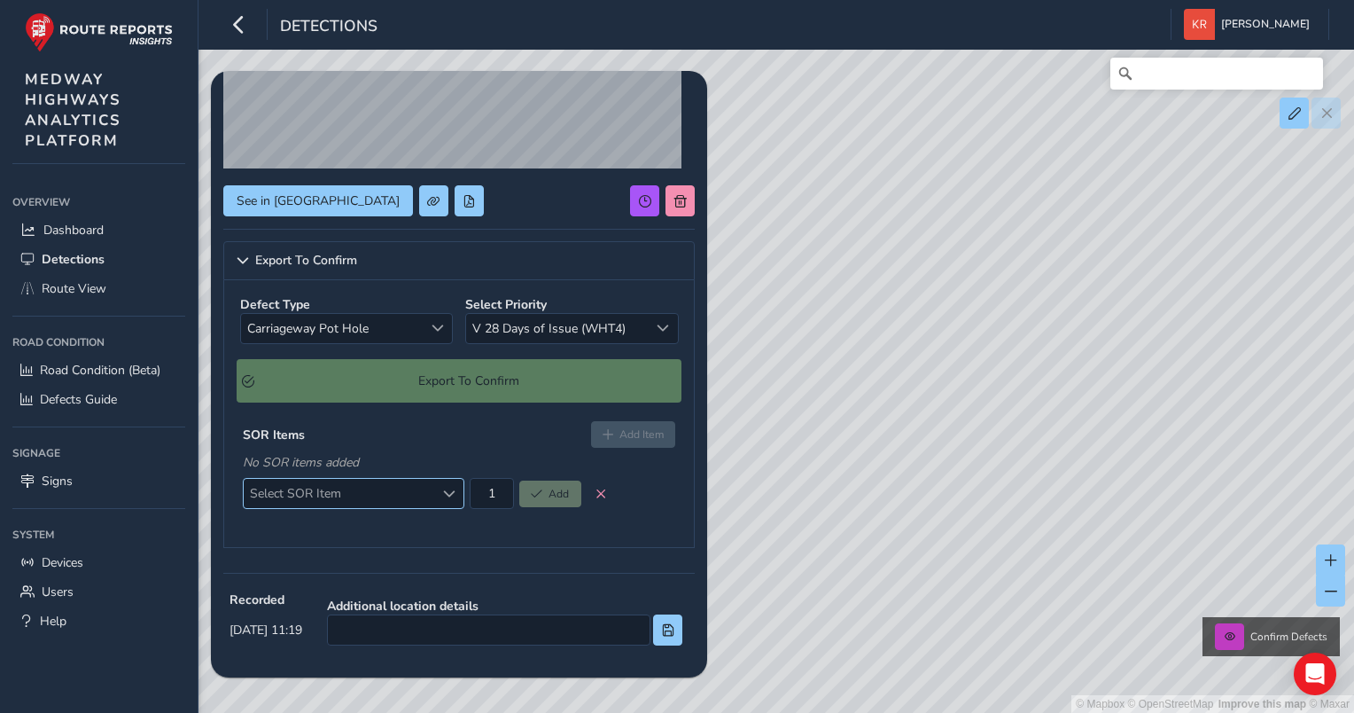
click at [444, 499] on div "Select SOR Item" at bounding box center [448, 493] width 29 height 29
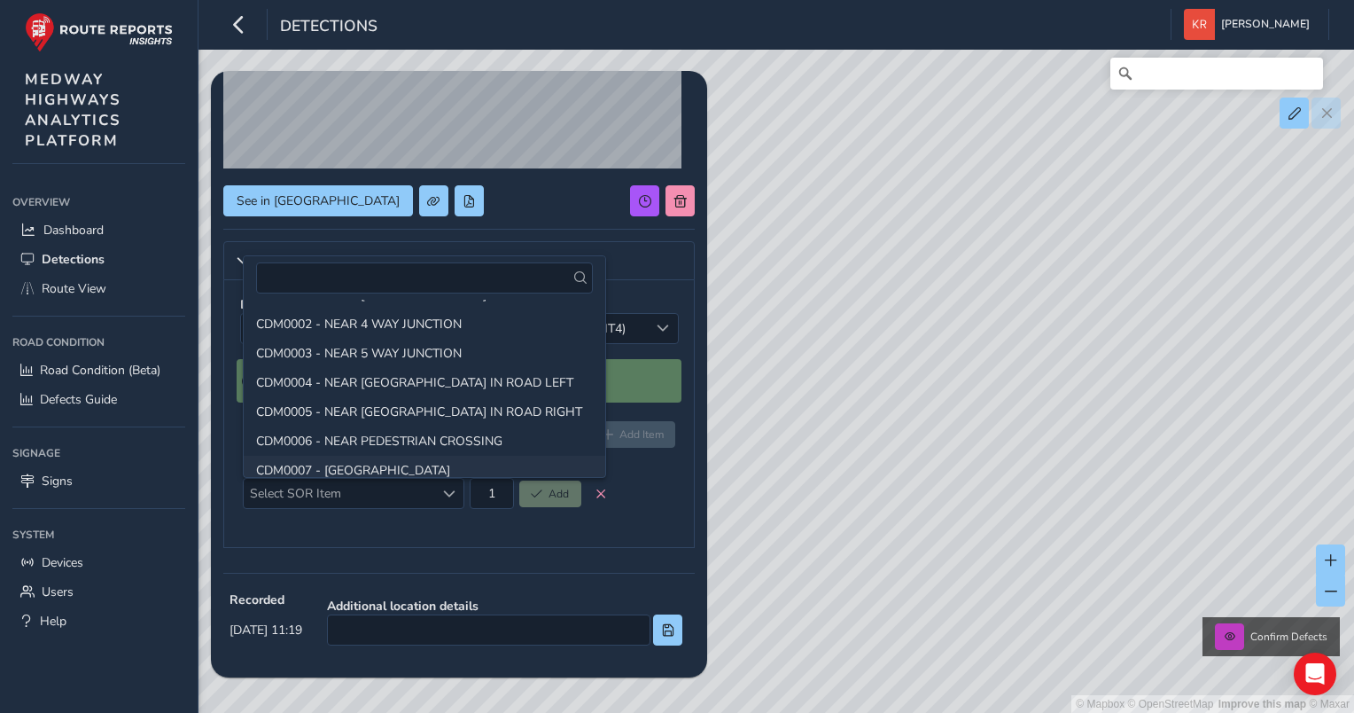
scroll to position [0, 0]
drag, startPoint x: 361, startPoint y: 314, endPoint x: 397, endPoint y: 338, distance: 43.5
click at [360, 314] on li "CDM0001 - NEAR 3 WAY JUNCTION" at bounding box center [425, 320] width 362 height 29
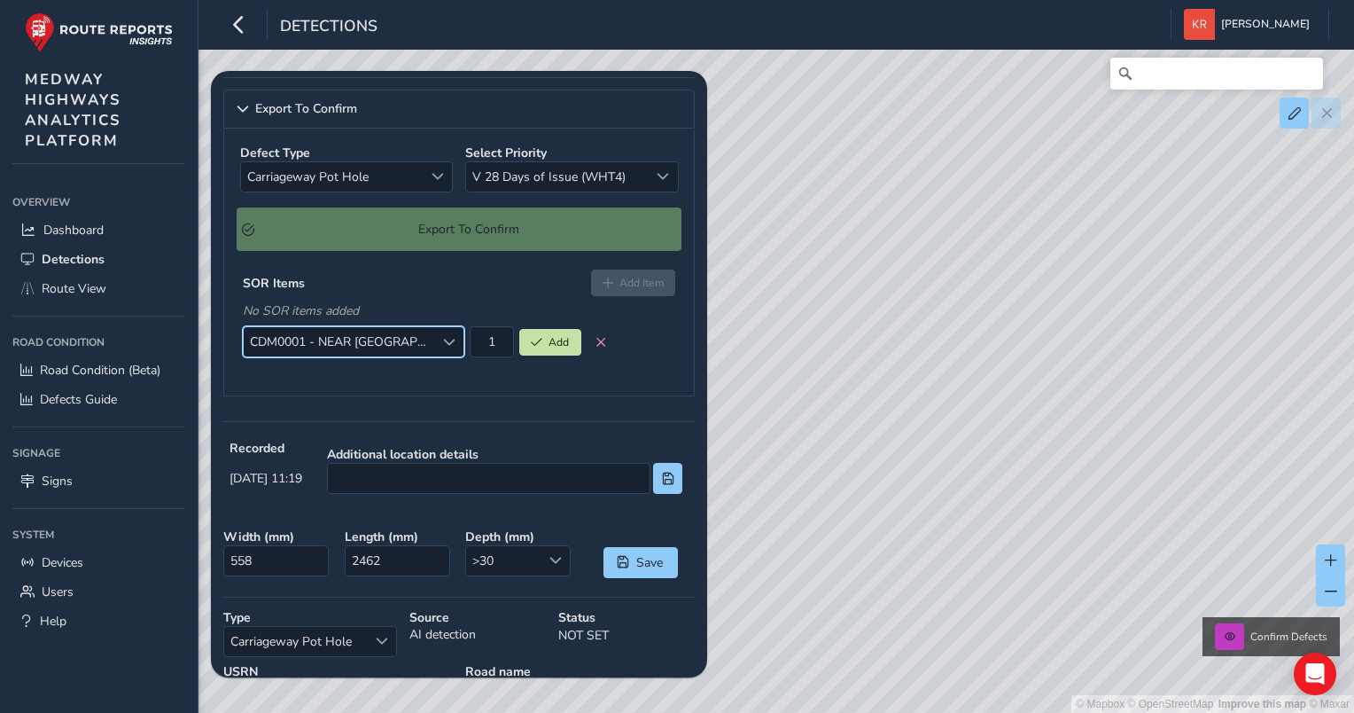
scroll to position [375, 0]
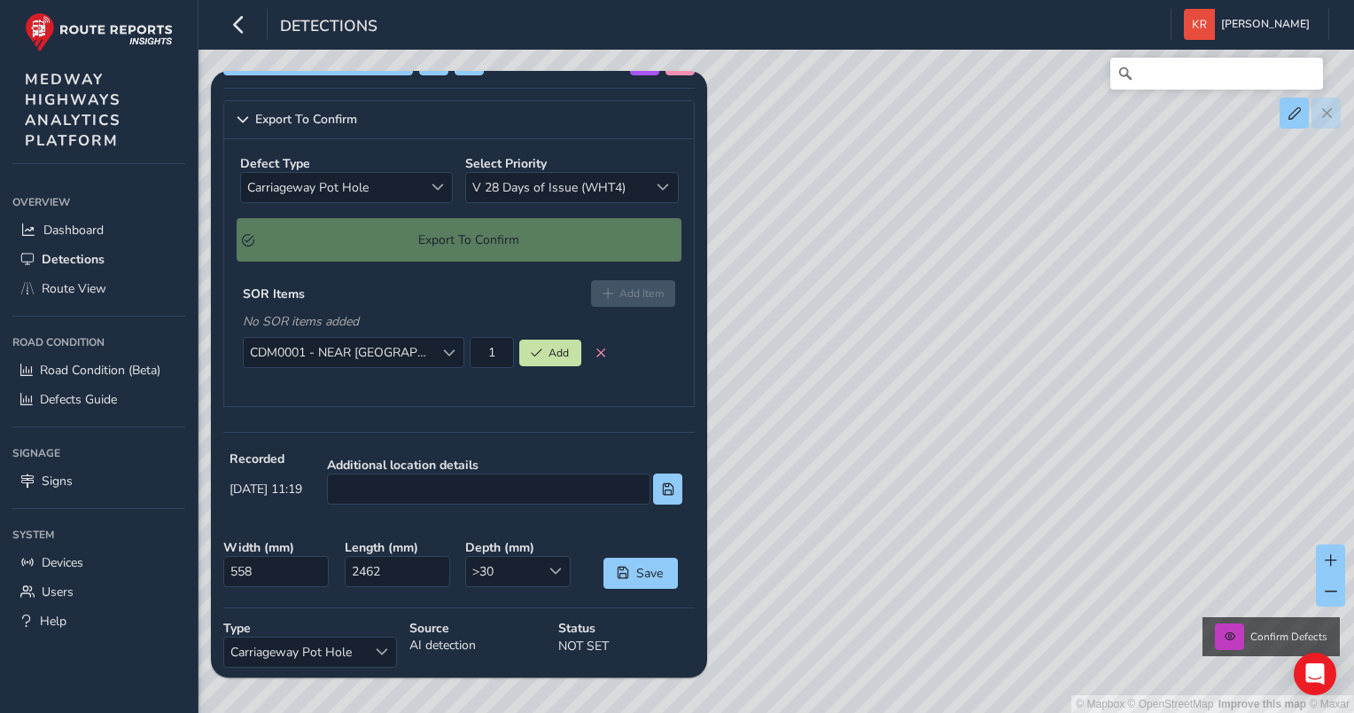
click at [417, 248] on div "Export To Confirm" at bounding box center [459, 239] width 445 height 43
click at [429, 239] on div "Export To Confirm" at bounding box center [459, 239] width 445 height 43
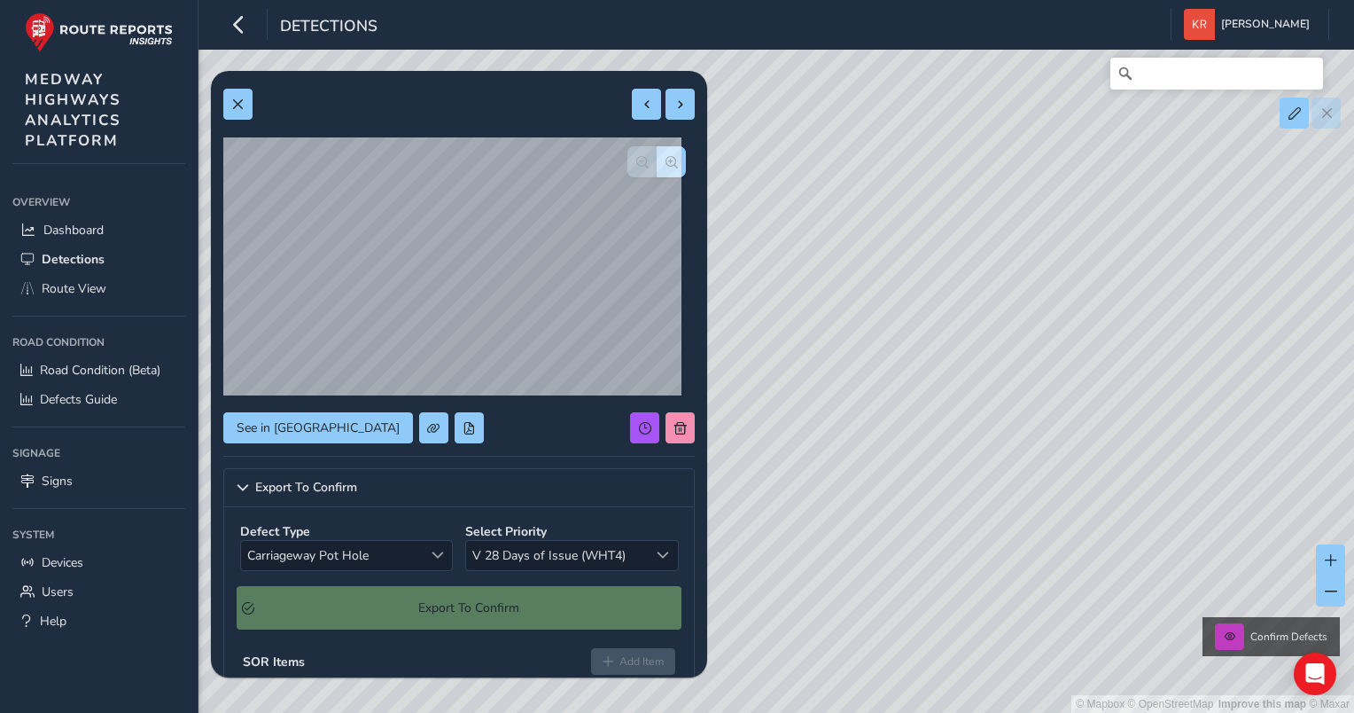
scroll to position [0, 0]
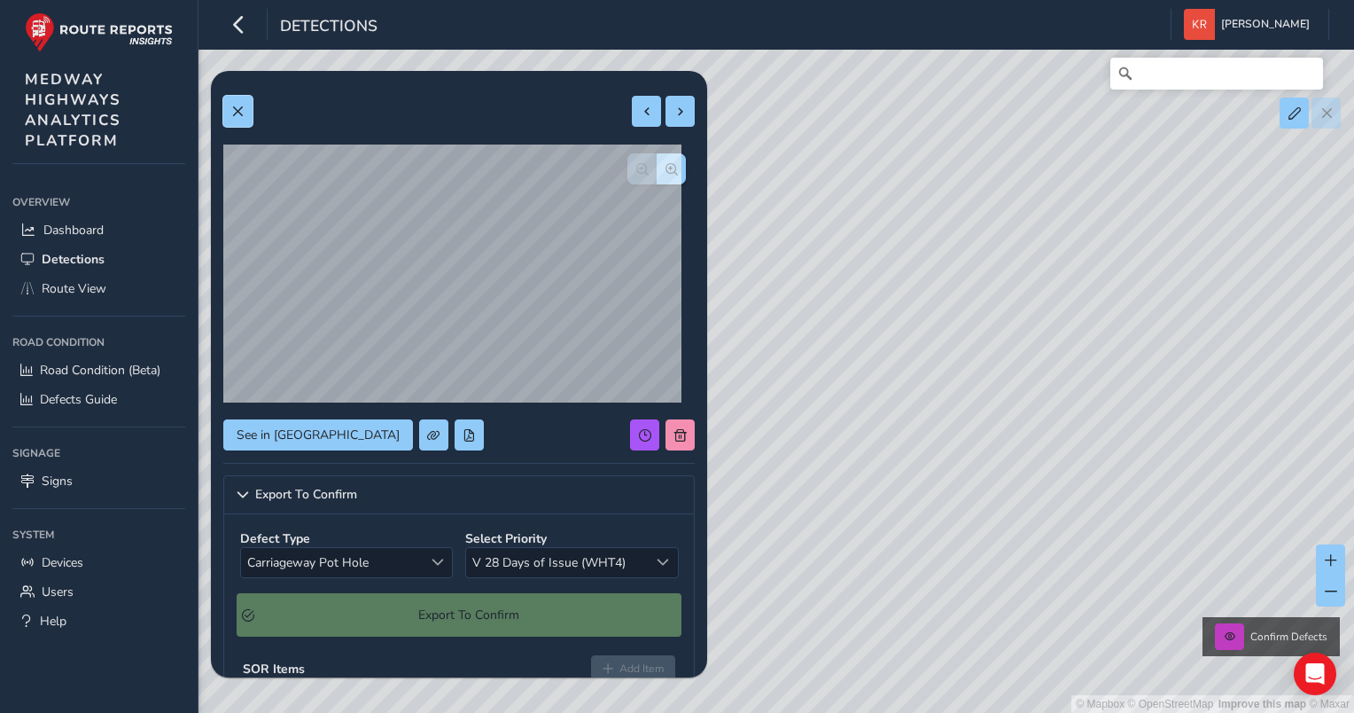
drag, startPoint x: 238, startPoint y: 113, endPoint x: 250, endPoint y: 128, distance: 19.0
click at [238, 113] on span at bounding box center [237, 111] width 12 height 12
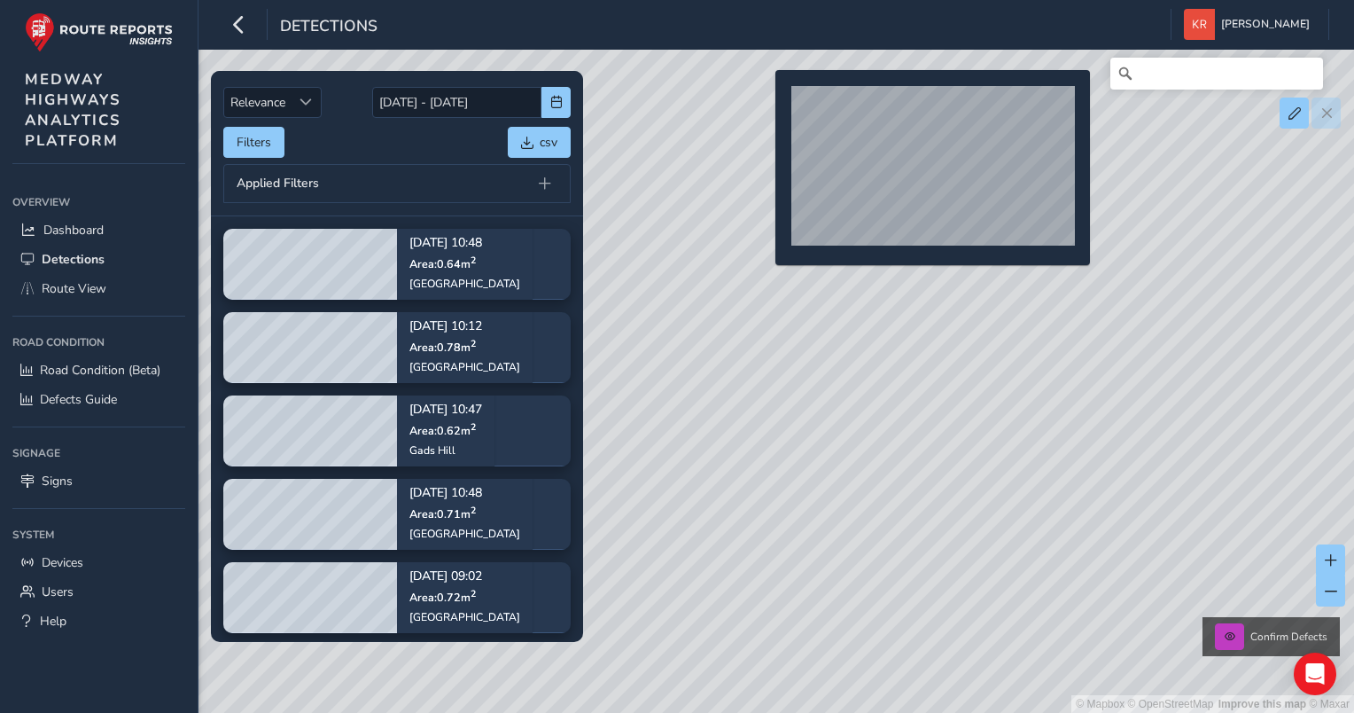
click at [765, 98] on div "© Mapbox © OpenStreetMap Improve this map © Maxar Confirm Defects" at bounding box center [677, 356] width 1354 height 713
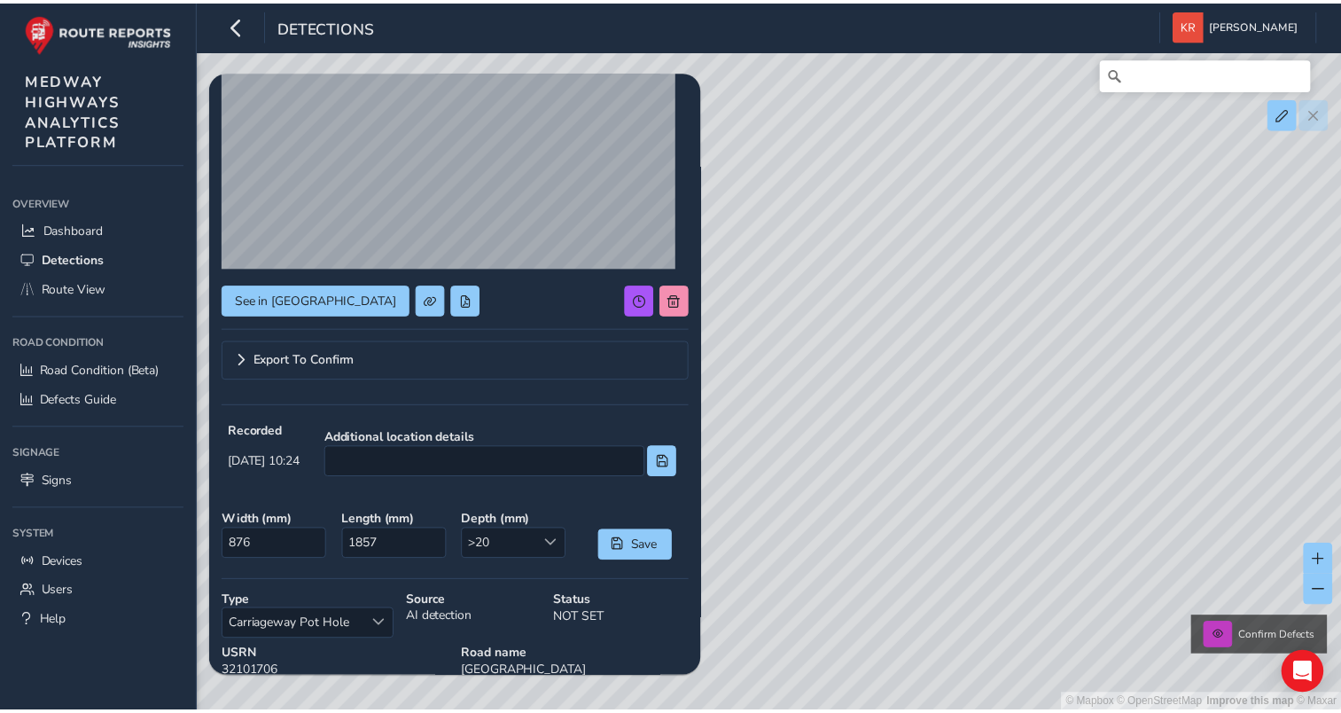
scroll to position [19, 0]
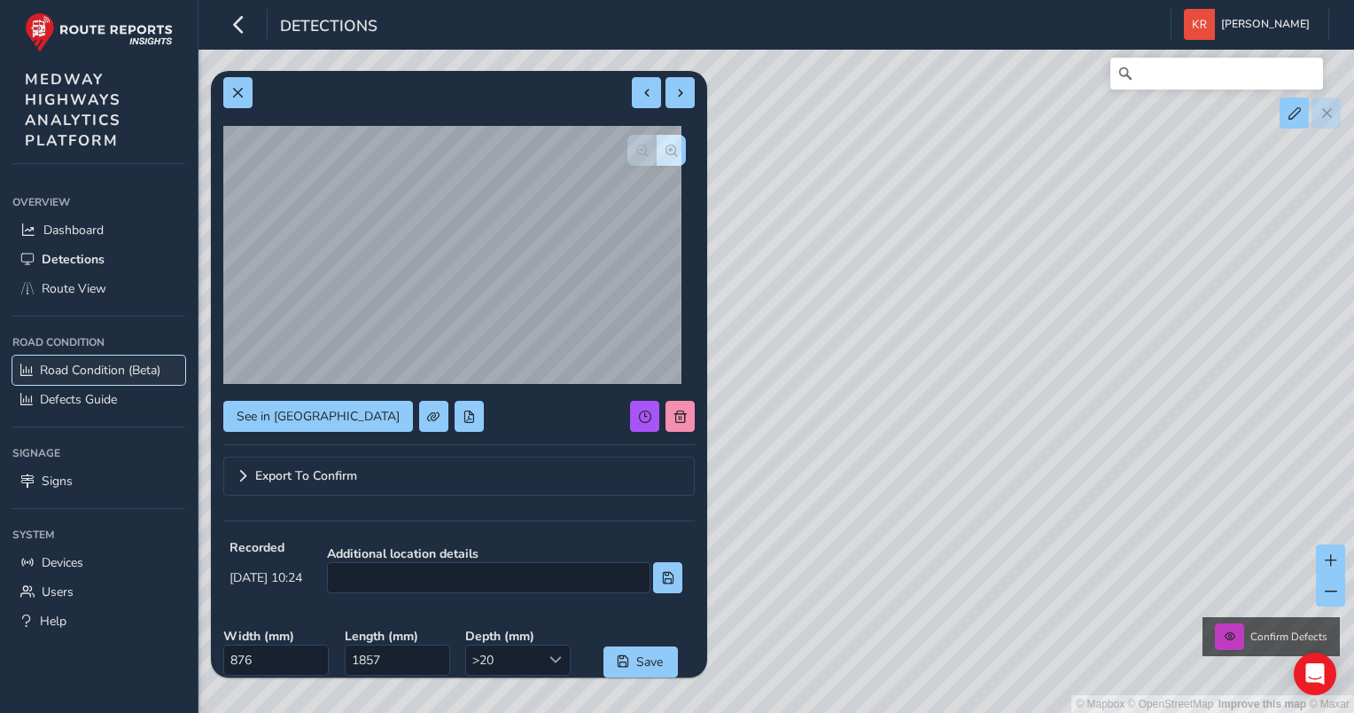
click at [97, 370] on span "Road Condition (Beta)" at bounding box center [100, 370] width 121 height 17
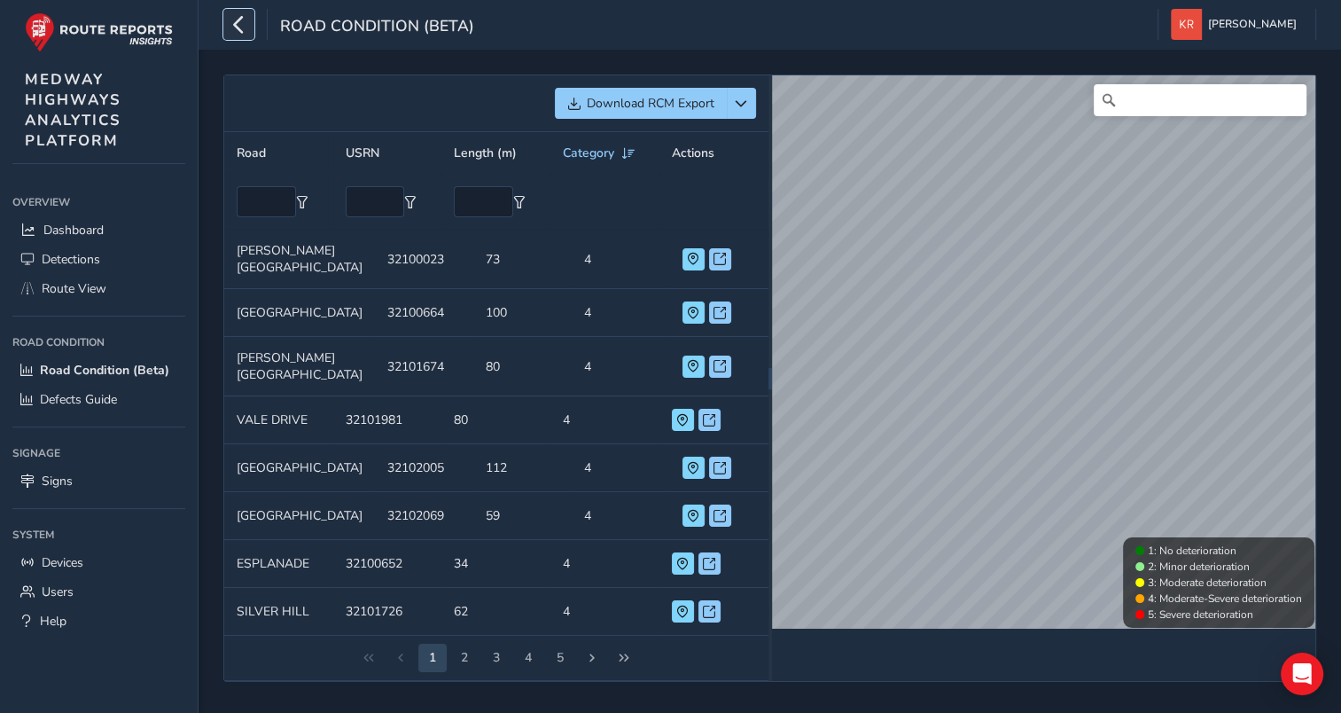
click at [241, 18] on icon "button" at bounding box center [239, 24] width 19 height 31
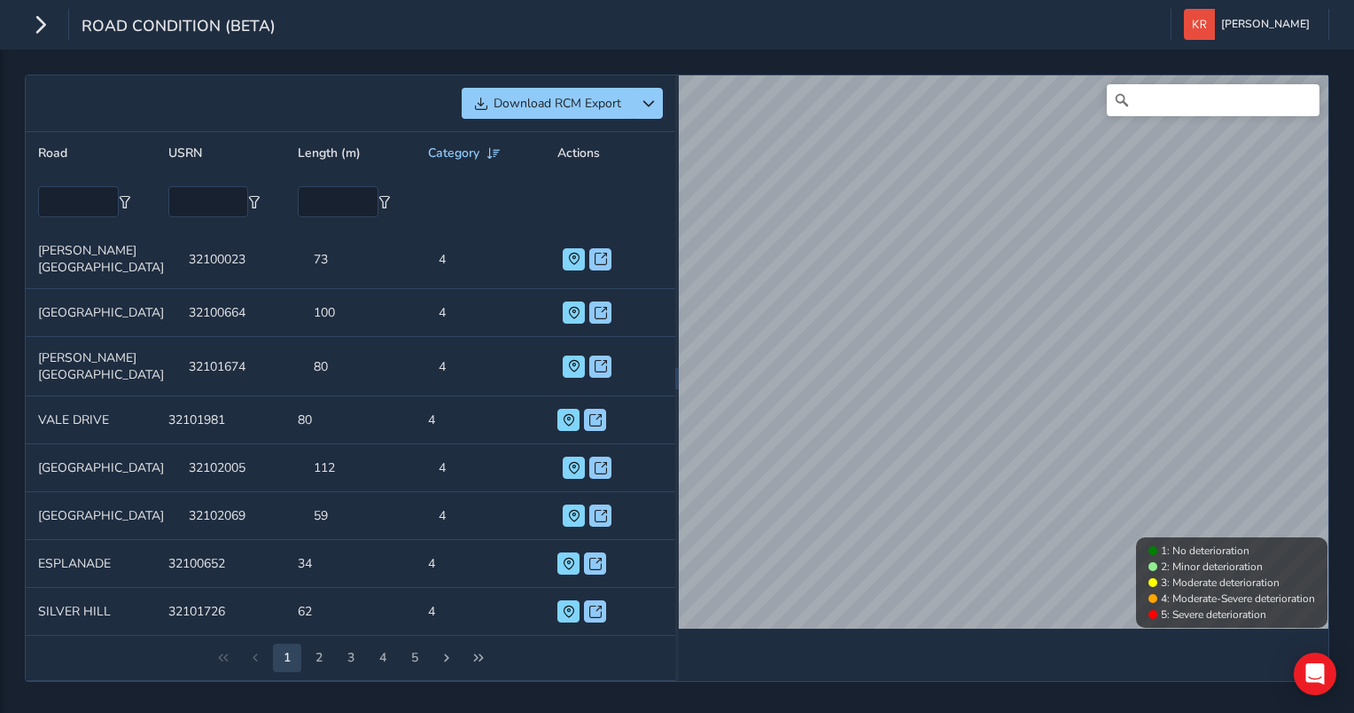
click at [879, 35] on div "Road Condition (Beta) Kerrie Richardson Colour Scheme: Dark Dim Light Logout Do…" at bounding box center [677, 356] width 1354 height 713
click at [36, 19] on icon "button" at bounding box center [40, 24] width 19 height 31
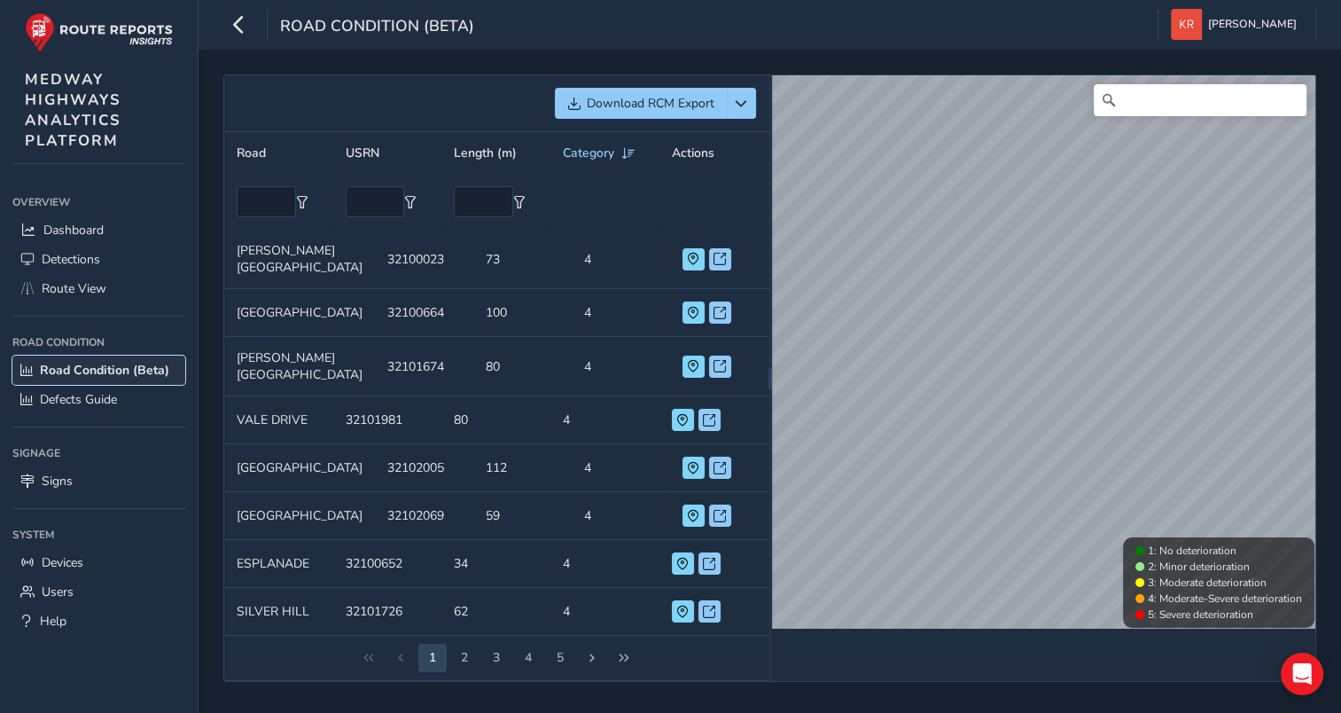
click at [82, 369] on span "Road Condition (Beta)" at bounding box center [104, 370] width 129 height 17
click at [665, 109] on span "Download RCM Export" at bounding box center [651, 103] width 128 height 17
click at [46, 230] on span "Dashboard" at bounding box center [73, 230] width 60 height 17
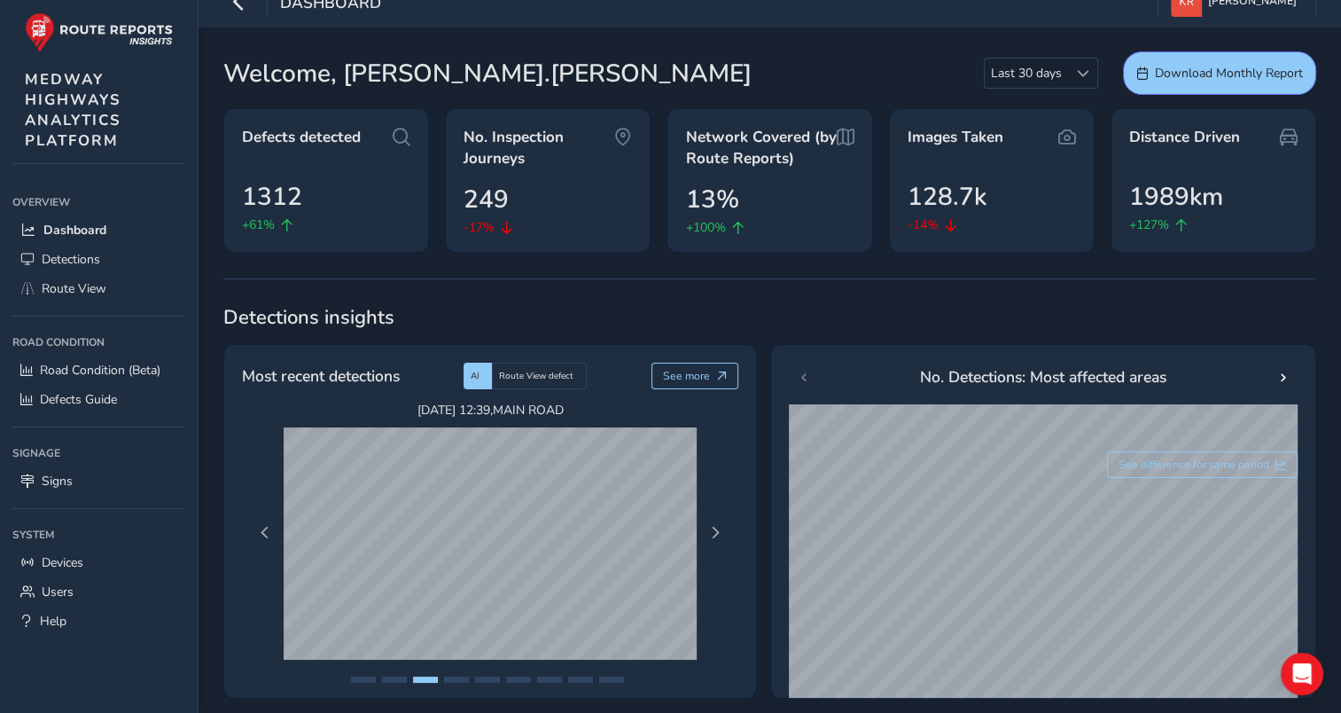
scroll to position [354, 0]
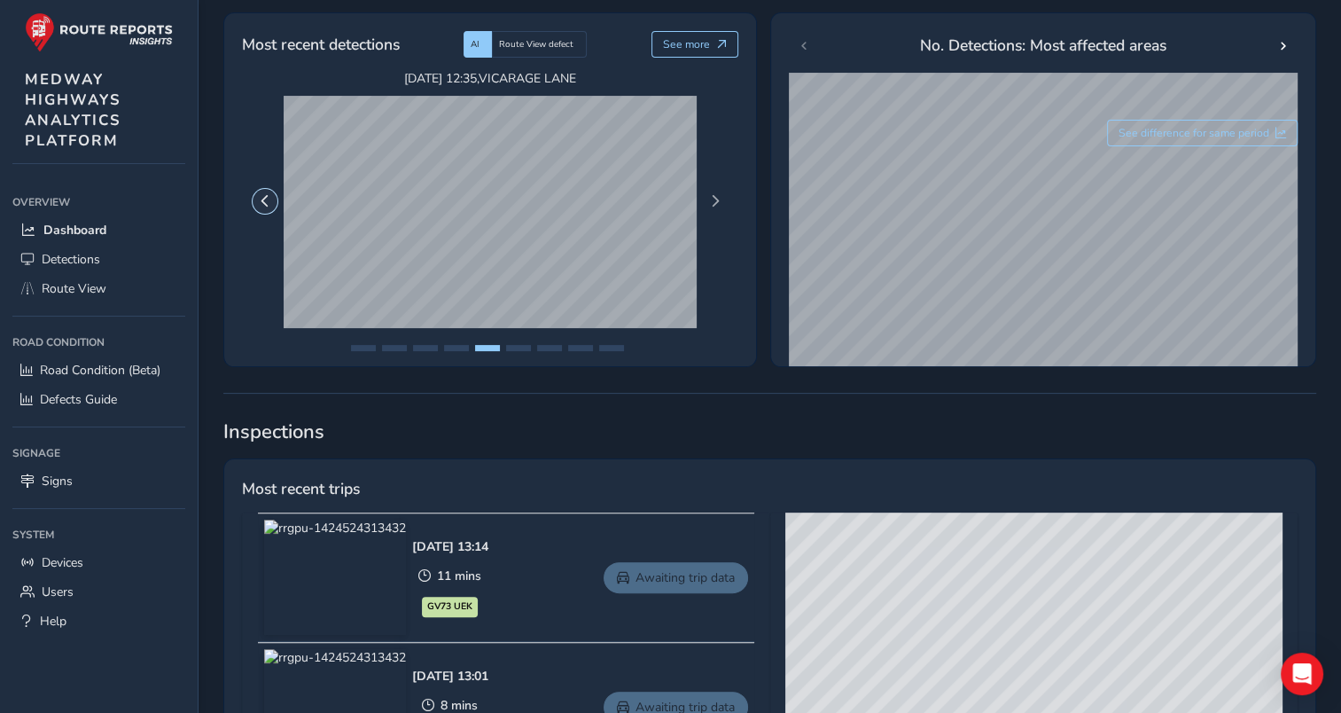
click at [260, 202] on span "Previous Page" at bounding box center [265, 201] width 12 height 12
click at [716, 201] on span "Next Page" at bounding box center [715, 201] width 12 height 12
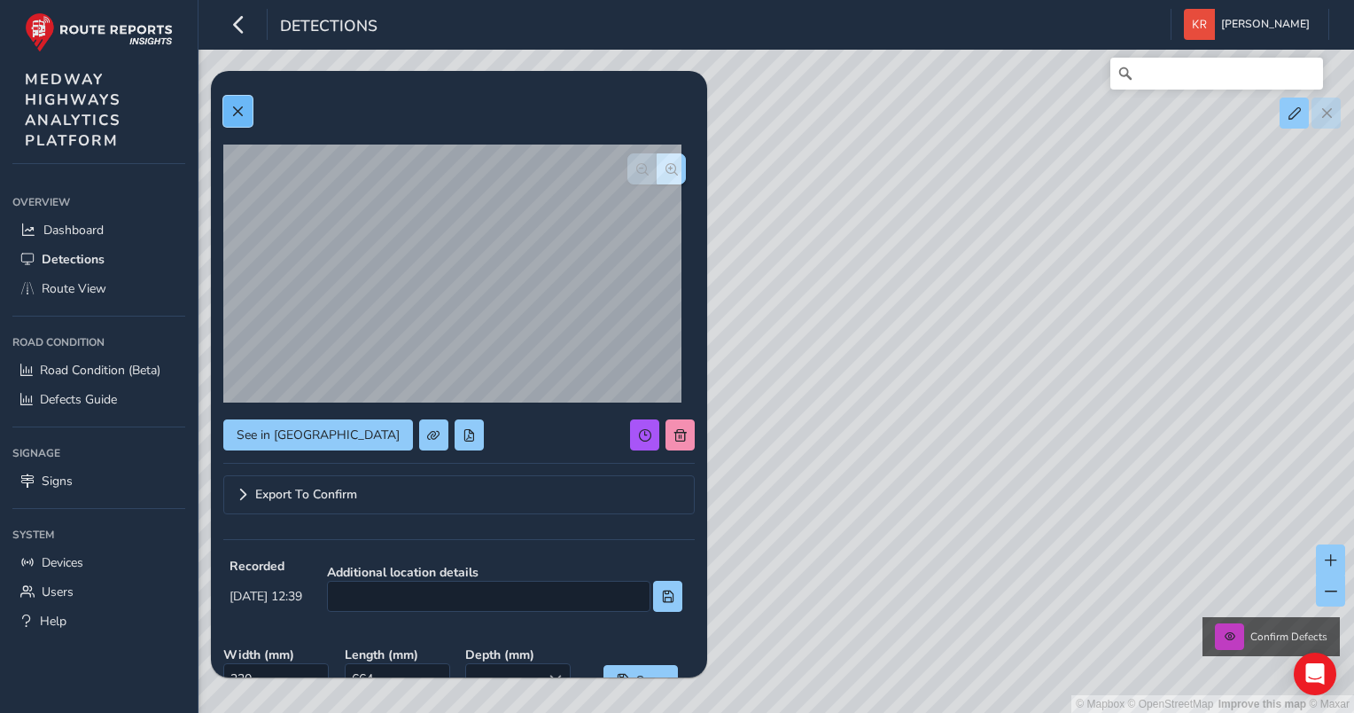
click at [245, 117] on button at bounding box center [237, 111] width 29 height 31
click at [247, 104] on button at bounding box center [237, 111] width 29 height 31
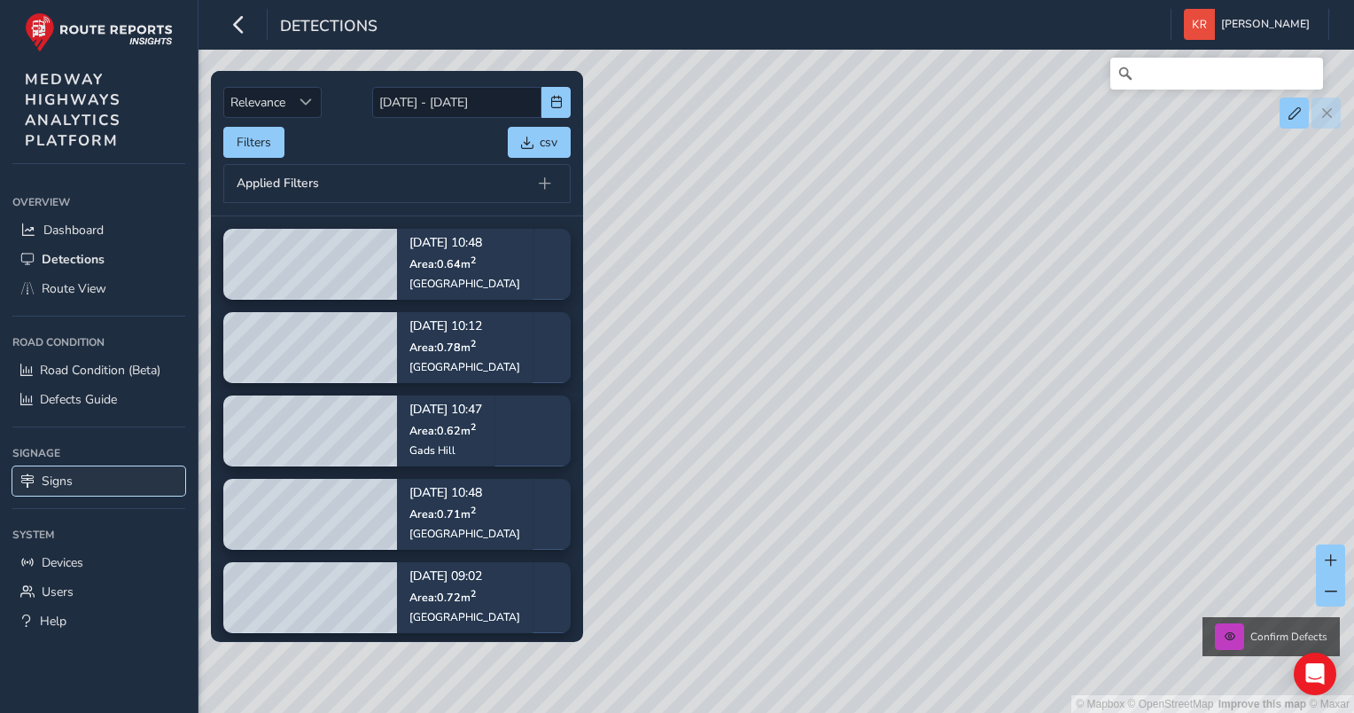
click at [48, 484] on span "Signs" at bounding box center [57, 480] width 31 height 17
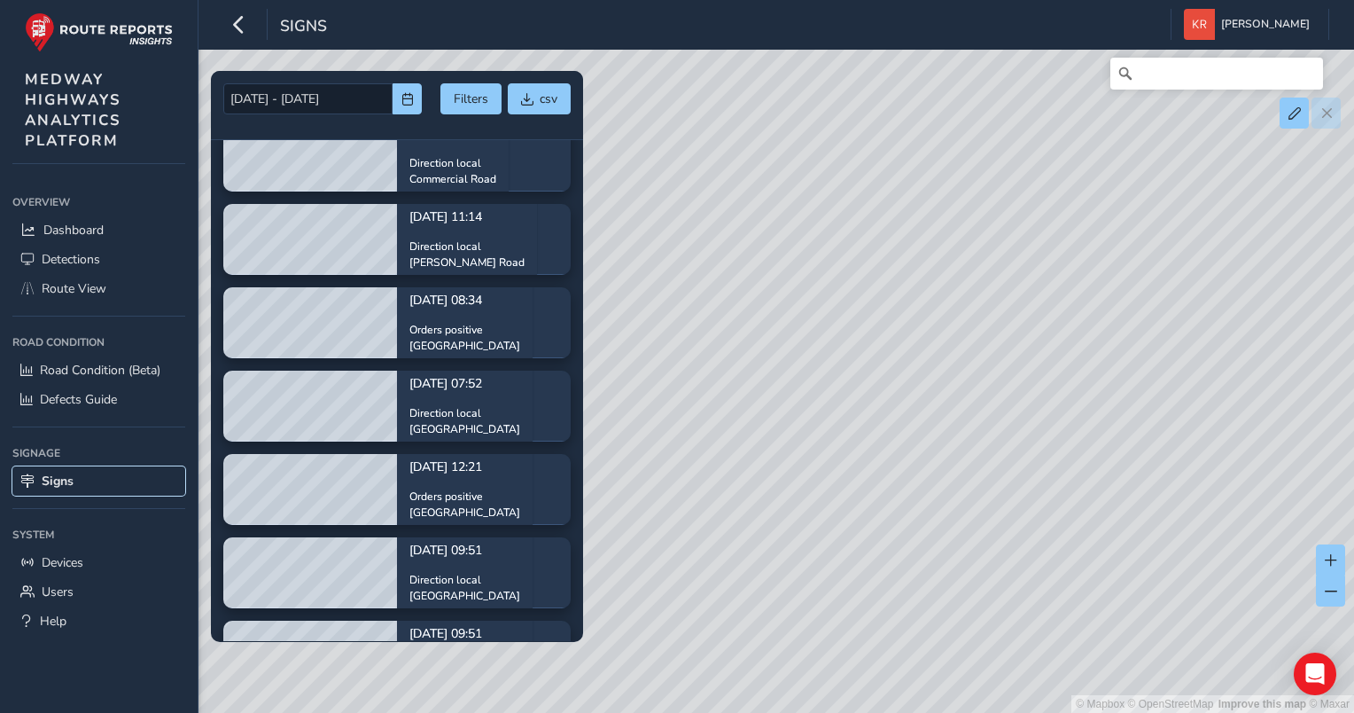
scroll to position [330, 0]
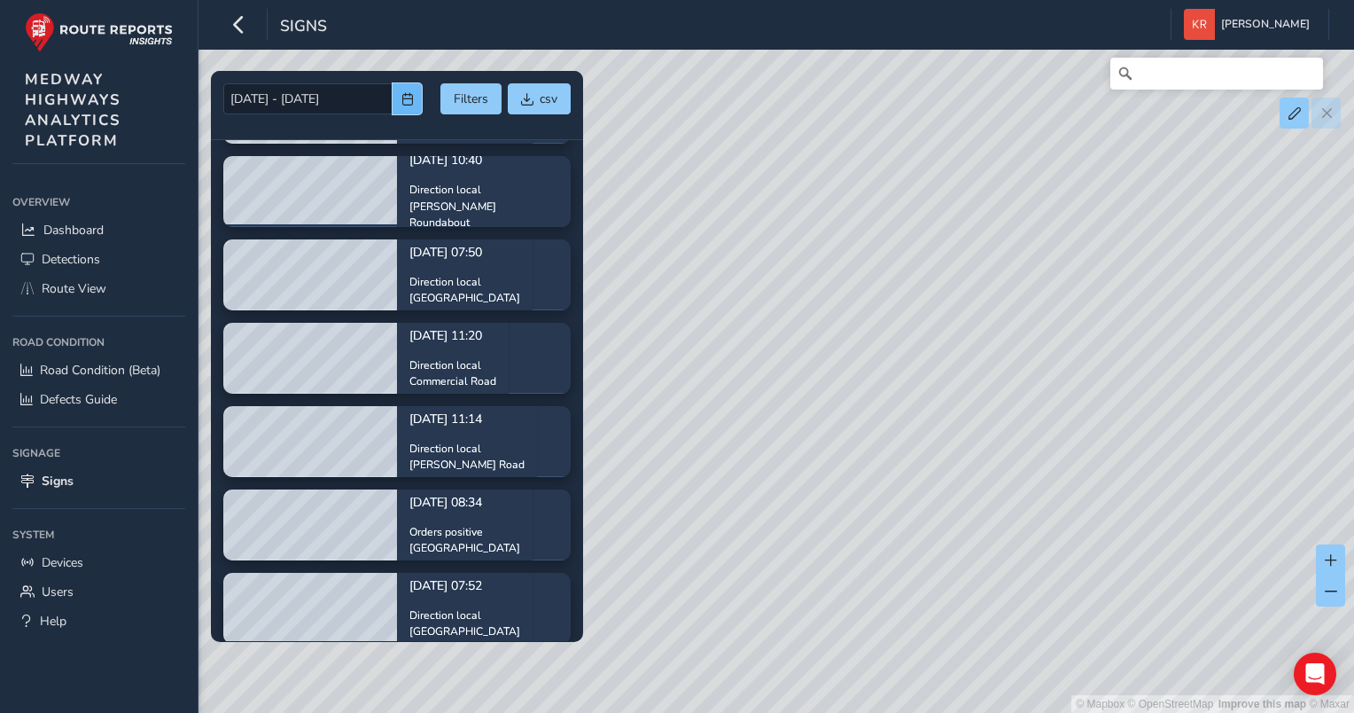
click at [410, 107] on button "button" at bounding box center [407, 98] width 29 height 31
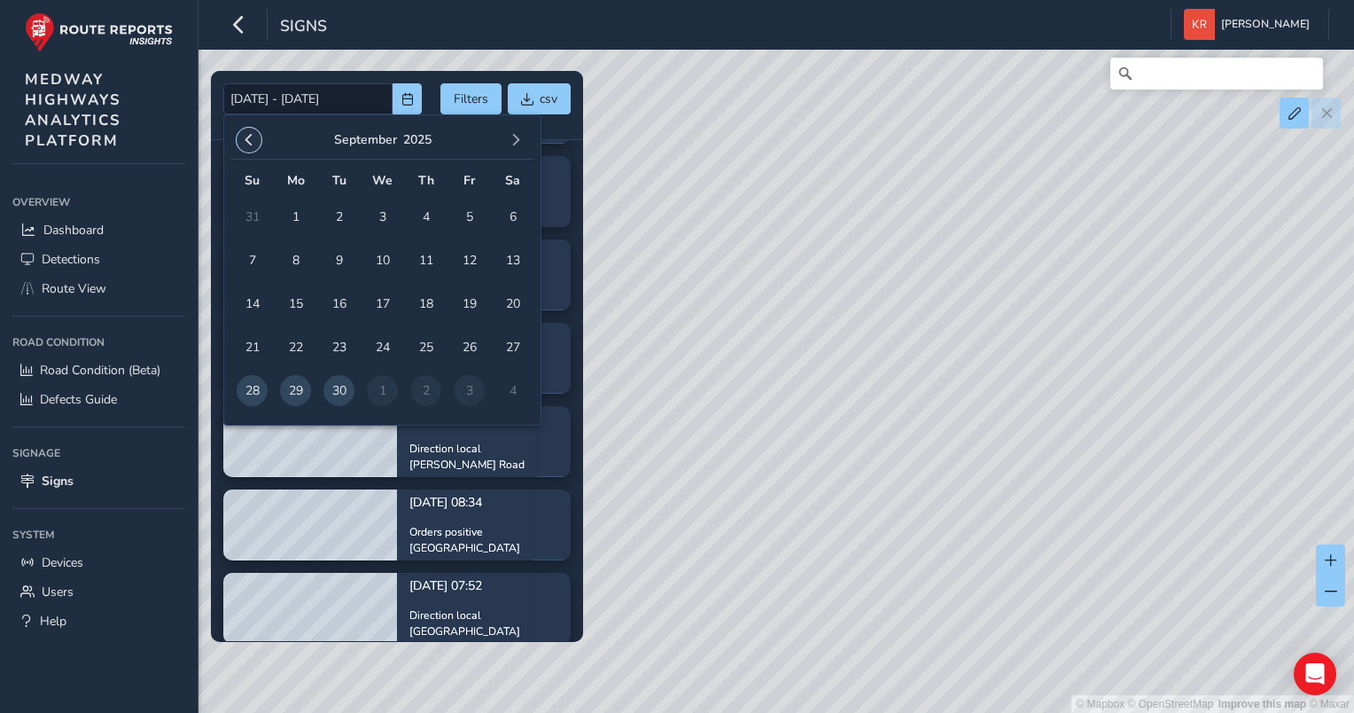
click at [252, 147] on button "button" at bounding box center [249, 140] width 25 height 25
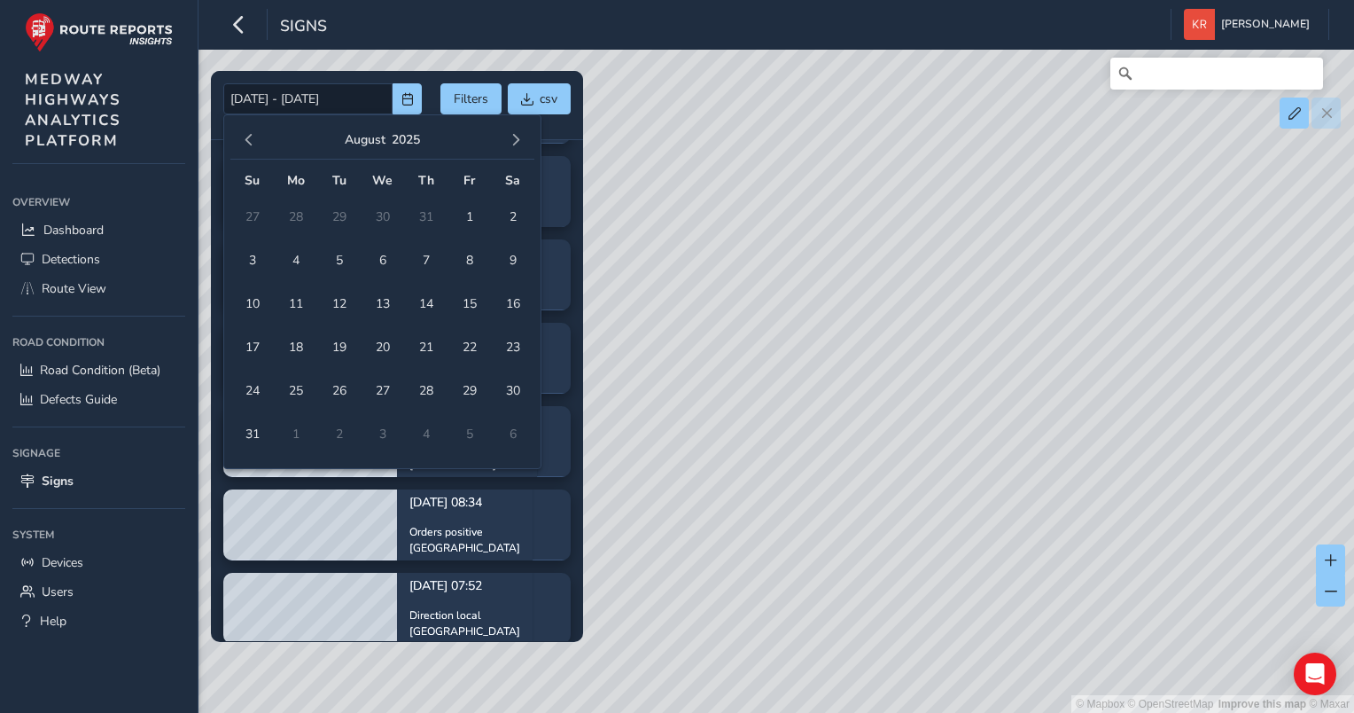
click at [252, 147] on button "button" at bounding box center [249, 140] width 25 height 25
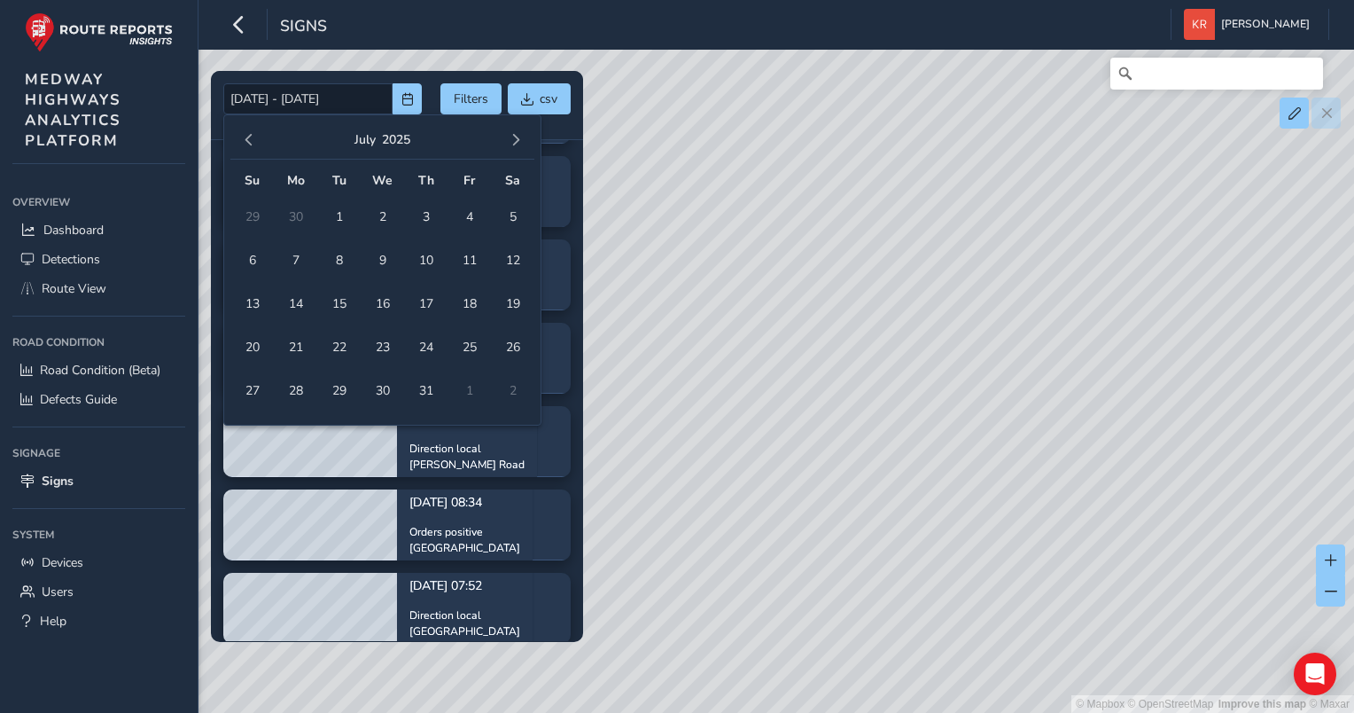
click at [252, 147] on button "button" at bounding box center [249, 140] width 25 height 25
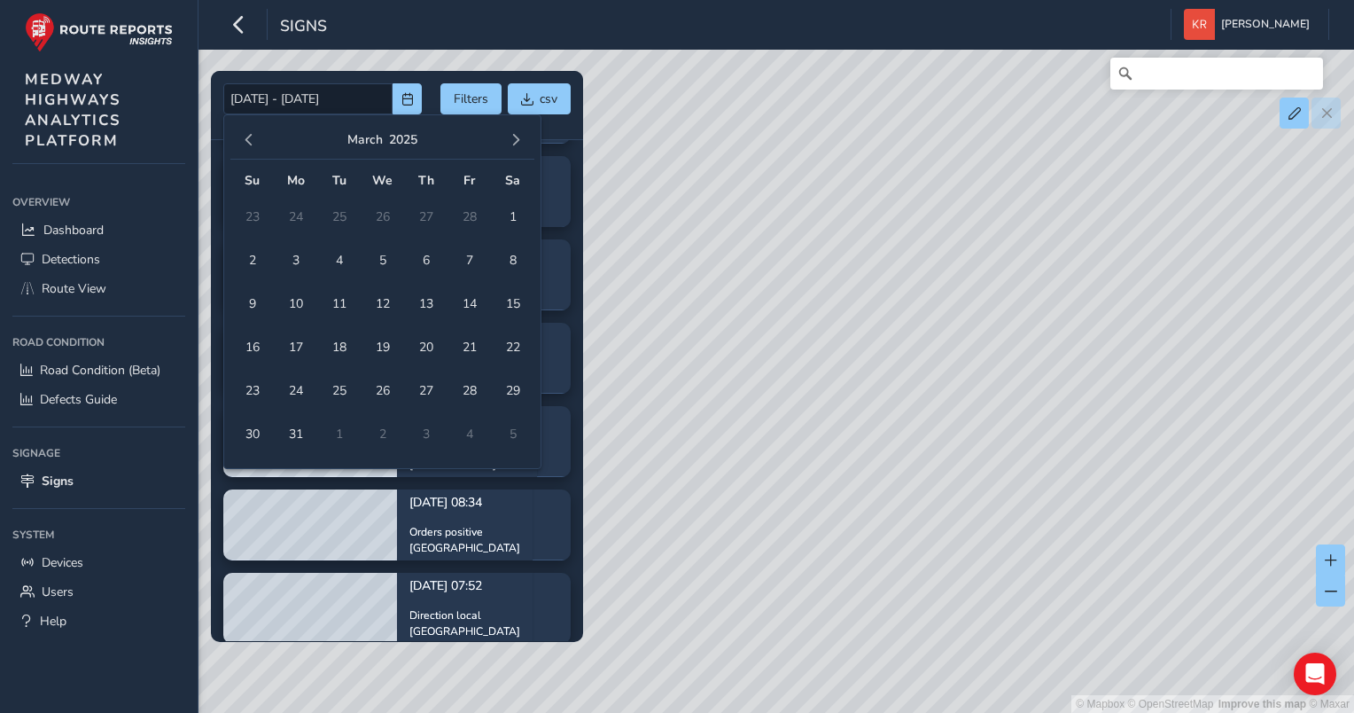
click at [510, 123] on div "March 2025" at bounding box center [382, 140] width 304 height 38
click at [517, 142] on span "button" at bounding box center [516, 140] width 12 height 12
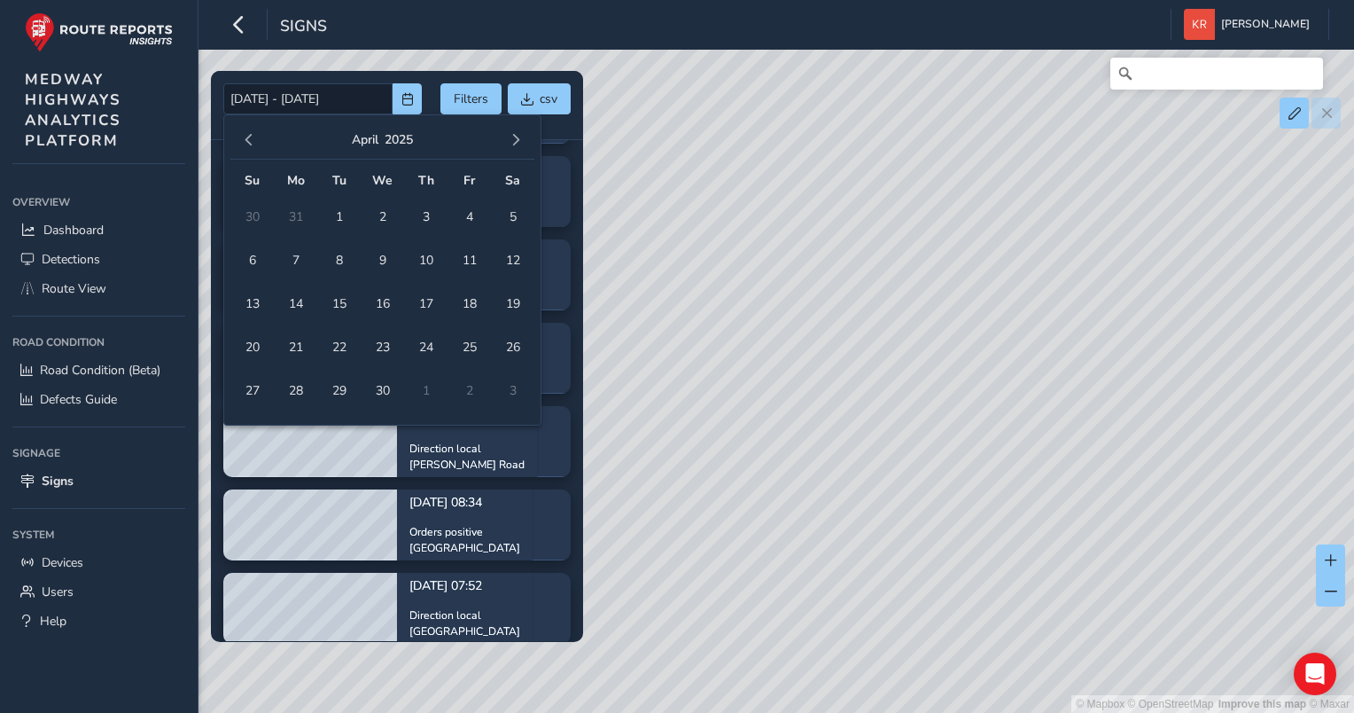
click at [517, 142] on span "button" at bounding box center [516, 140] width 12 height 12
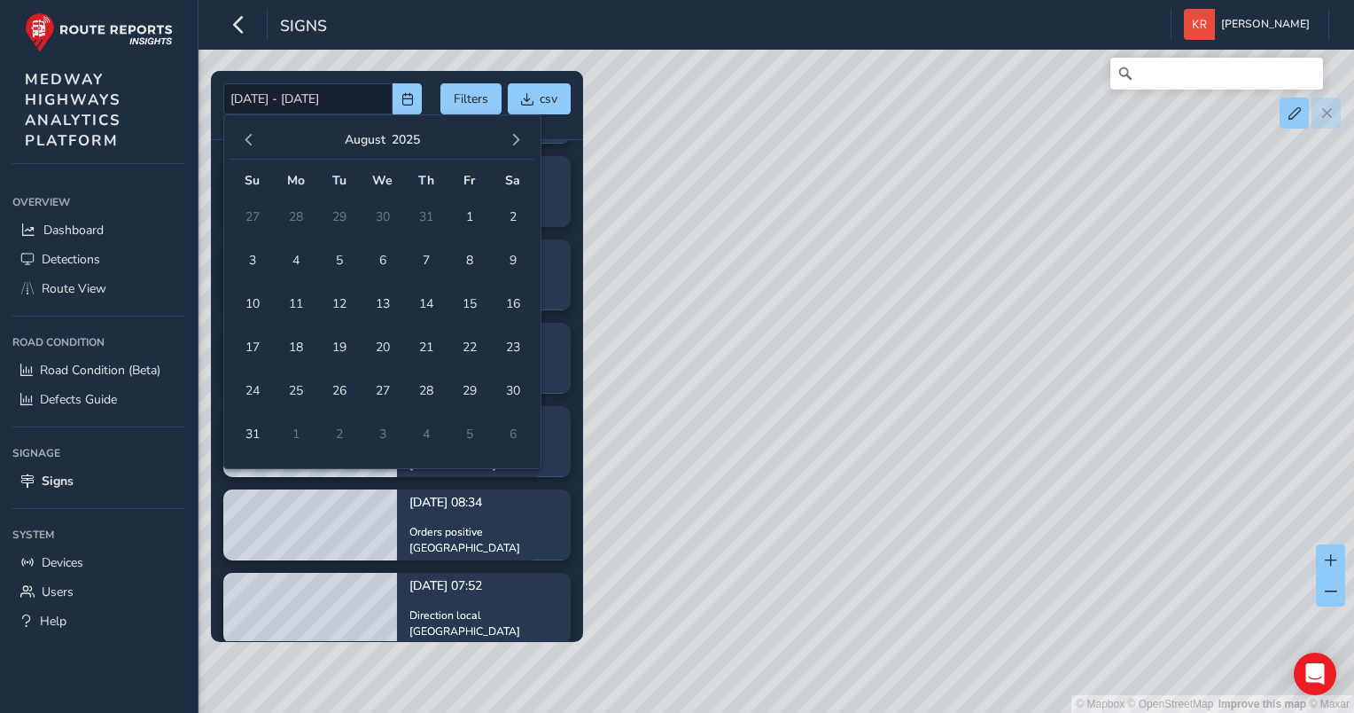
click at [517, 142] on span "button" at bounding box center [516, 140] width 12 height 12
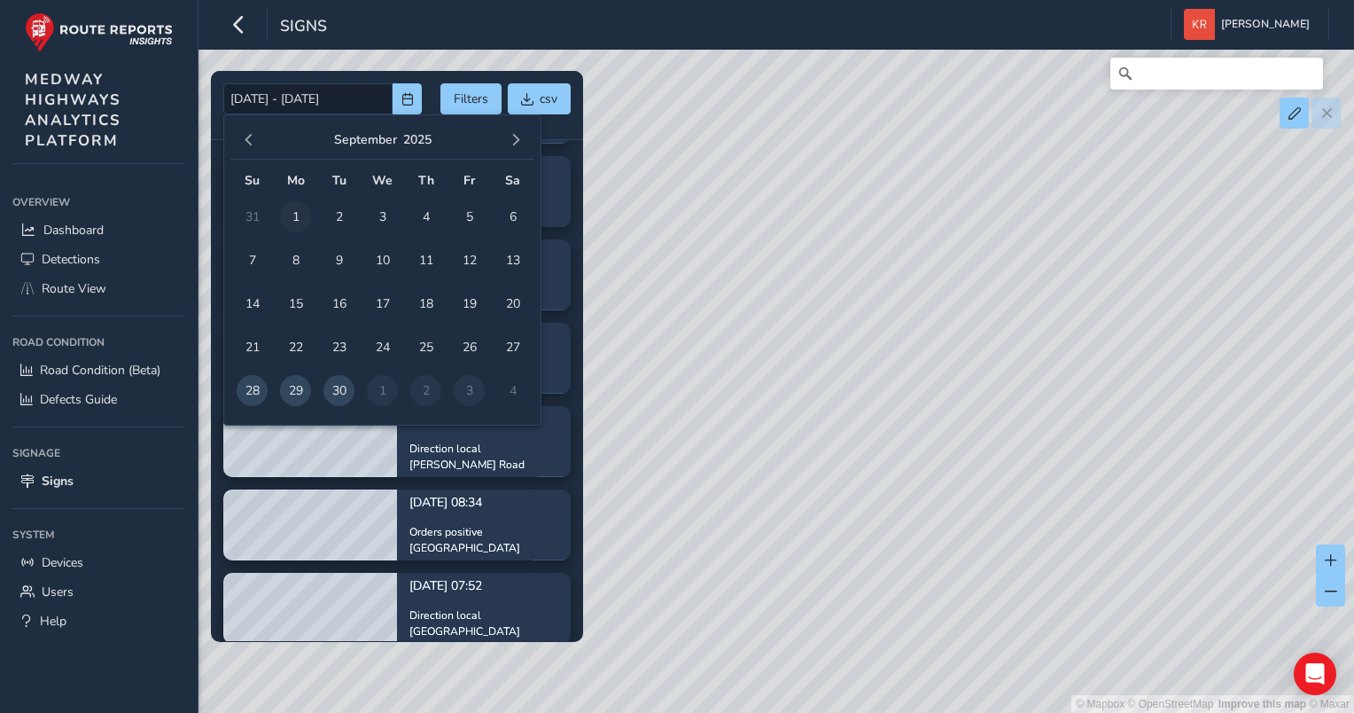
click at [296, 214] on span "1" at bounding box center [295, 216] width 31 height 31
click at [338, 393] on span "30" at bounding box center [338, 390] width 31 height 31
type input "01/09/2025 - 30/09/2025"
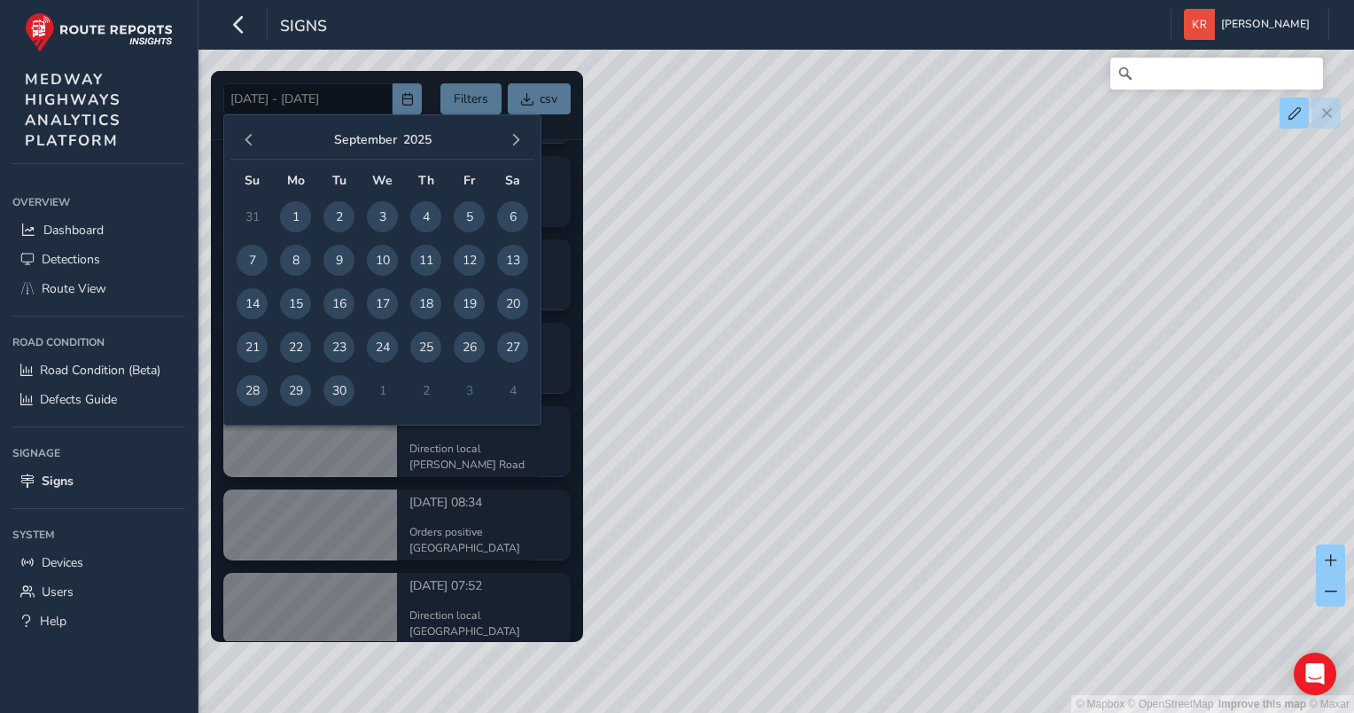
click at [634, 21] on div "Signs Kerrie Richardson Colour Scheme: Dark Dim Light Logout" at bounding box center [777, 25] width 1156 height 50
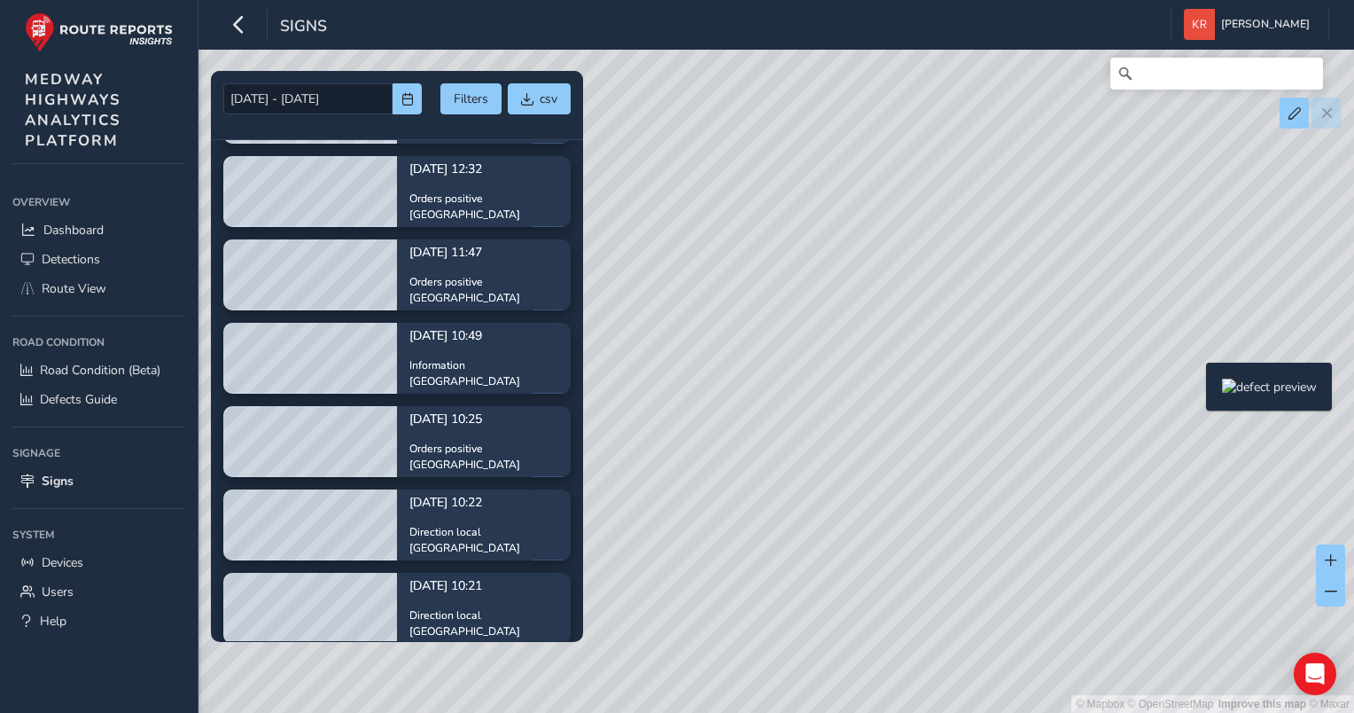
click at [1196, 391] on div "© Mapbox © OpenStreetMap Improve this map © Maxar" at bounding box center [677, 356] width 1354 height 713
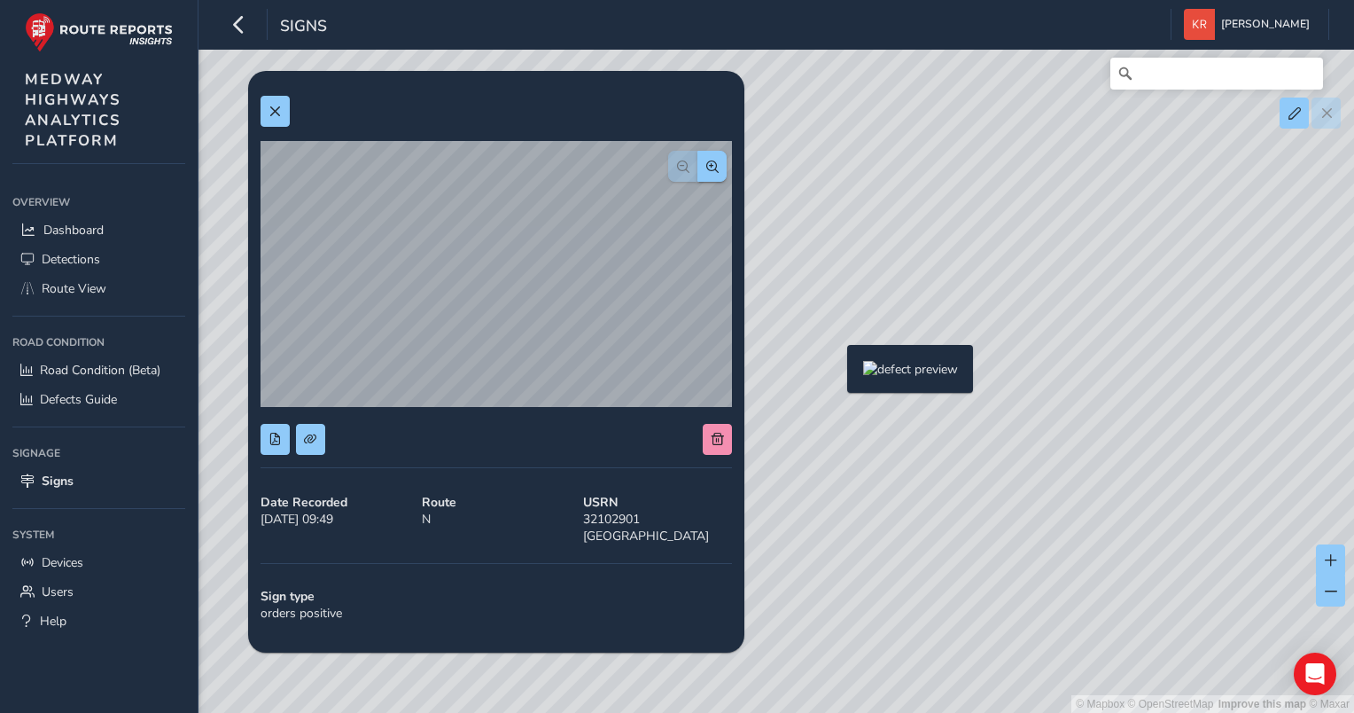
click at [837, 373] on div "© Mapbox © OpenStreetMap Improve this map © Maxar" at bounding box center [677, 356] width 1354 height 713
click at [272, 113] on span at bounding box center [275, 111] width 12 height 12
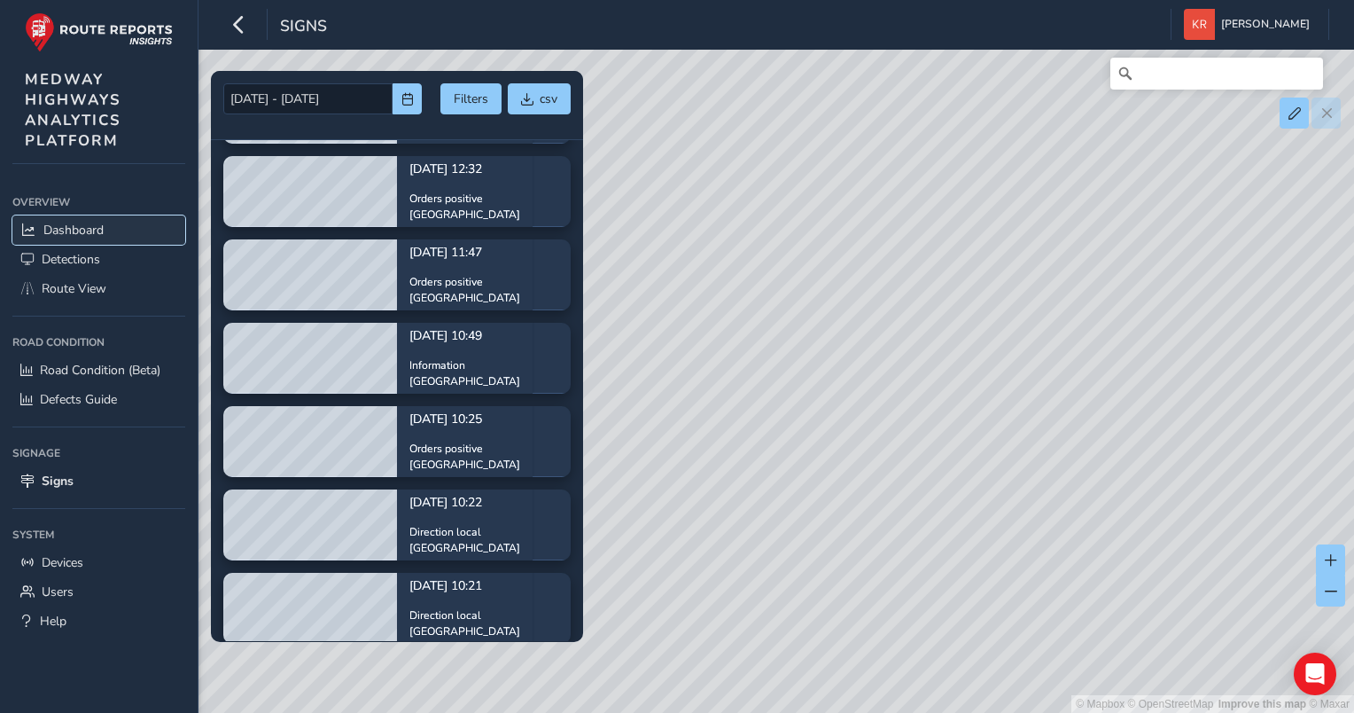
click at [79, 230] on span "Dashboard" at bounding box center [73, 230] width 60 height 17
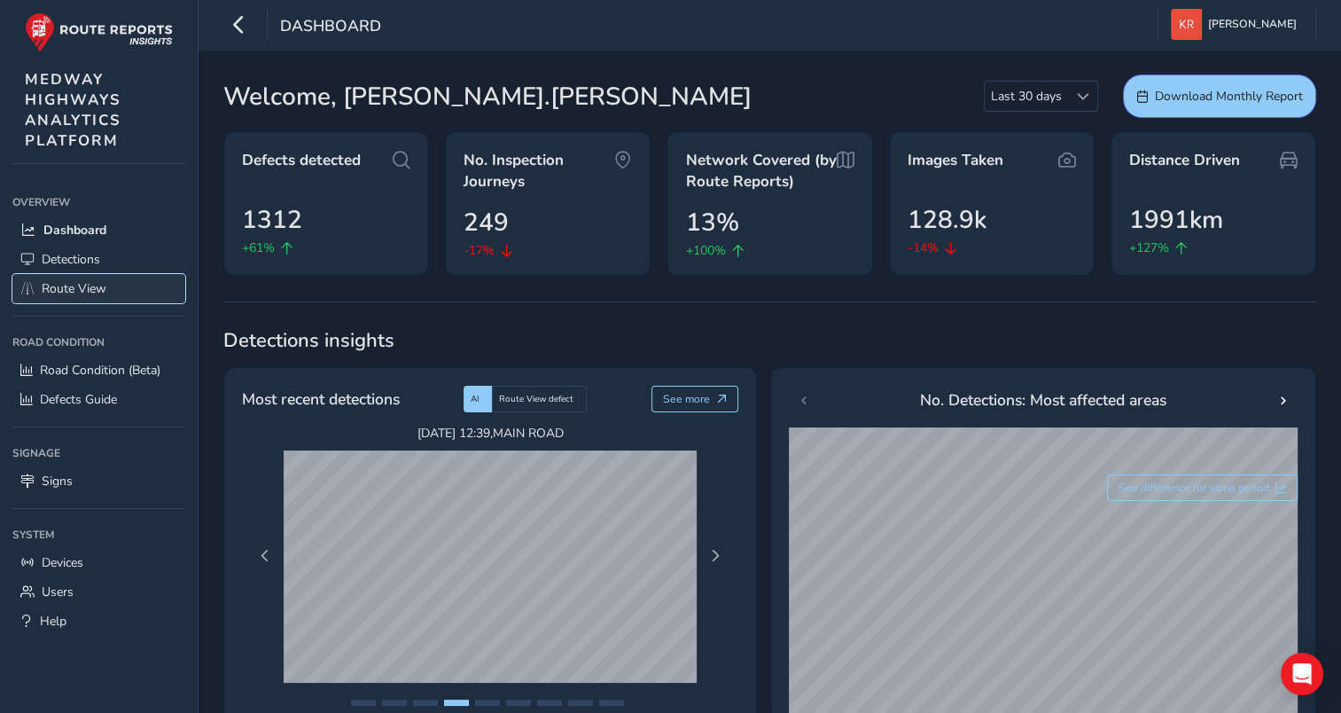
click at [77, 284] on span "Route View" at bounding box center [74, 288] width 65 height 17
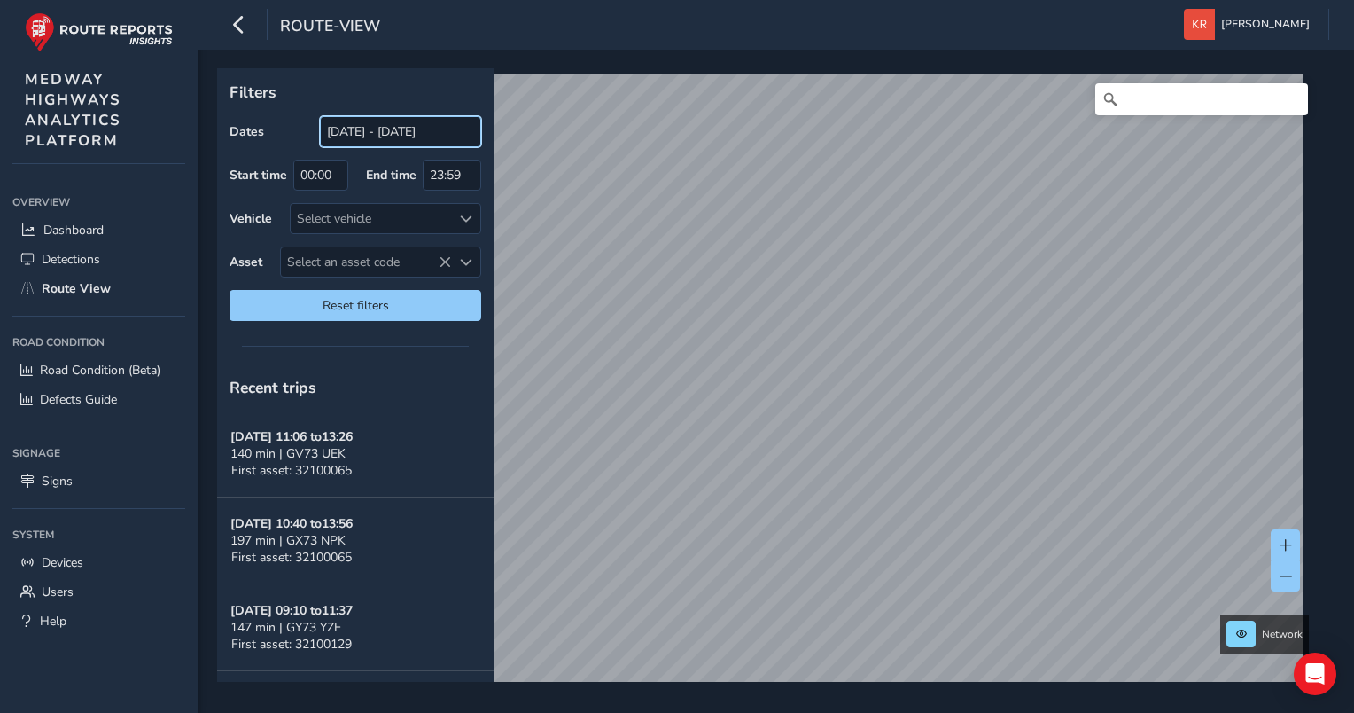
click at [420, 134] on input "03/09/2025 - 03/10/2025" at bounding box center [400, 131] width 161 height 31
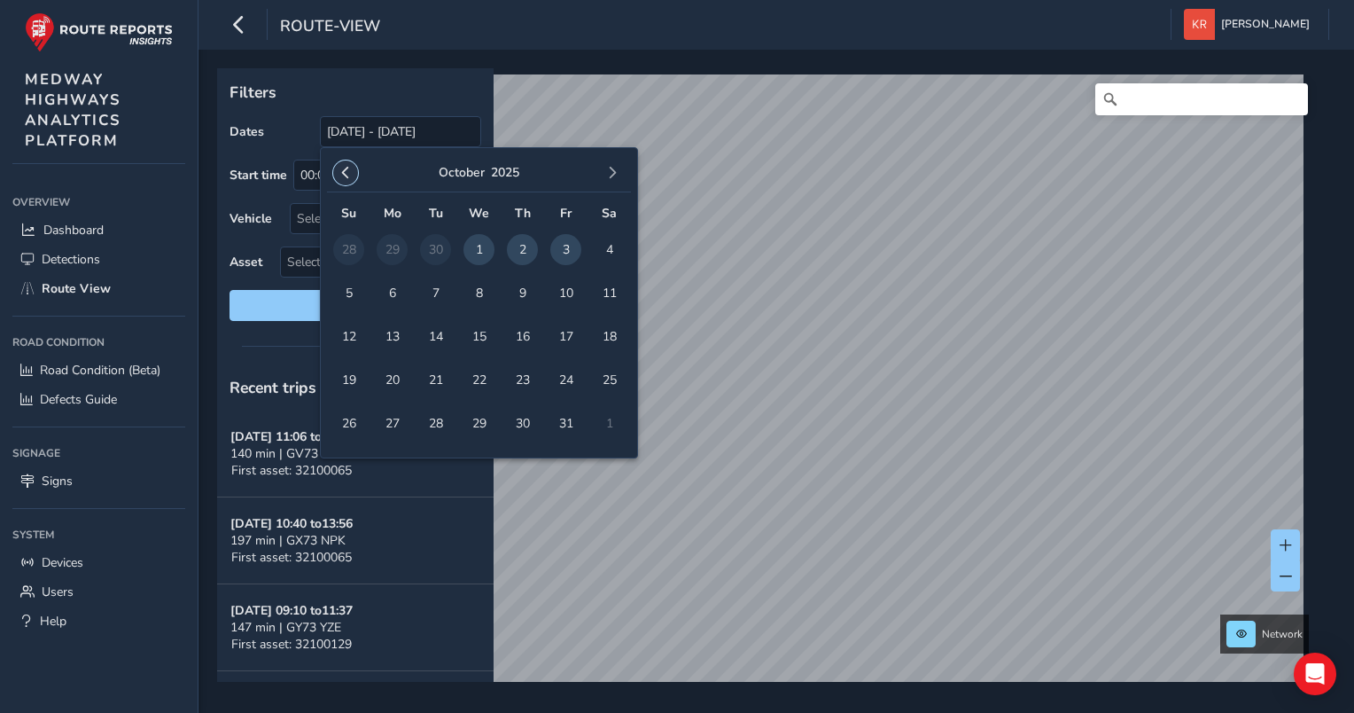
click at [347, 172] on span "button" at bounding box center [345, 173] width 12 height 12
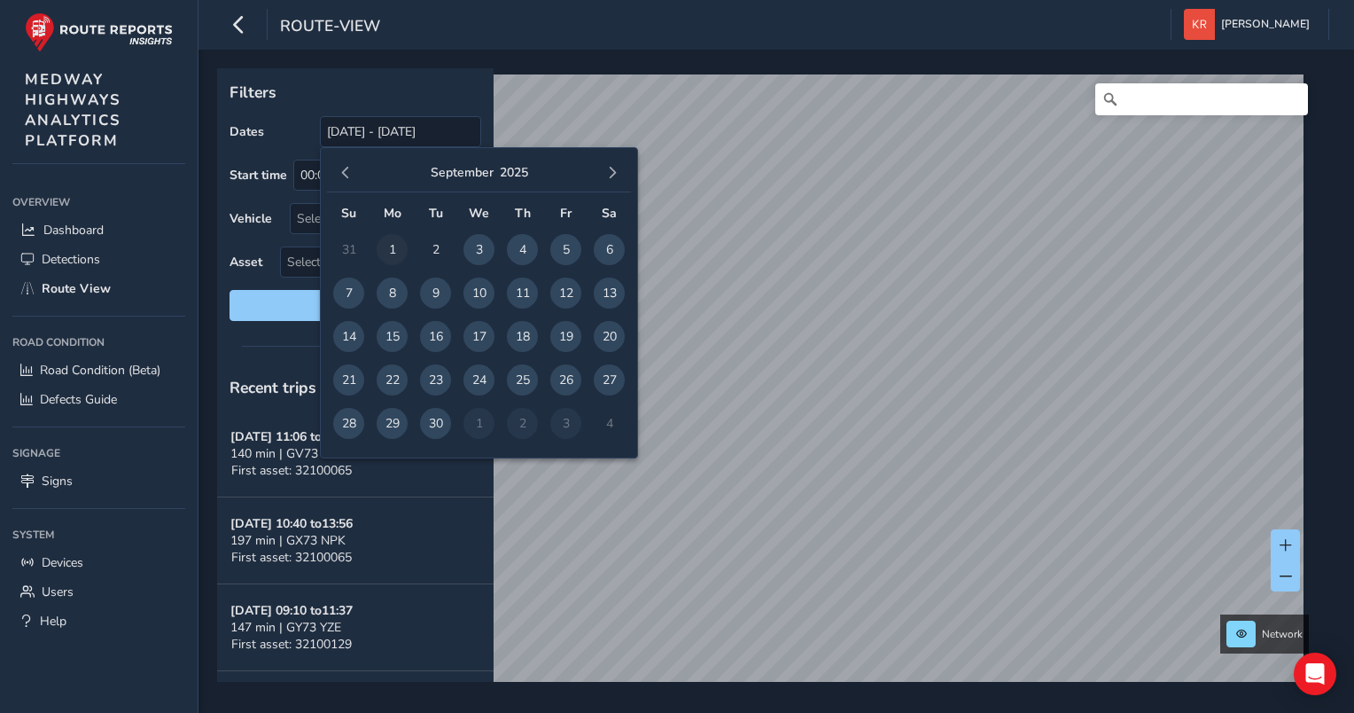
click at [396, 248] on span "1" at bounding box center [392, 249] width 31 height 31
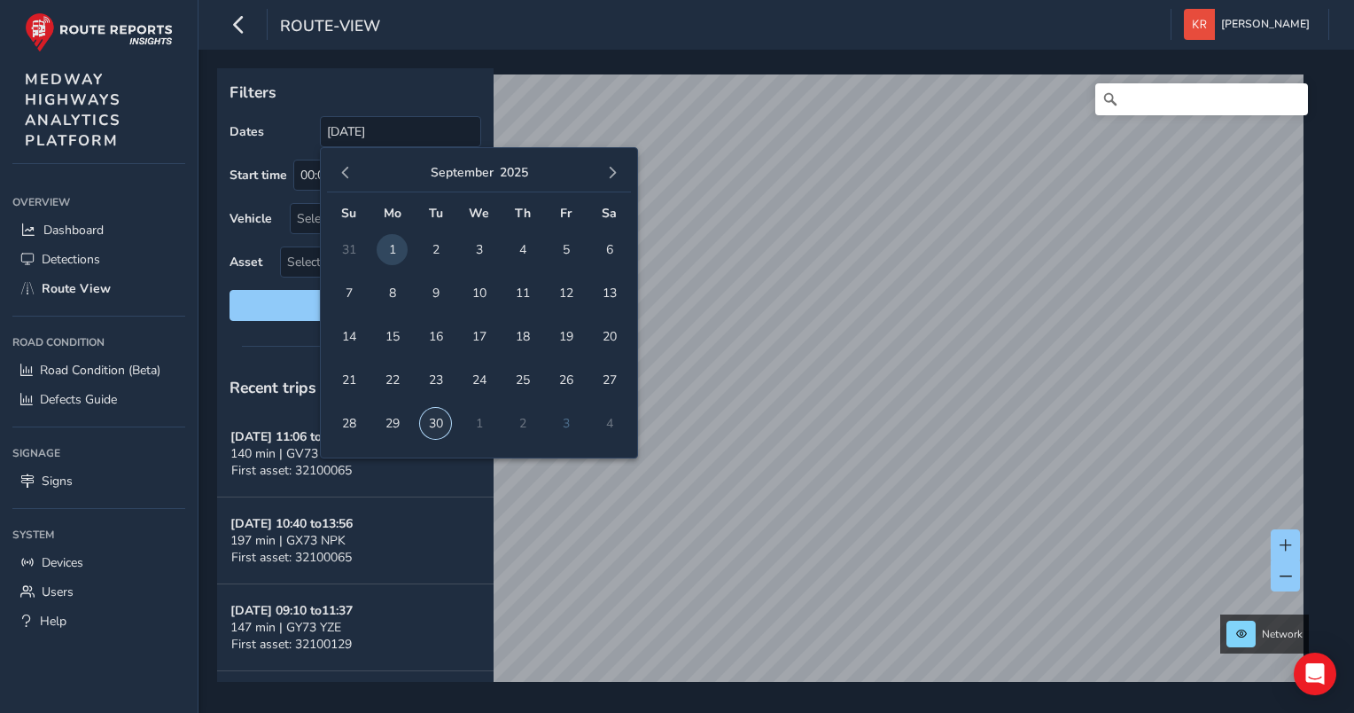
click at [435, 431] on span "30" at bounding box center [435, 423] width 31 height 31
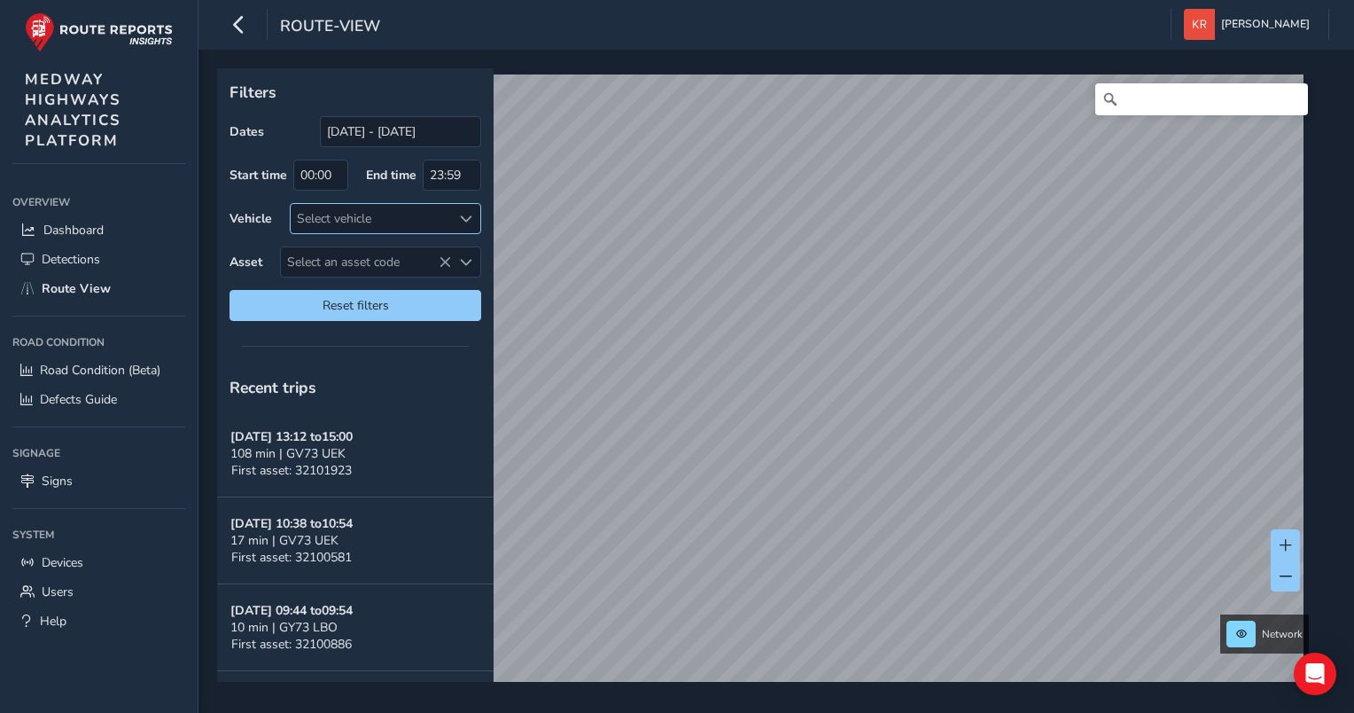
click at [469, 219] on span at bounding box center [466, 219] width 12 height 12
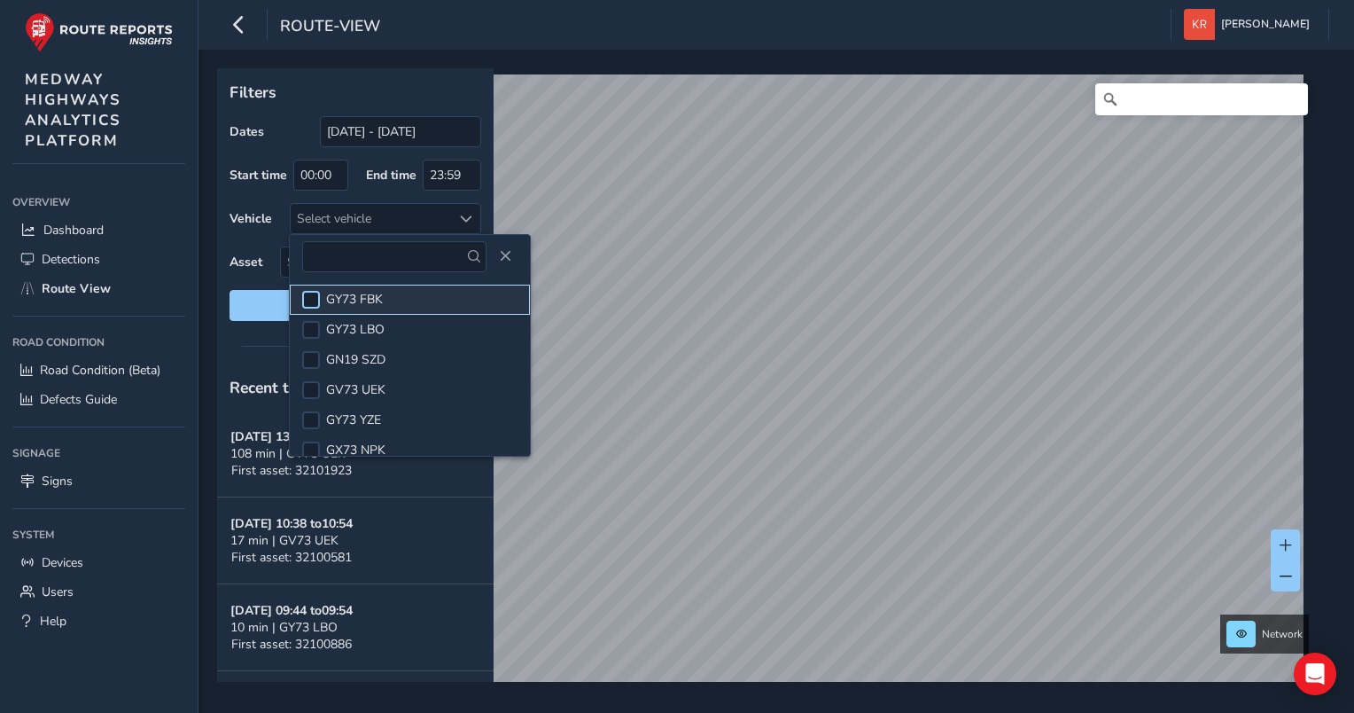
click at [316, 303] on div at bounding box center [311, 300] width 18 height 18
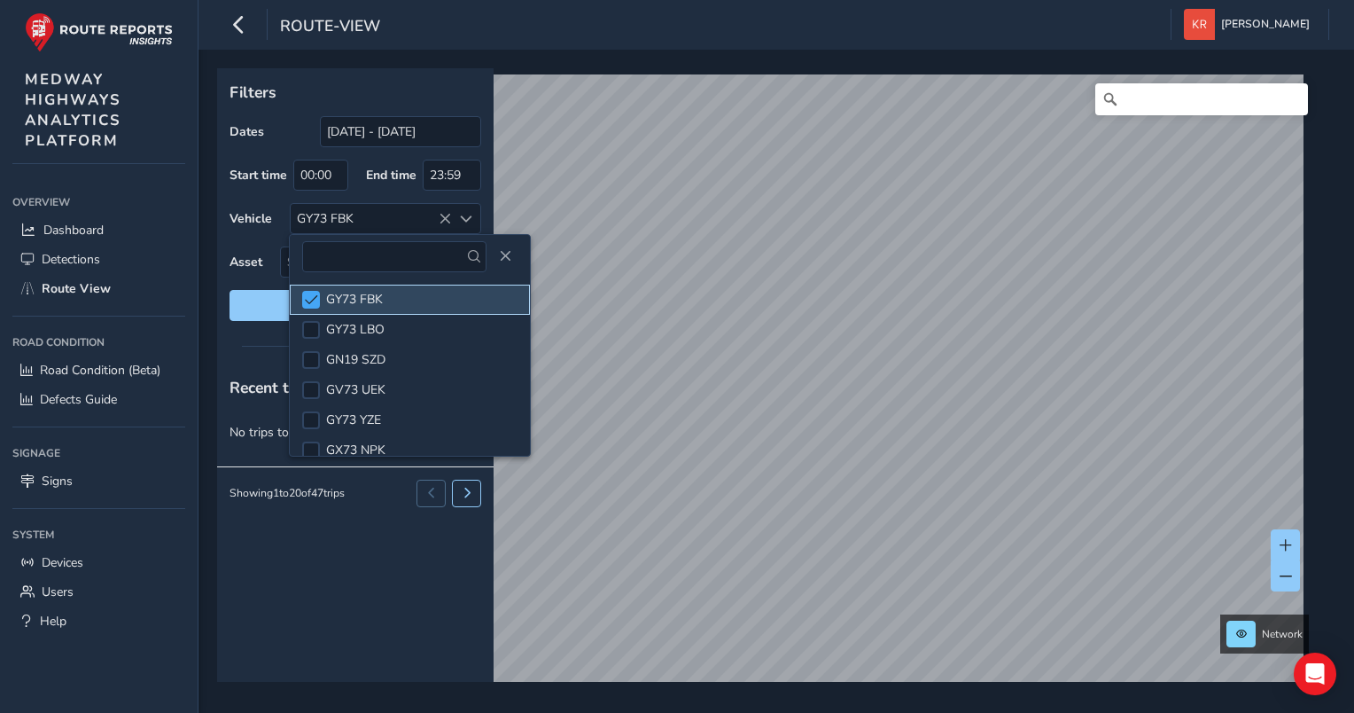
click at [318, 293] on div at bounding box center [311, 300] width 18 height 18
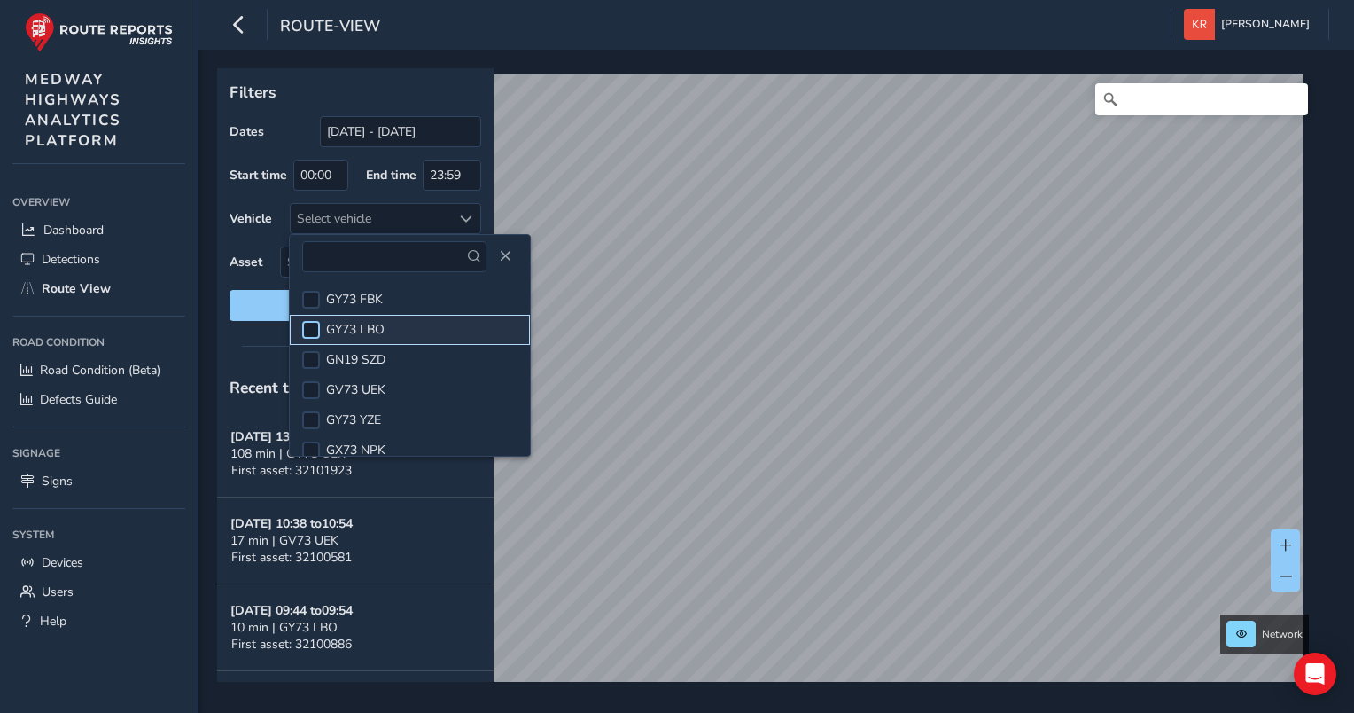
click at [309, 328] on div at bounding box center [311, 330] width 18 height 18
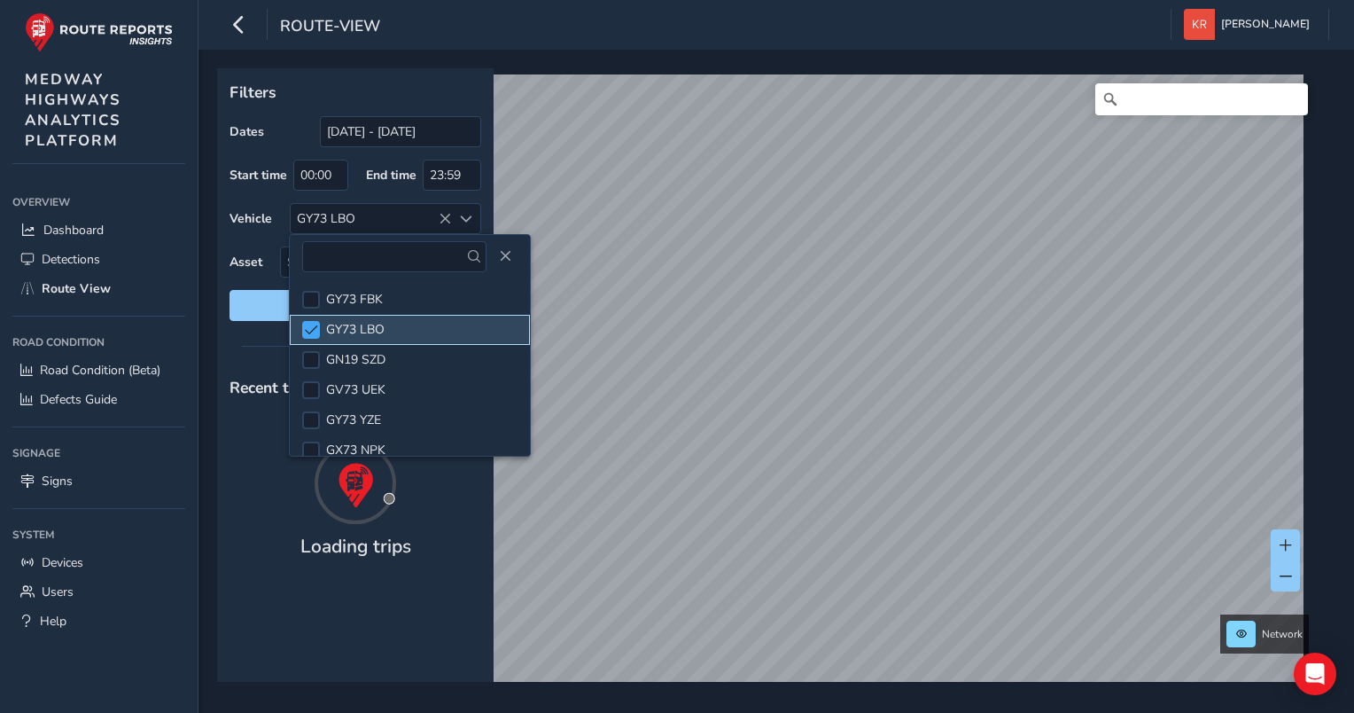
click at [309, 328] on span at bounding box center [311, 329] width 13 height 12
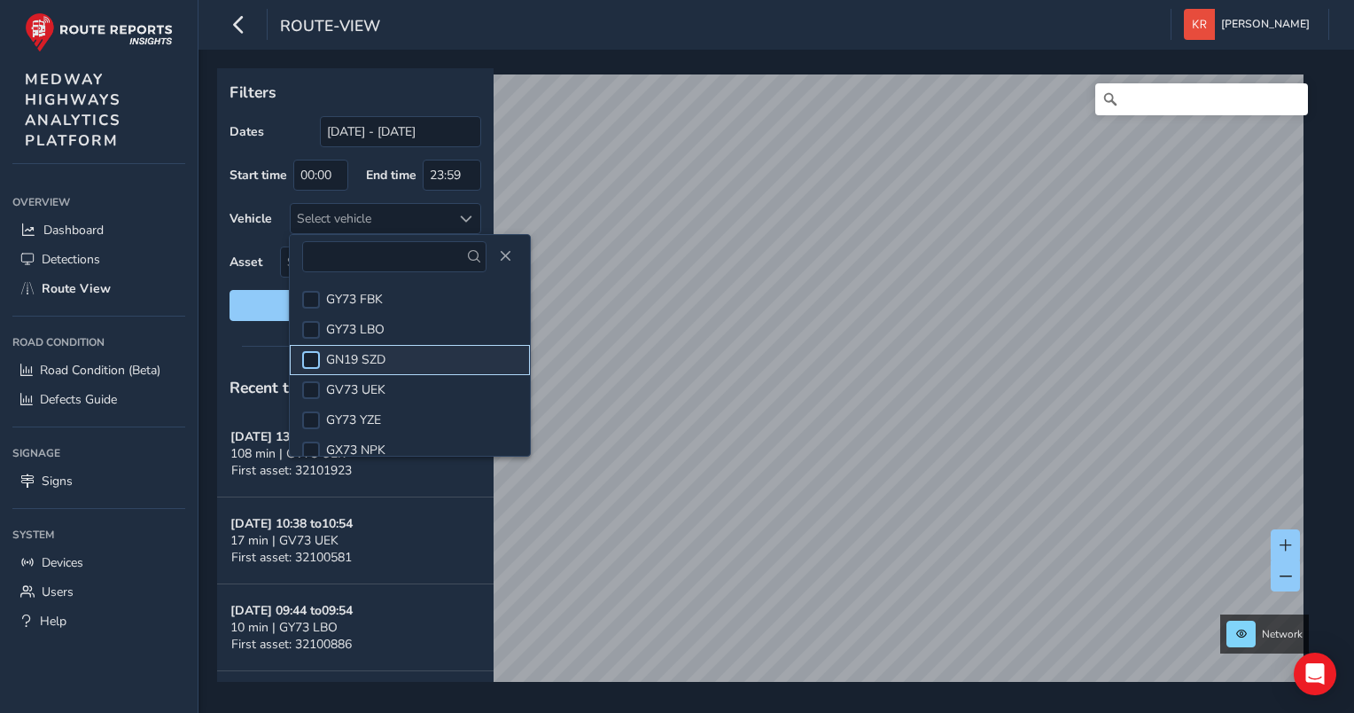
click at [312, 358] on div at bounding box center [311, 360] width 18 height 18
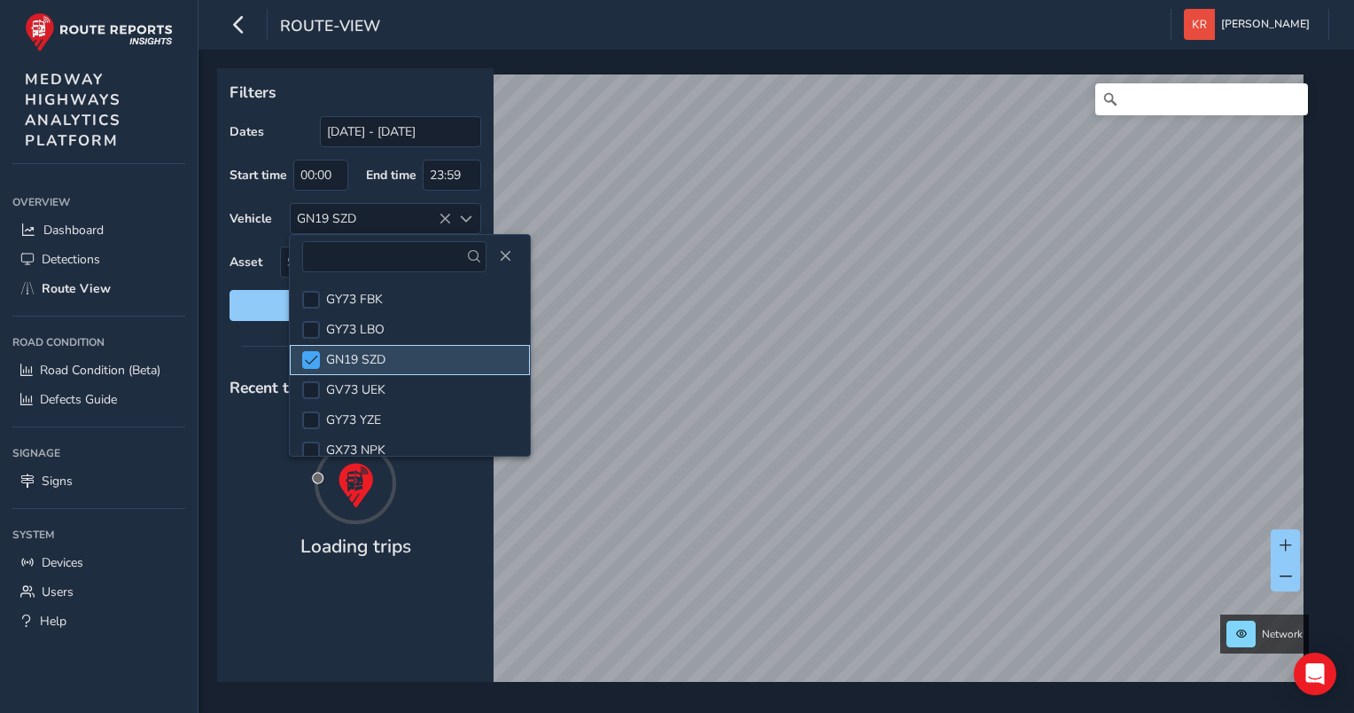
scroll to position [15, 0]
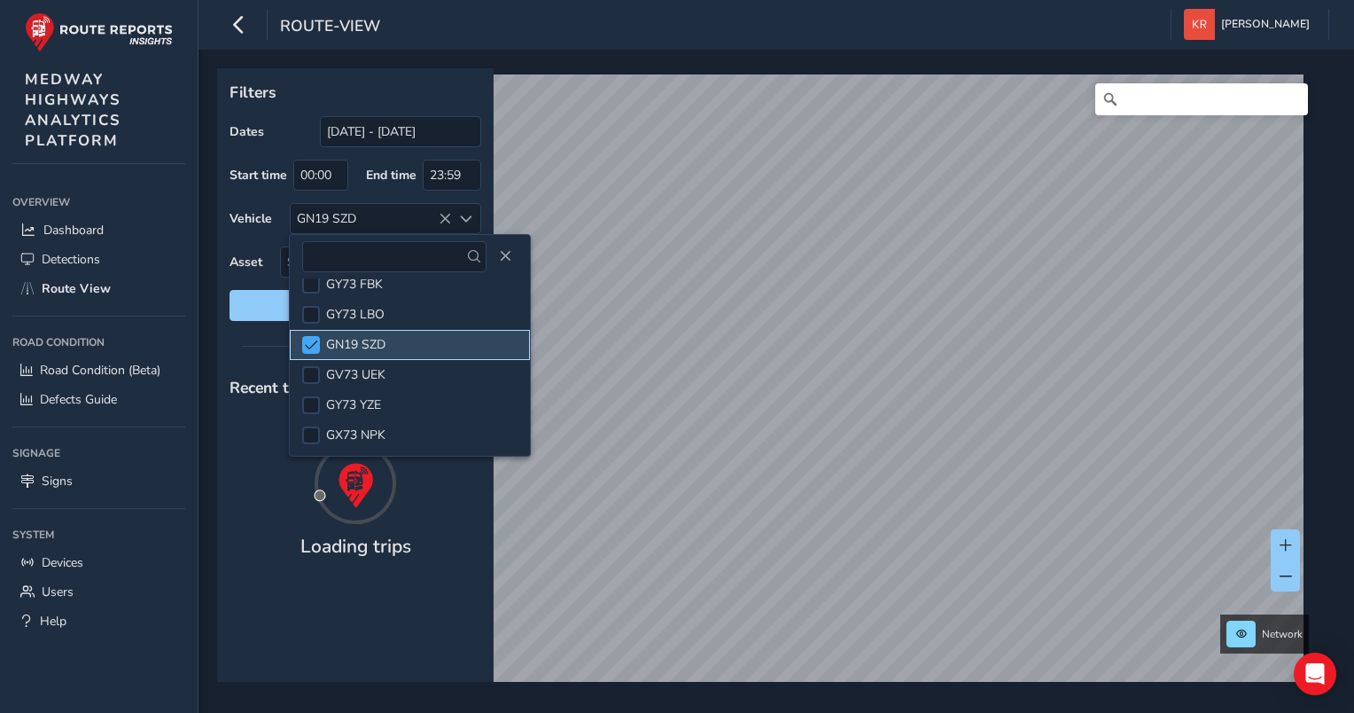
click at [308, 348] on span at bounding box center [311, 345] width 13 height 12
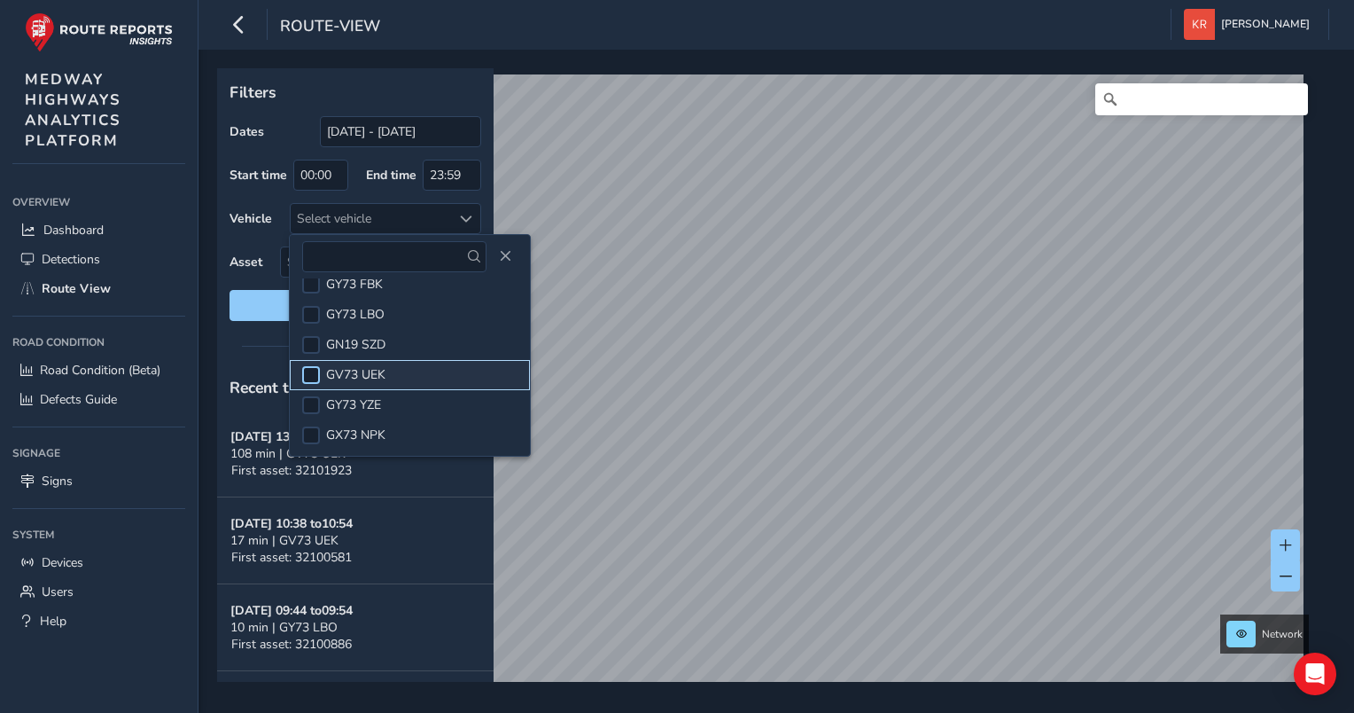
click at [315, 369] on div at bounding box center [311, 375] width 18 height 18
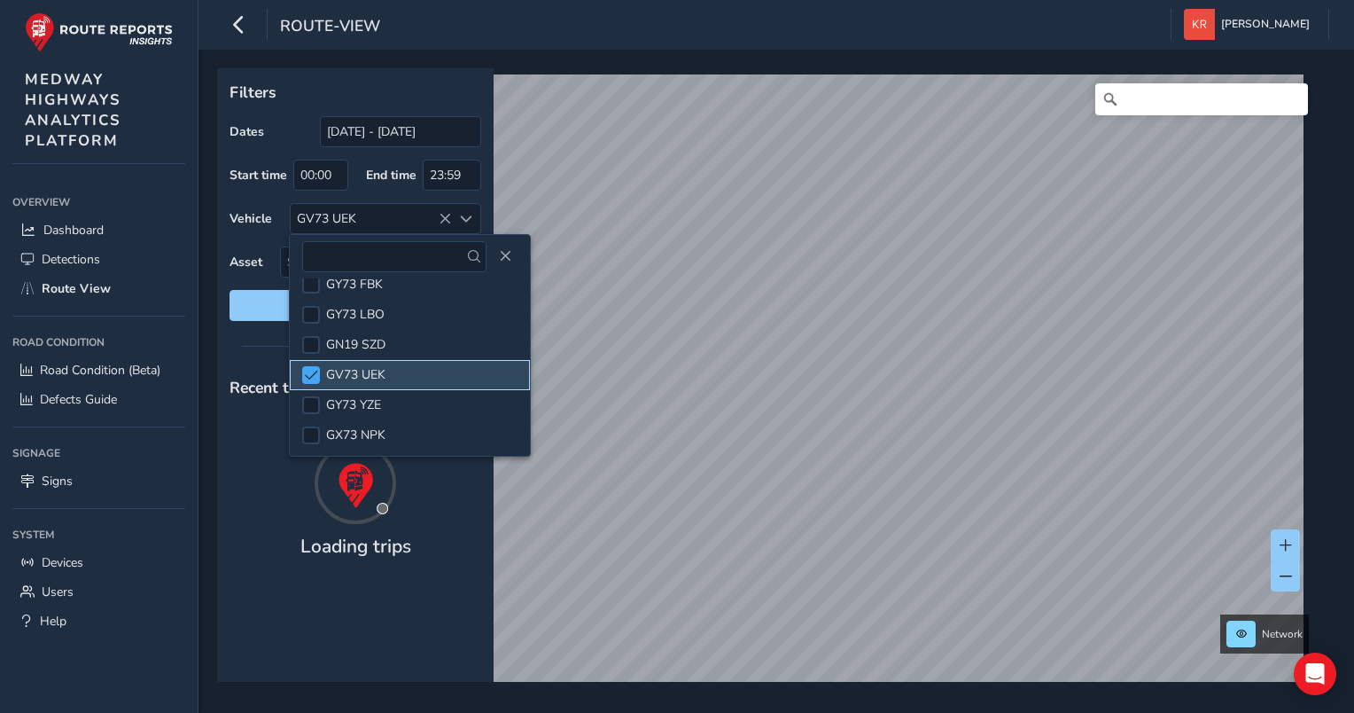
click at [315, 376] on span at bounding box center [311, 375] width 13 height 12
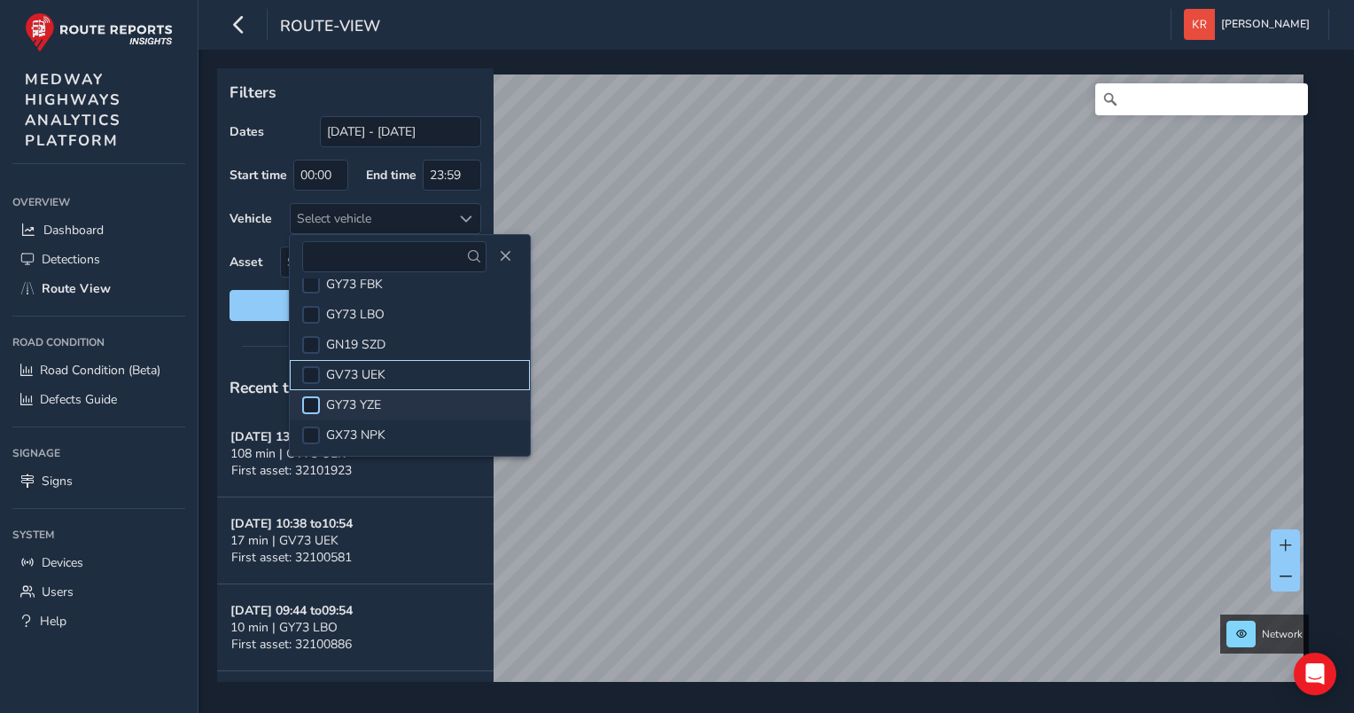
click at [313, 404] on div at bounding box center [311, 405] width 18 height 18
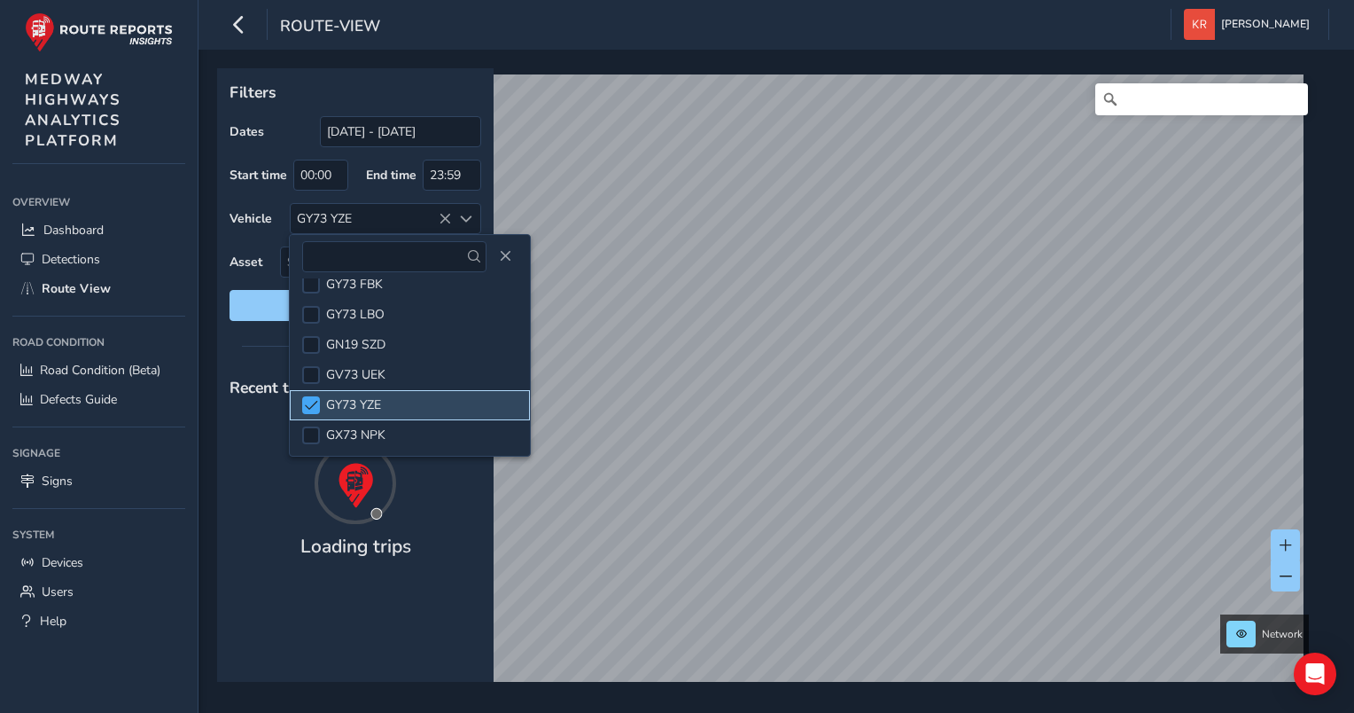
click at [313, 404] on span at bounding box center [311, 405] width 13 height 12
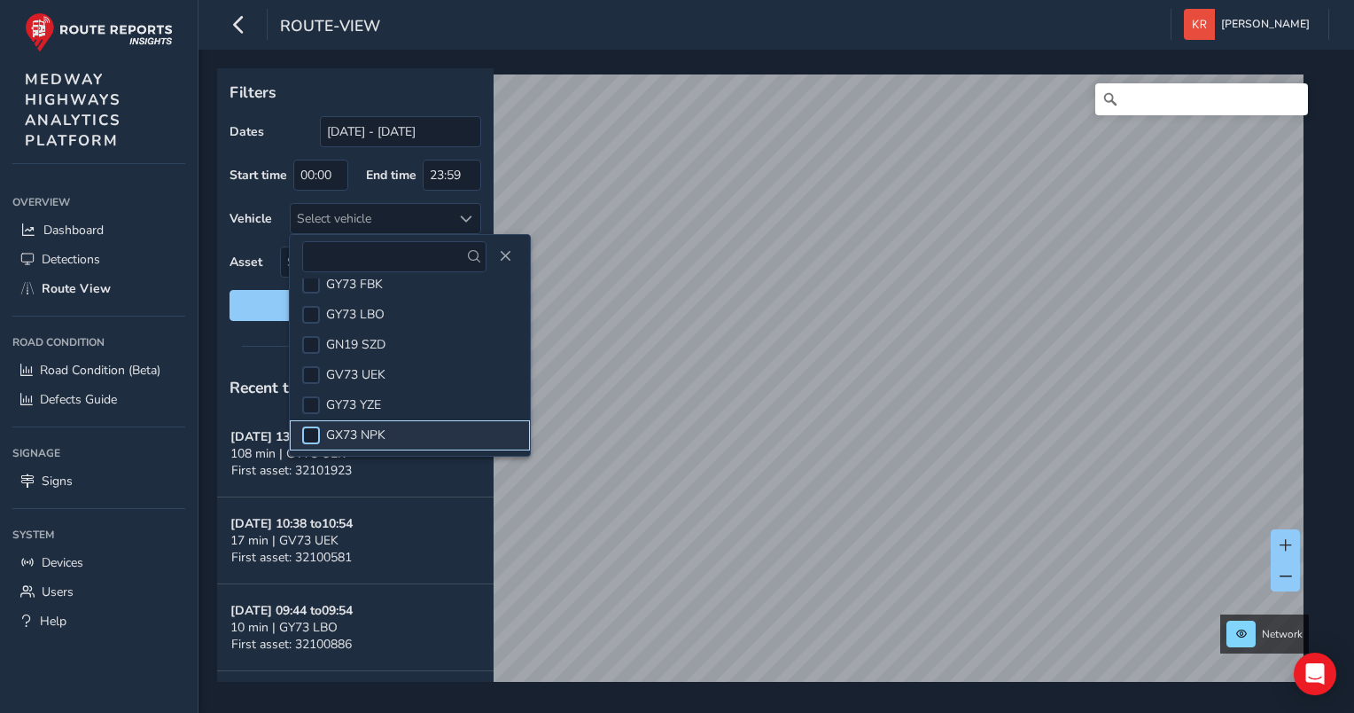
click at [315, 430] on div at bounding box center [311, 435] width 18 height 18
click at [312, 438] on span at bounding box center [311, 435] width 13 height 12
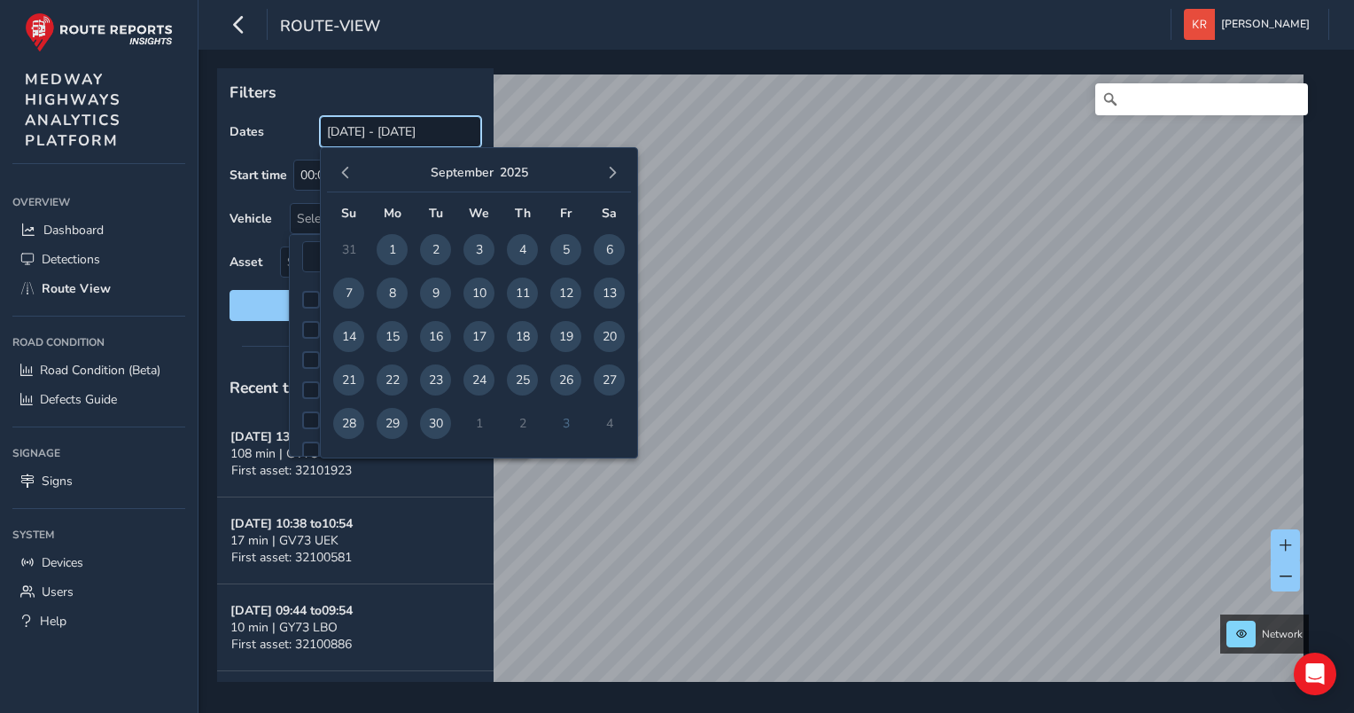
click at [372, 136] on input "01/09/2025 - 30/09/2025" at bounding box center [400, 131] width 161 height 31
click at [347, 169] on span "button" at bounding box center [345, 173] width 12 height 12
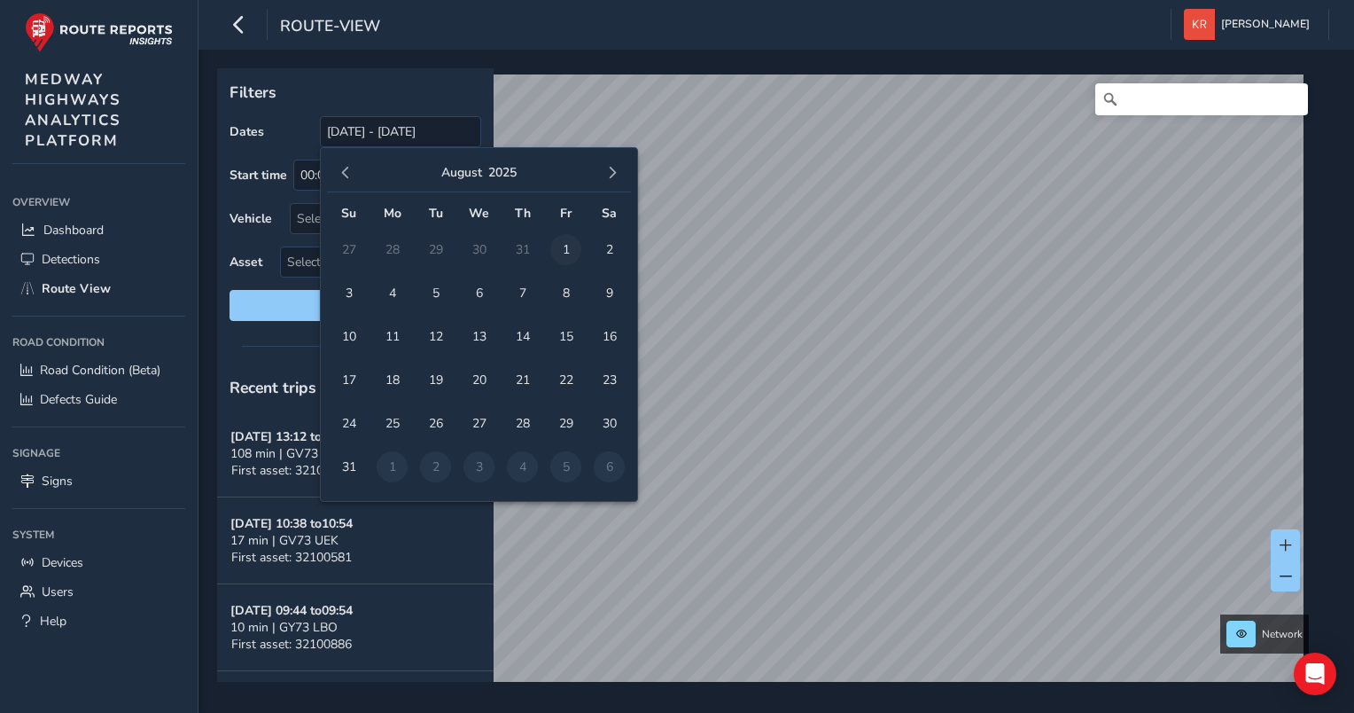
click at [565, 248] on span "1" at bounding box center [565, 249] width 31 height 31
click at [619, 172] on button "button" at bounding box center [612, 172] width 25 height 25
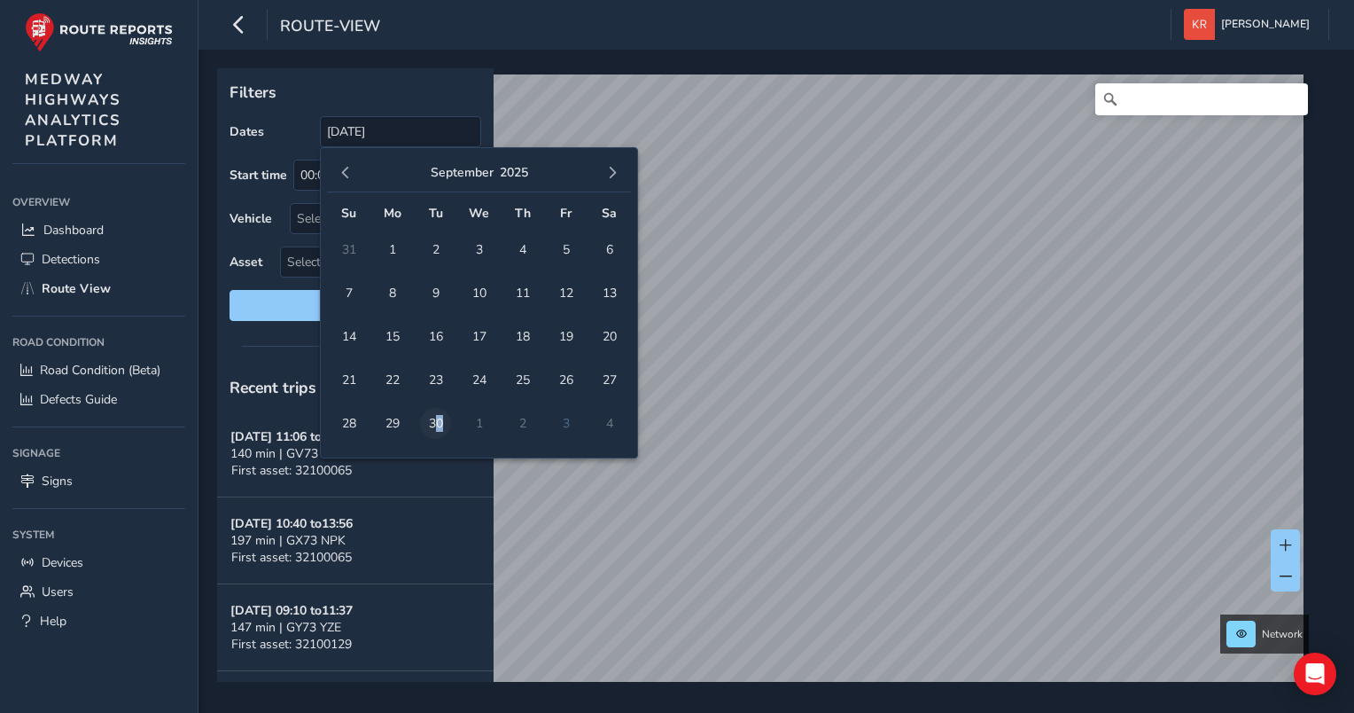
click at [439, 425] on span "30" at bounding box center [435, 423] width 31 height 31
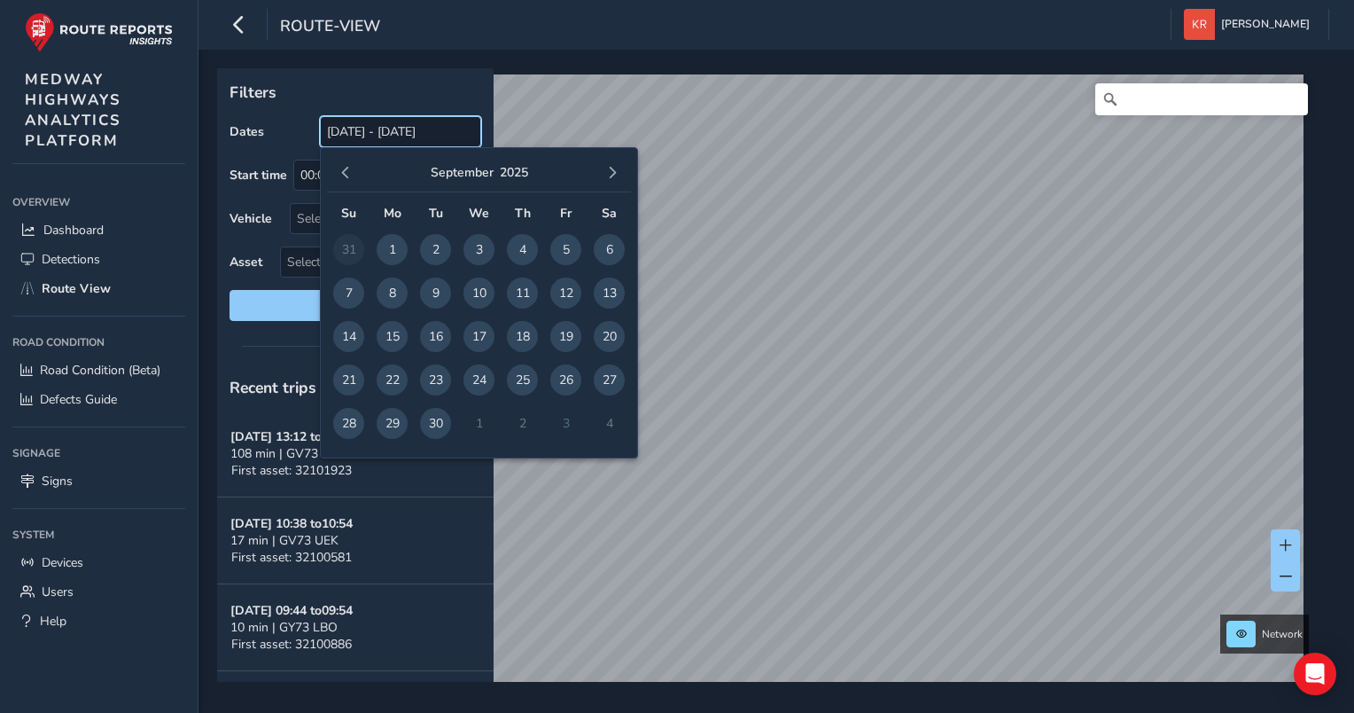
click at [444, 144] on input "01/08/2025 - 30/09/2025" at bounding box center [400, 131] width 161 height 31
click at [340, 174] on span "button" at bounding box center [345, 173] width 12 height 12
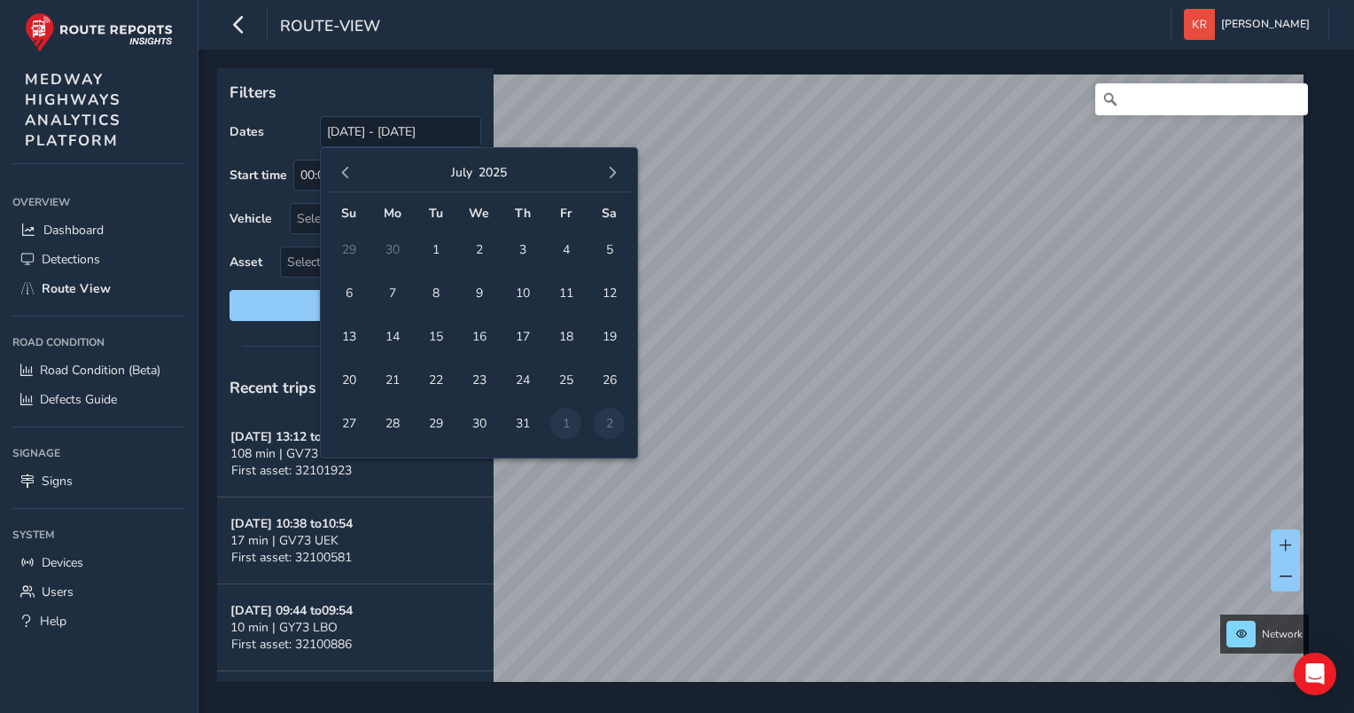
click at [340, 174] on span "button" at bounding box center [345, 173] width 12 height 12
click at [617, 174] on span "button" at bounding box center [612, 173] width 12 height 12
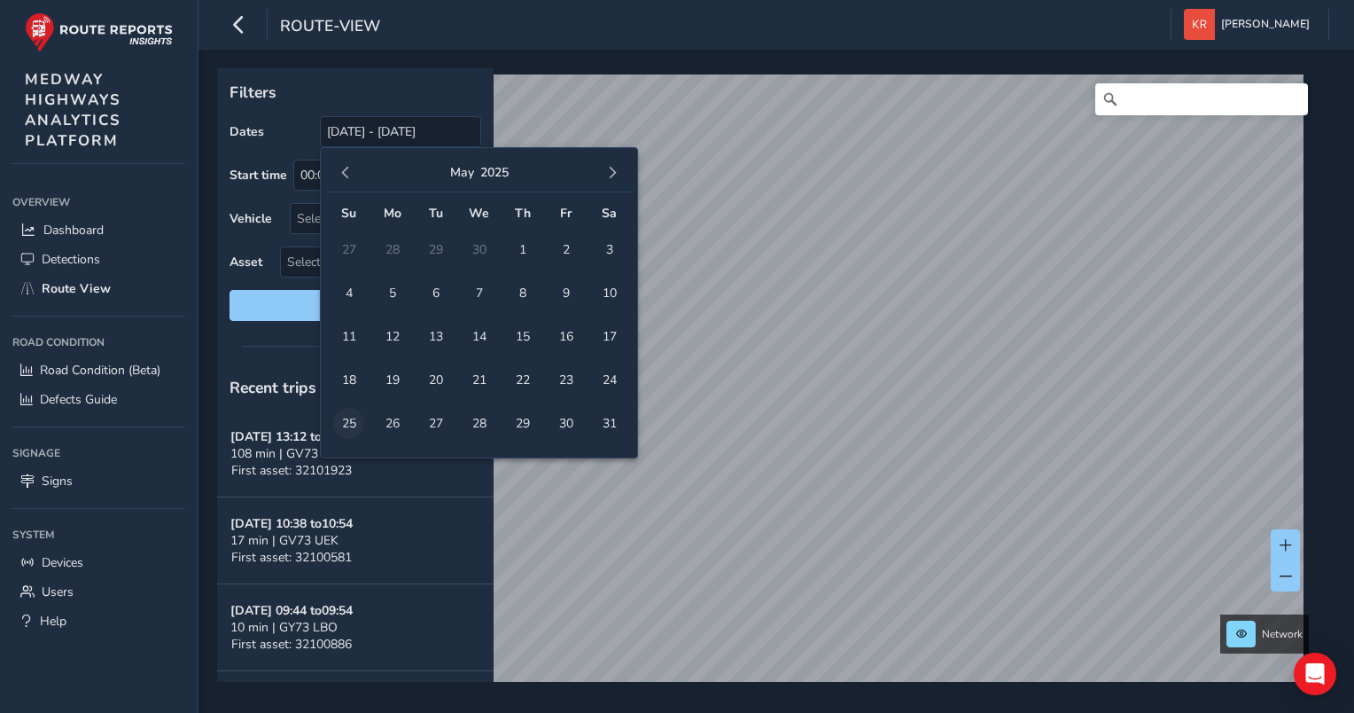
click at [358, 425] on span "25" at bounding box center [348, 423] width 31 height 31
click at [615, 170] on span "button" at bounding box center [612, 173] width 12 height 12
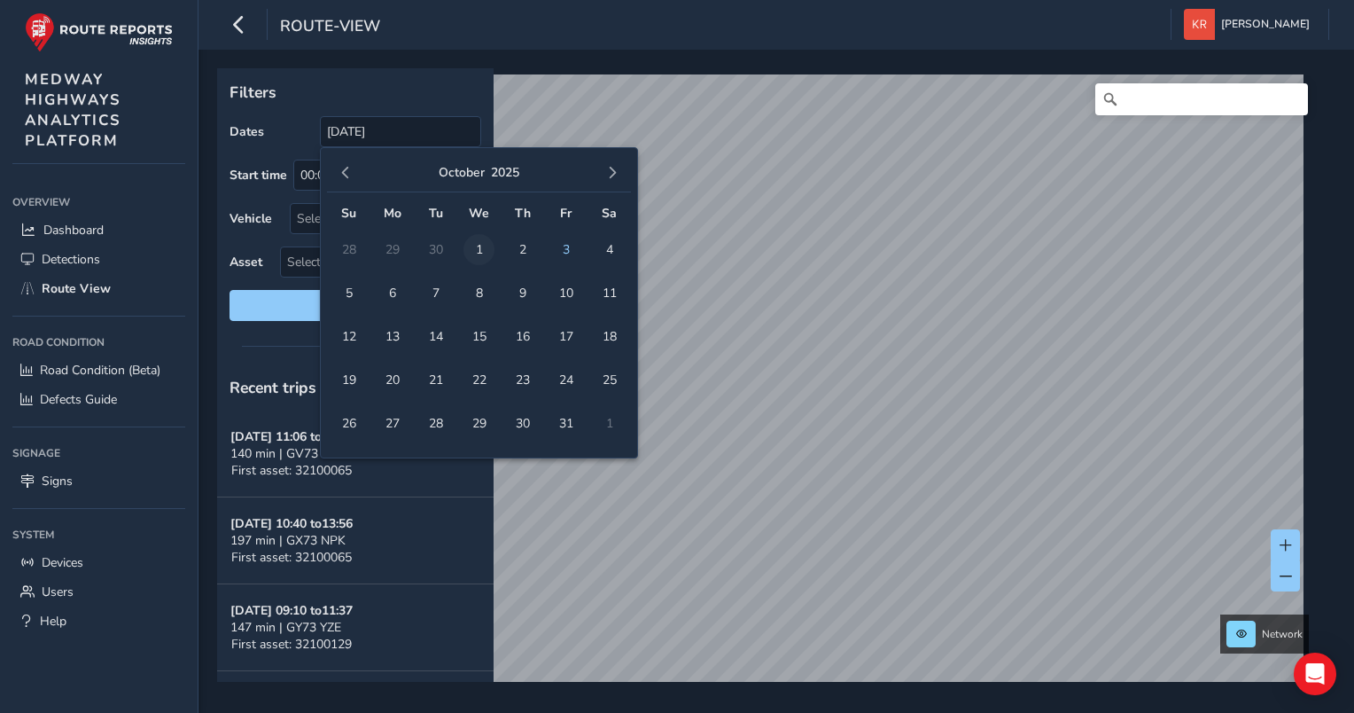
click at [479, 244] on span "1" at bounding box center [478, 249] width 31 height 31
type input "25/05/2025 - 01/10/2025"
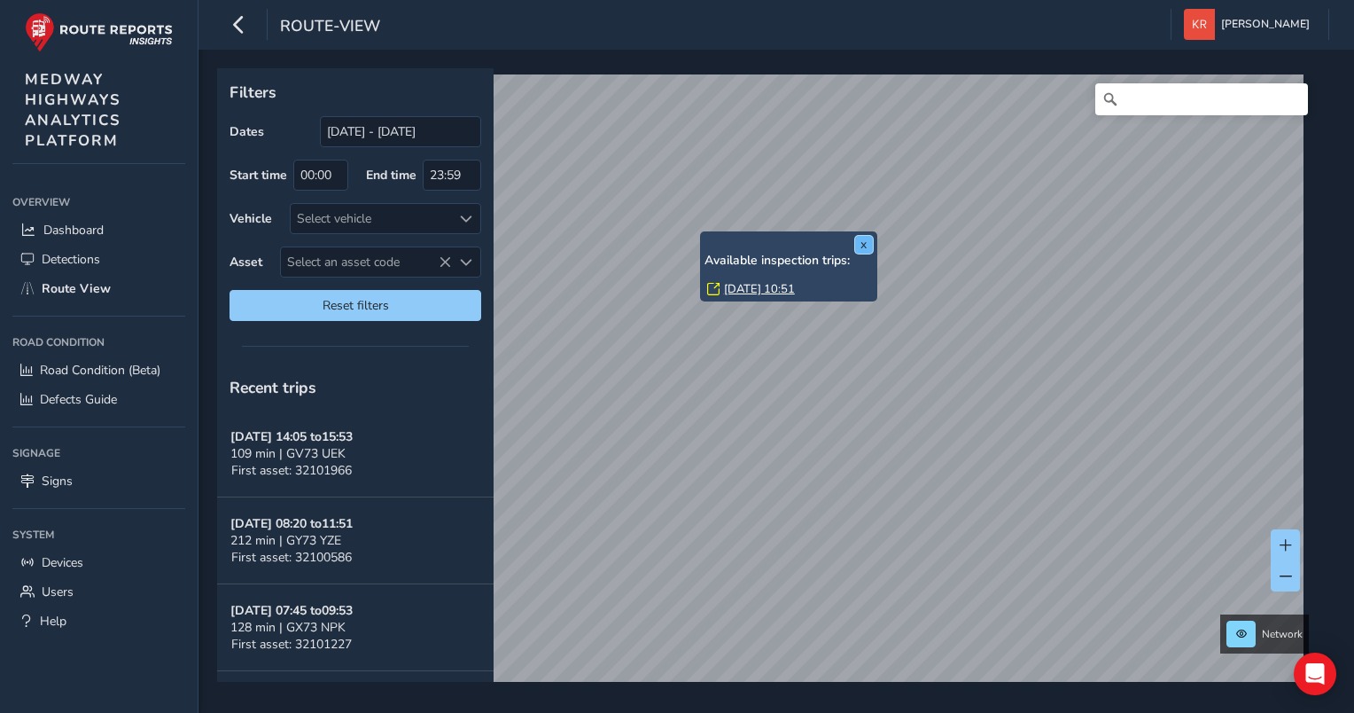
click at [860, 248] on button "x" at bounding box center [864, 245] width 18 height 18
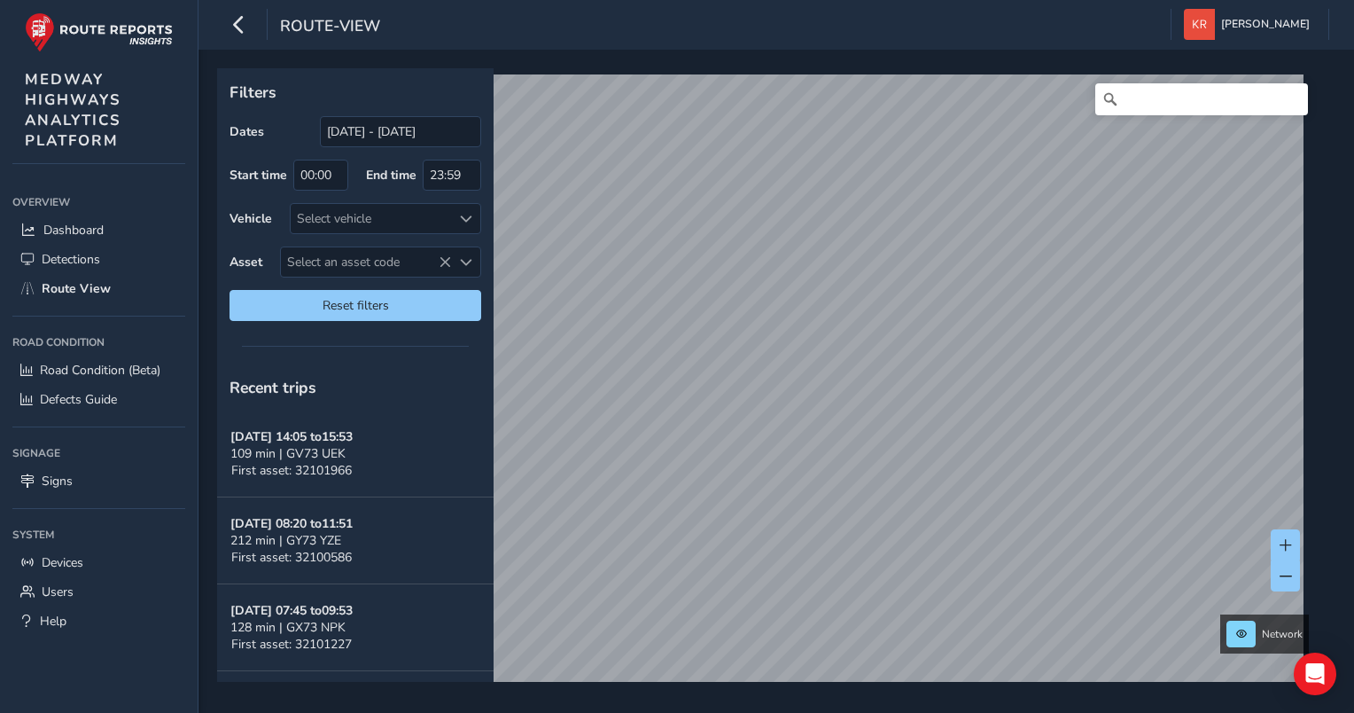
click at [1035, 0] on html "route-view Kerrie Richardson Colour Scheme: Dark Dim Light Logout Filters Dates…" at bounding box center [677, 356] width 1354 height 713
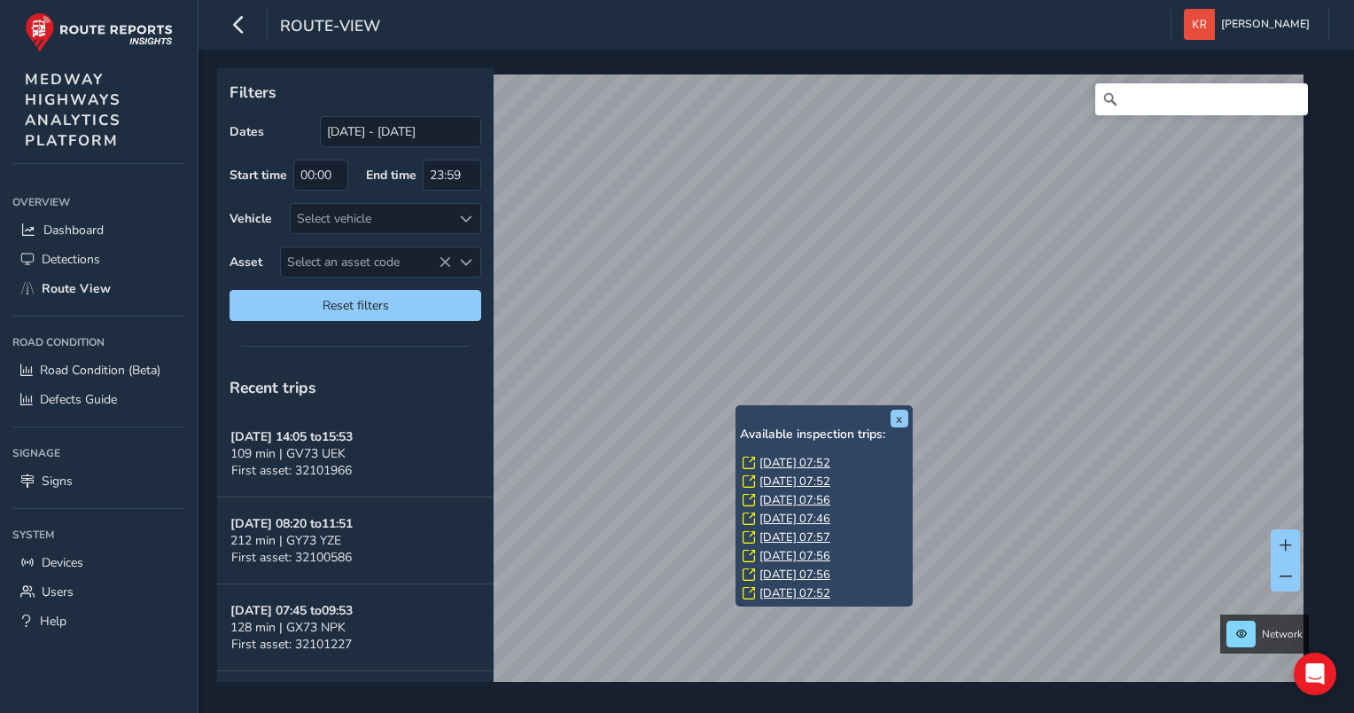
click at [777, 461] on link "Wed, 1 Oct, 07:52" at bounding box center [794, 463] width 71 height 16
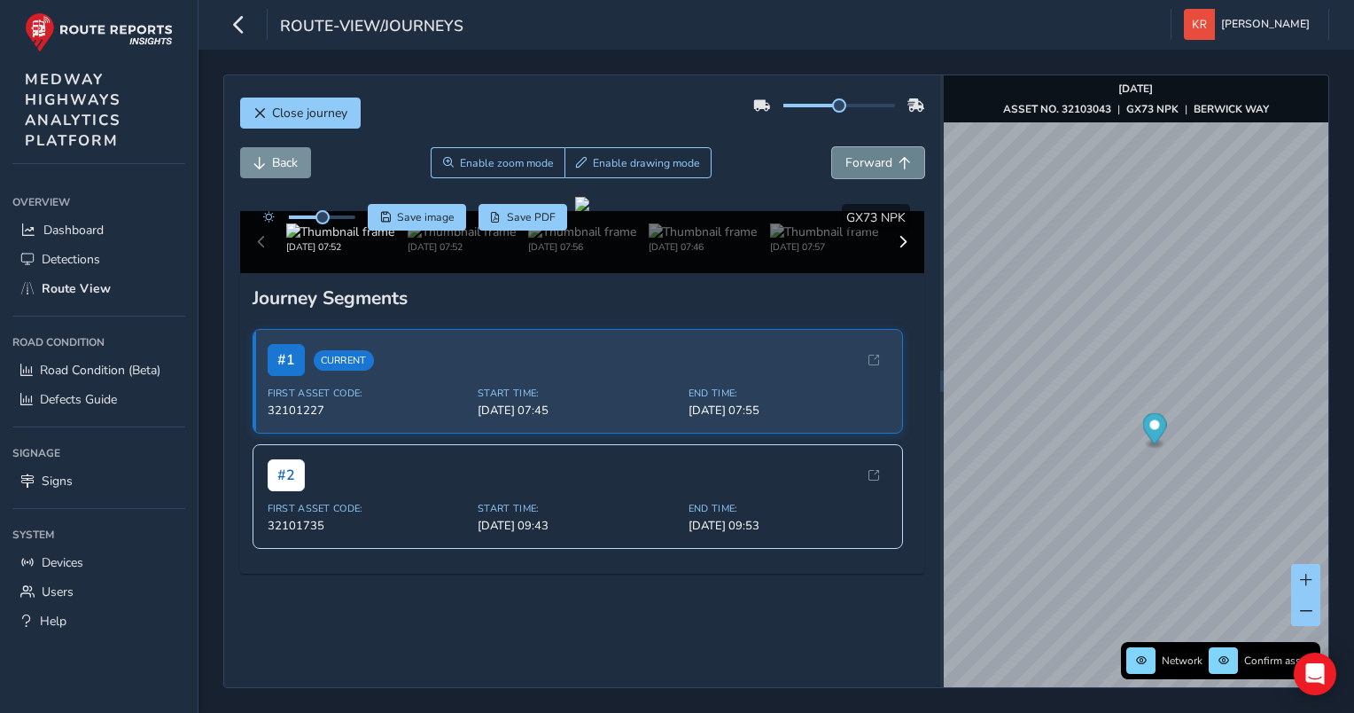
click at [846, 163] on span "Forward" at bounding box center [868, 162] width 47 height 17
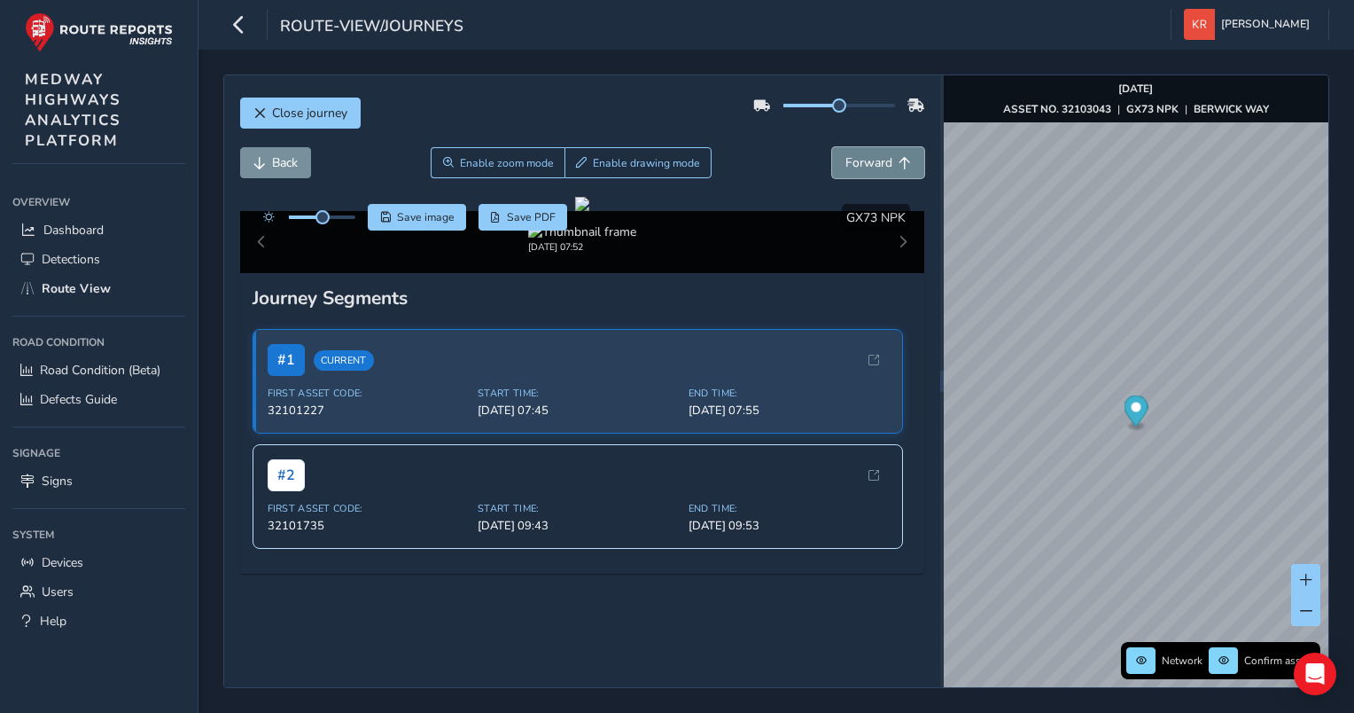
click at [846, 163] on span "Forward" at bounding box center [868, 162] width 47 height 17
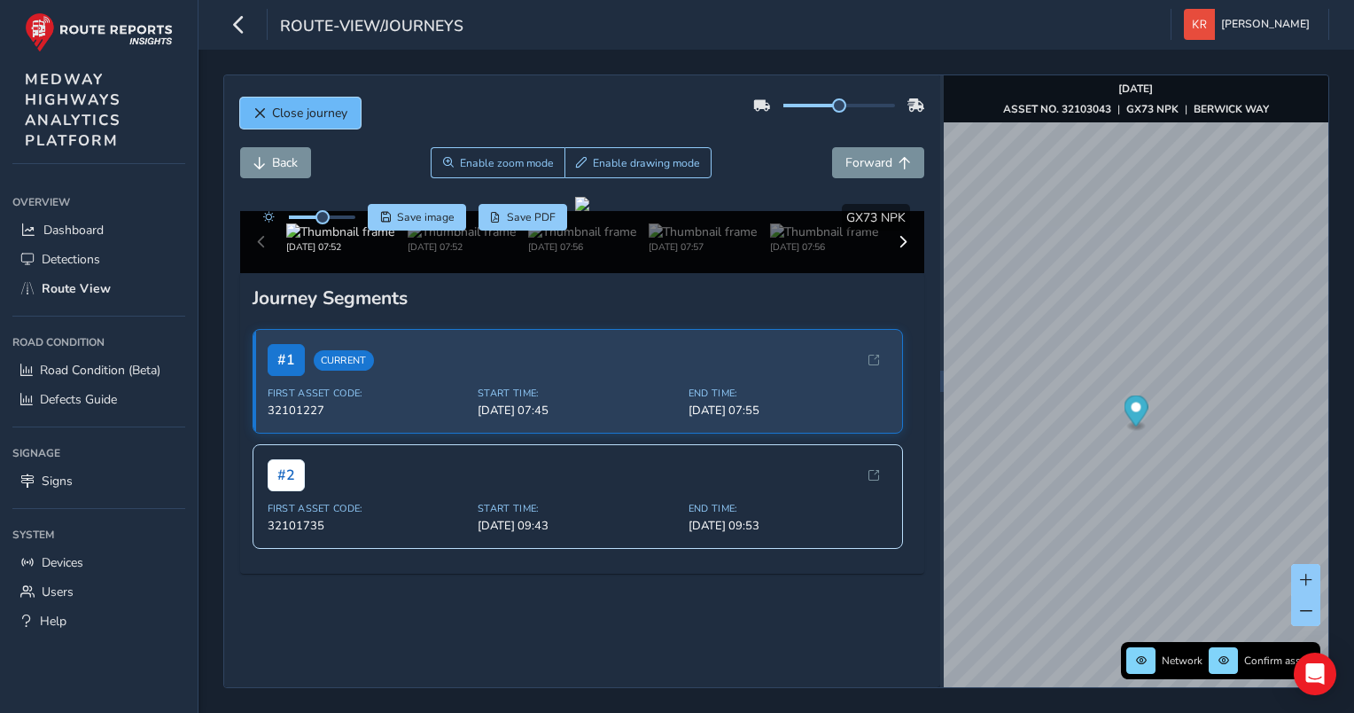
click at [319, 118] on span "Close journey" at bounding box center [309, 113] width 75 height 17
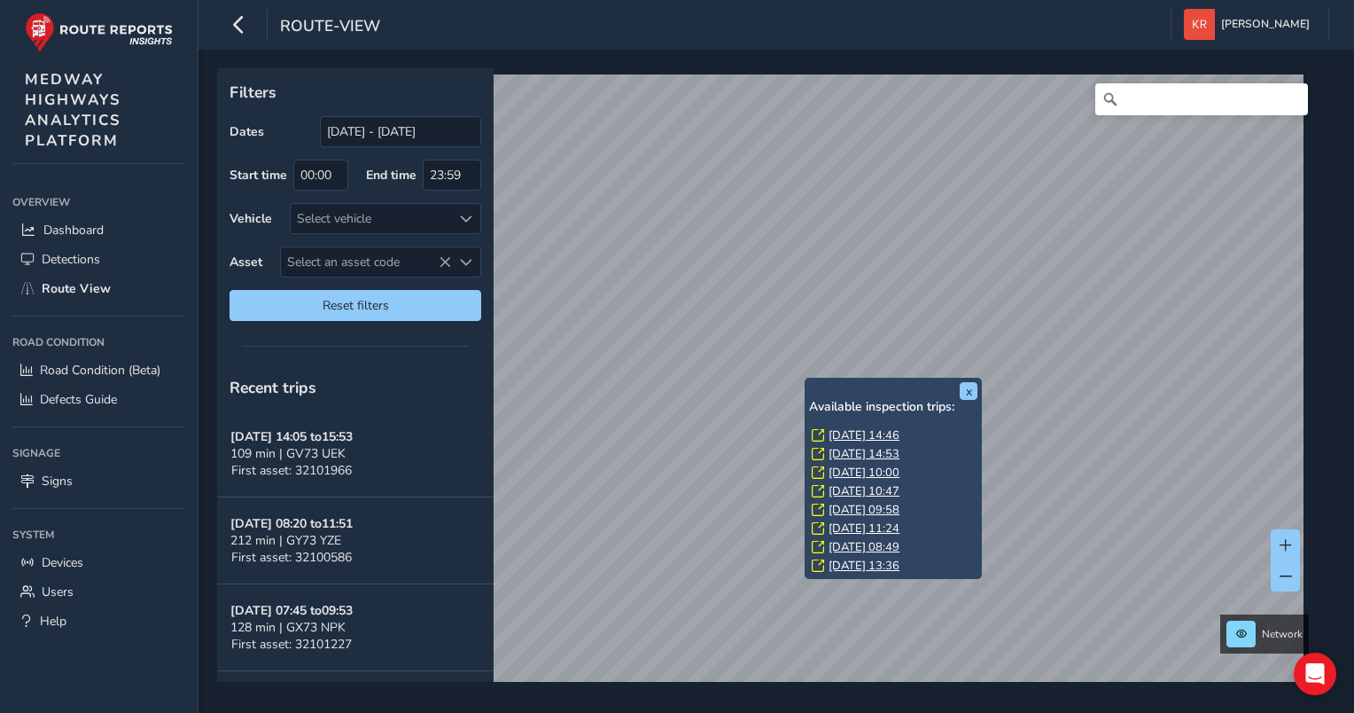
click at [844, 431] on link "Tue, 19 Aug, 14:46" at bounding box center [864, 435] width 71 height 16
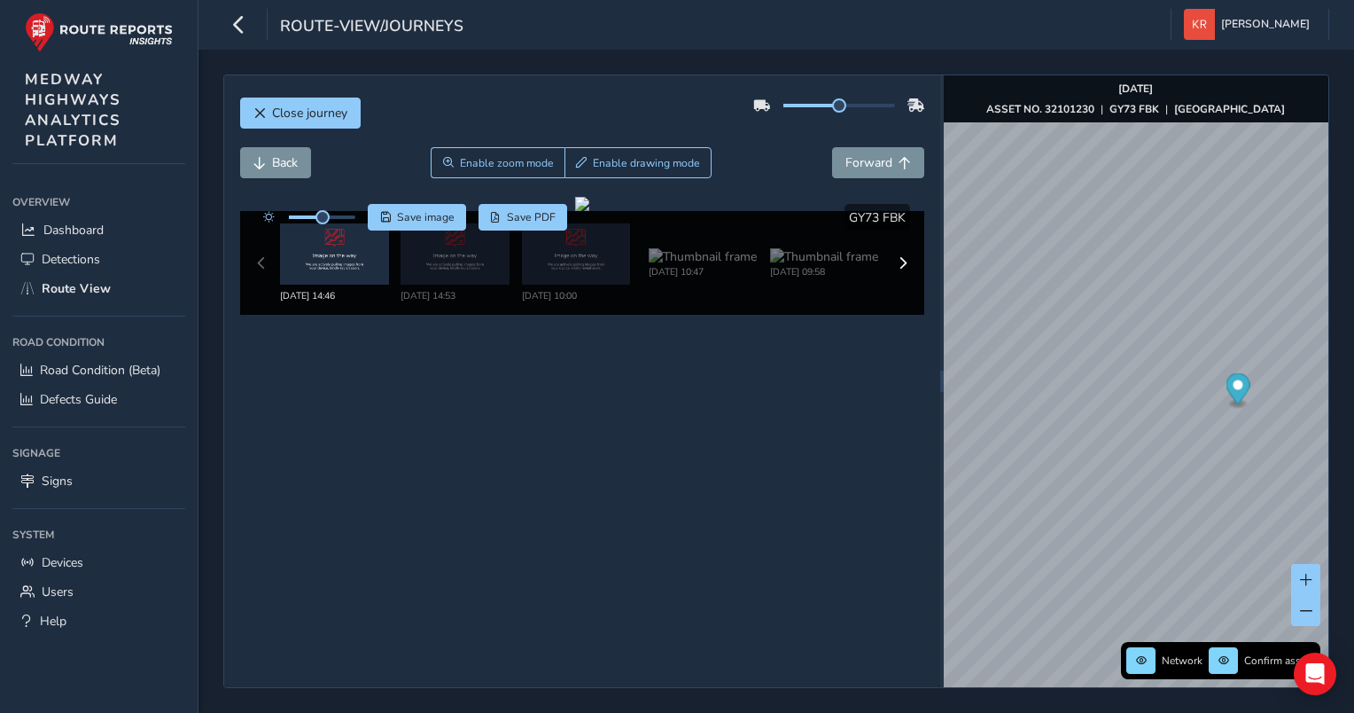
click at [256, 261] on div "Aug 19 2025, 14:46 Aug 14 2025, 14:53 Aug 12 2025, 10:00 Jul 29 2025, 10:47 Jul…" at bounding box center [582, 263] width 685 height 104
click at [259, 263] on div "Aug 19 2025, 14:46 Aug 14 2025, 14:53 Aug 12 2025, 10:00 Jul 29 2025, 10:47 Jul…" at bounding box center [582, 263] width 685 height 104
click at [339, 109] on span "Close journey" at bounding box center [309, 113] width 75 height 17
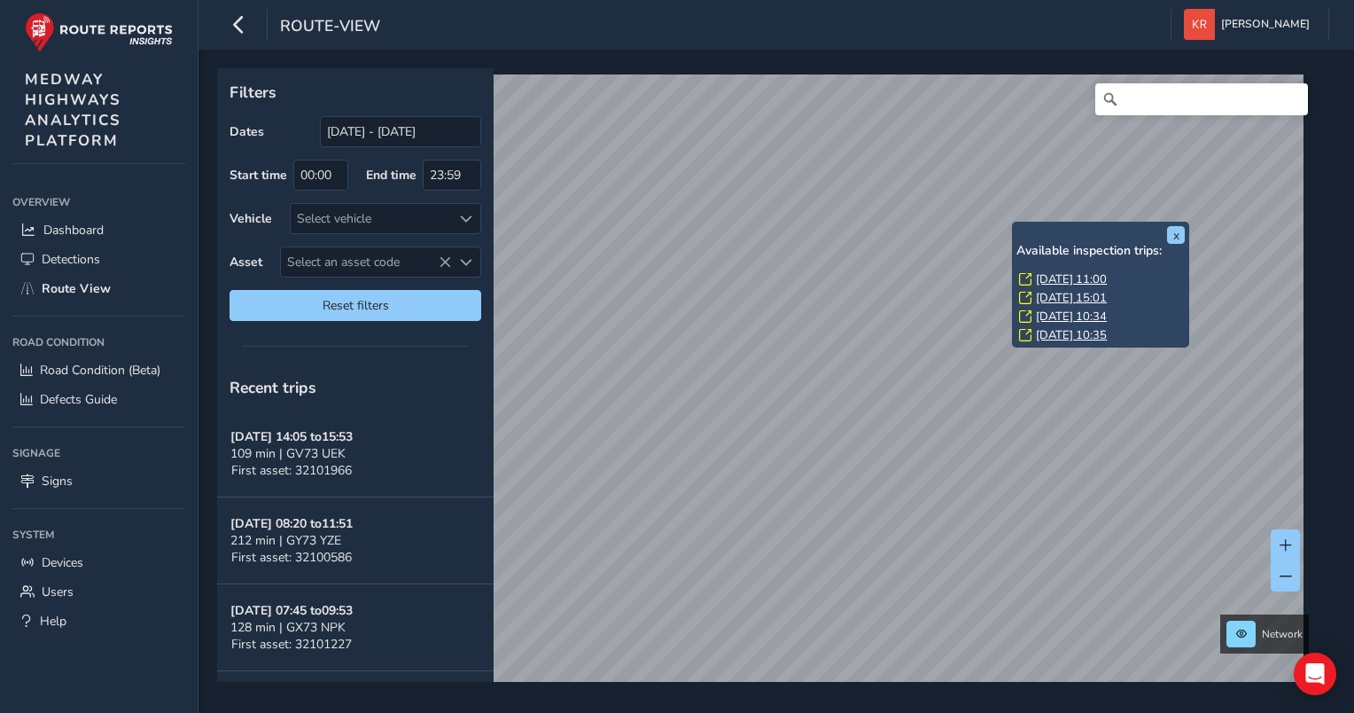
click at [1055, 280] on link "Fri, 1 Aug, 11:00" at bounding box center [1071, 279] width 71 height 16
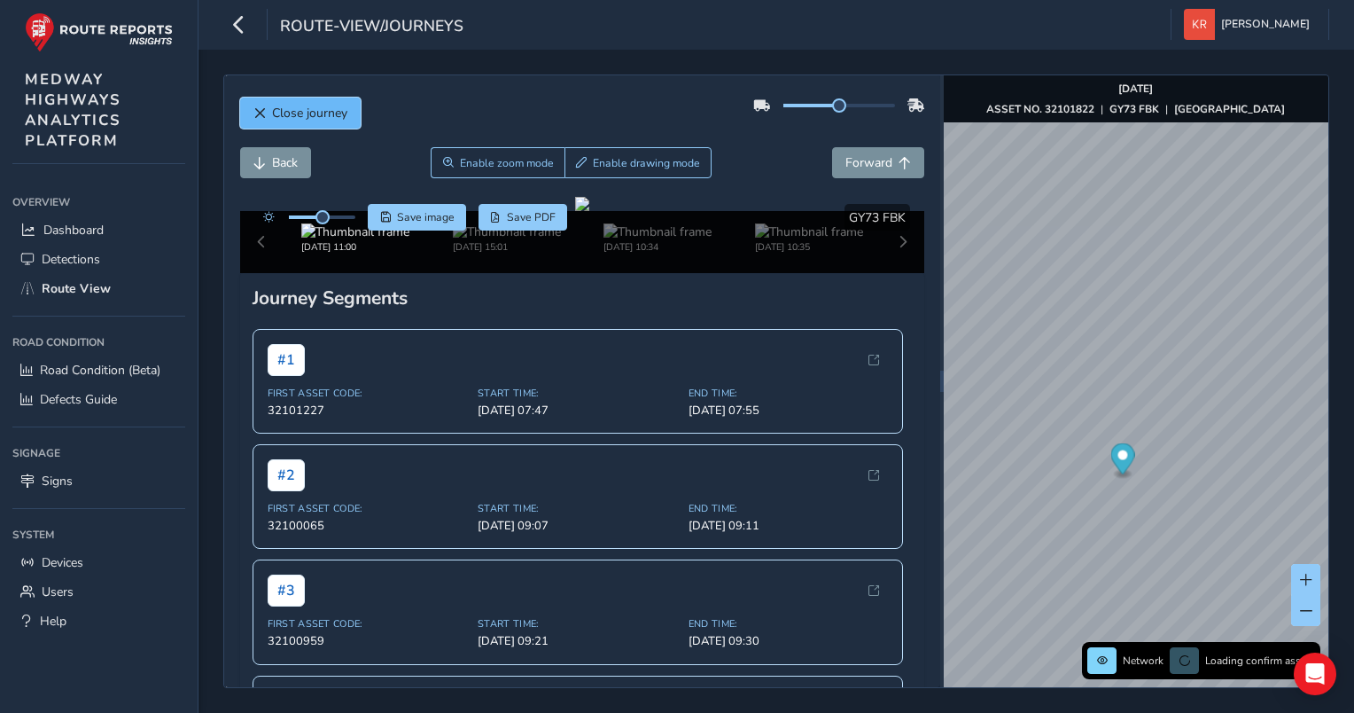
click at [308, 103] on button "Close journey" at bounding box center [300, 112] width 121 height 31
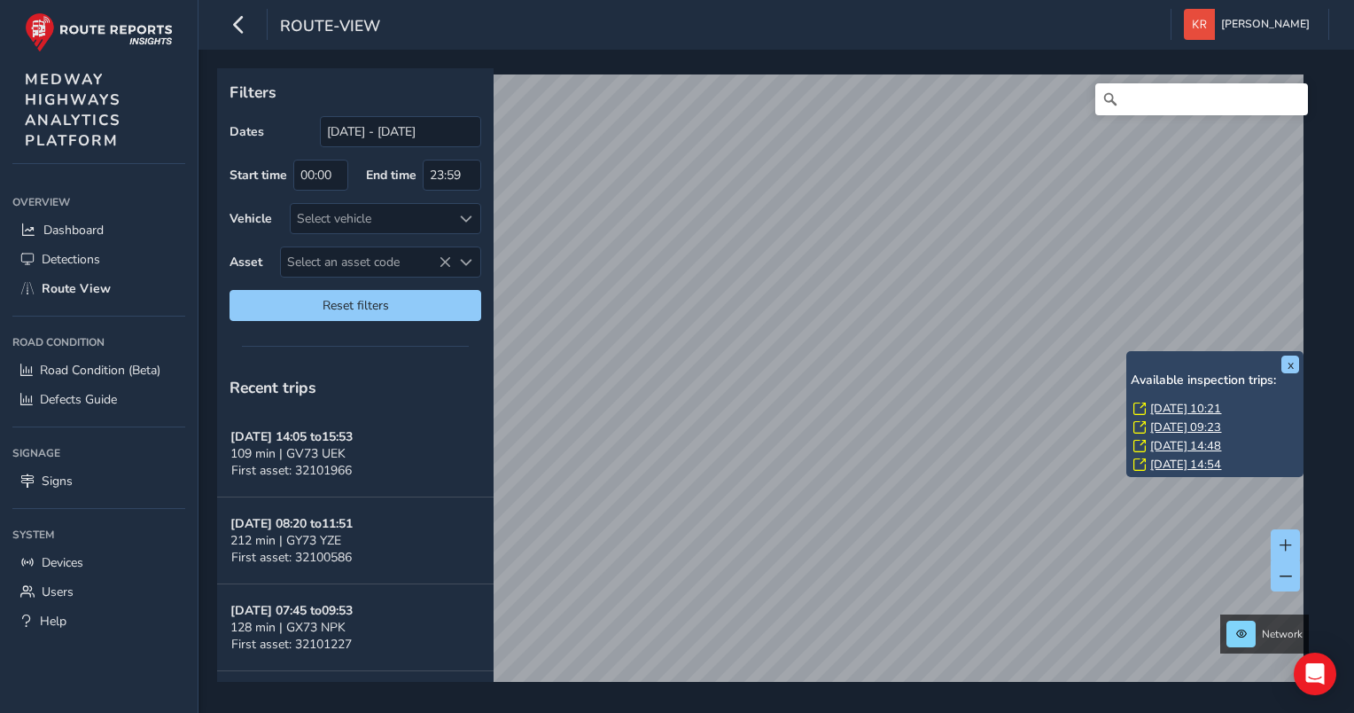
click at [1180, 408] on link "Tue, 12 Aug, 10:21" at bounding box center [1185, 409] width 71 height 16
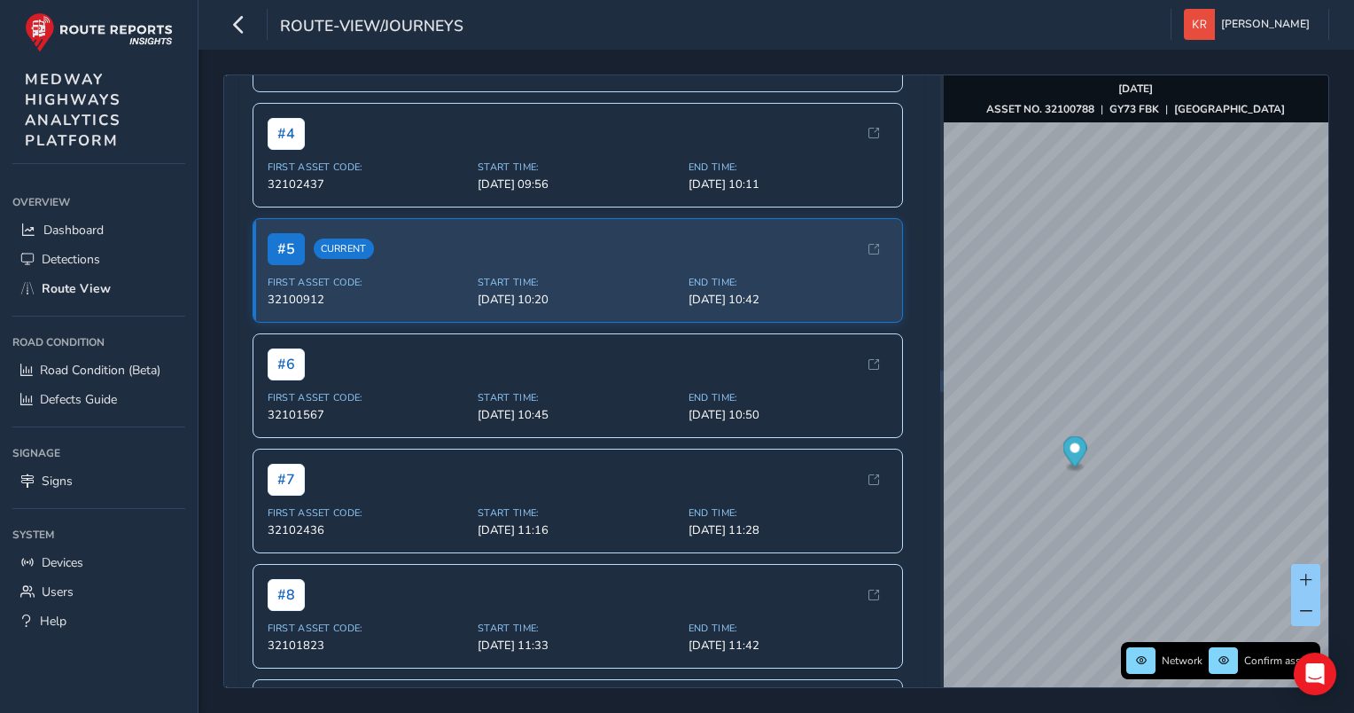
scroll to position [975, 0]
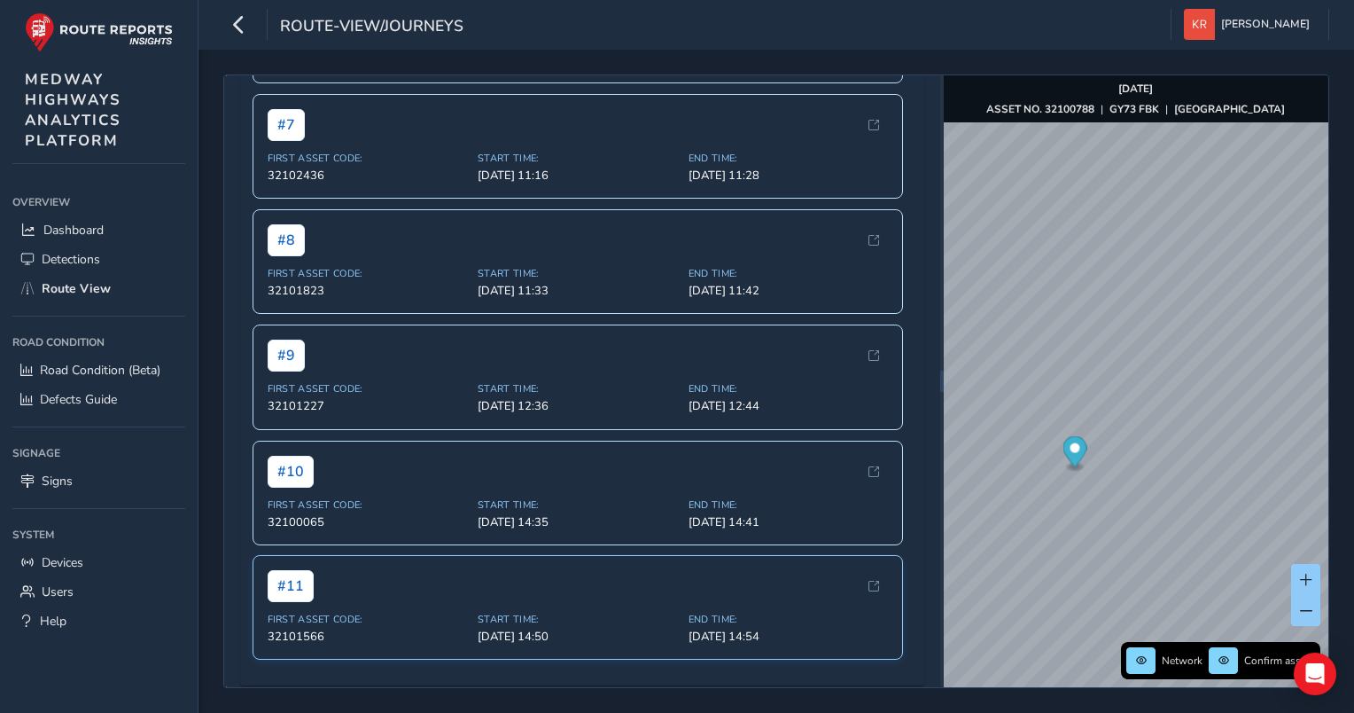
click at [301, 628] on span "32101566" at bounding box center [368, 636] width 200 height 16
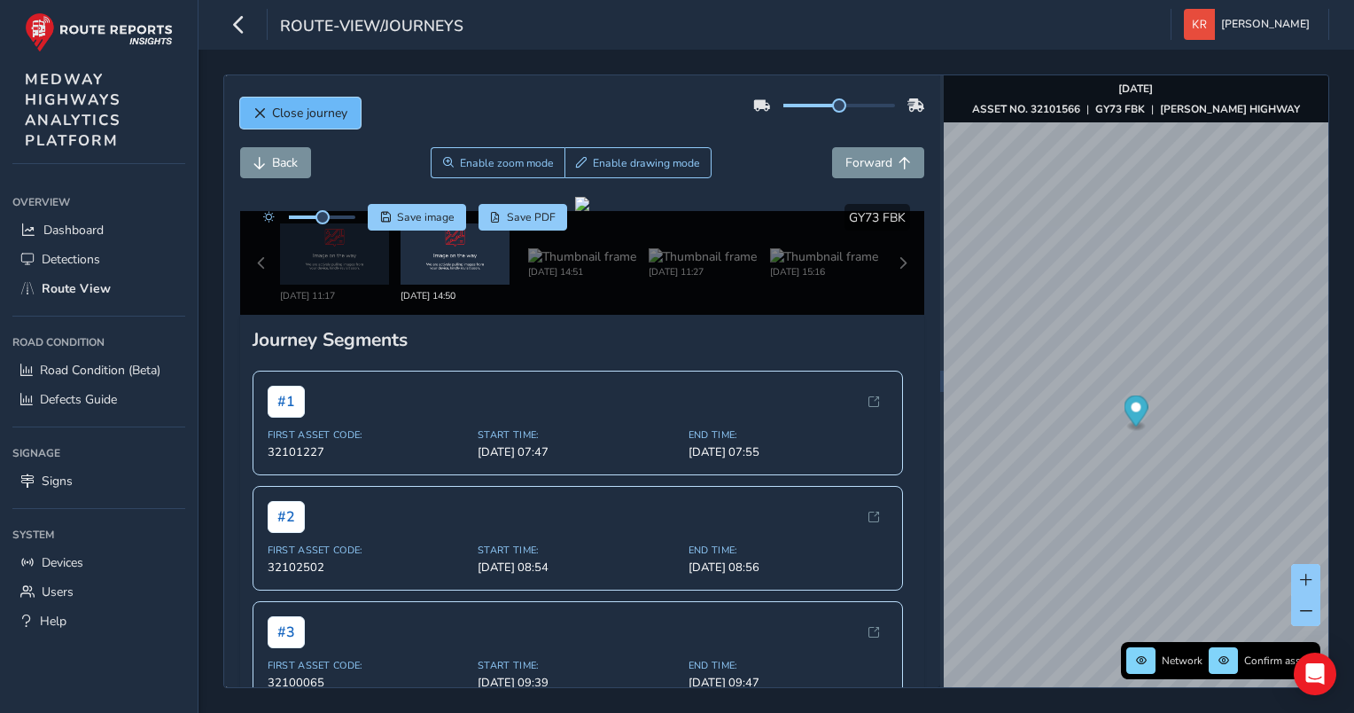
click at [294, 126] on button "Close journey" at bounding box center [300, 112] width 121 height 31
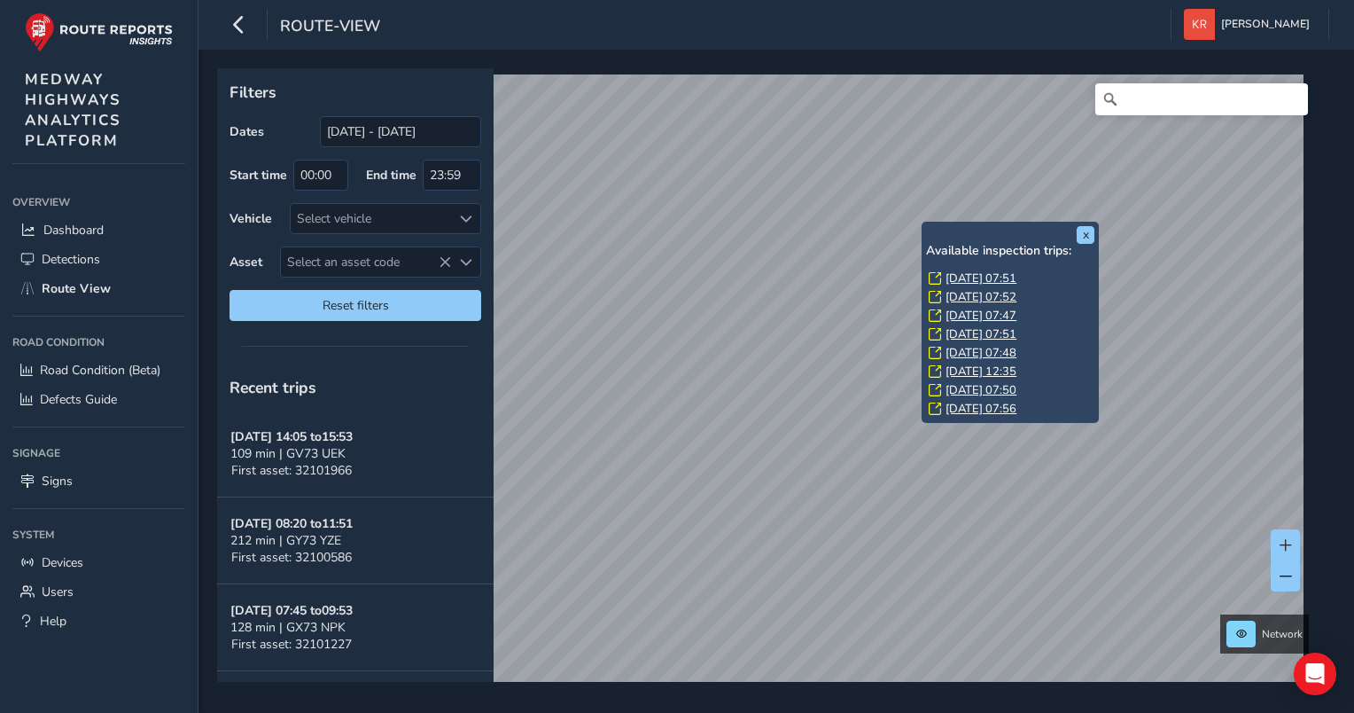
click at [967, 277] on link "Wed, 17 Sep, 07:51" at bounding box center [981, 278] width 71 height 16
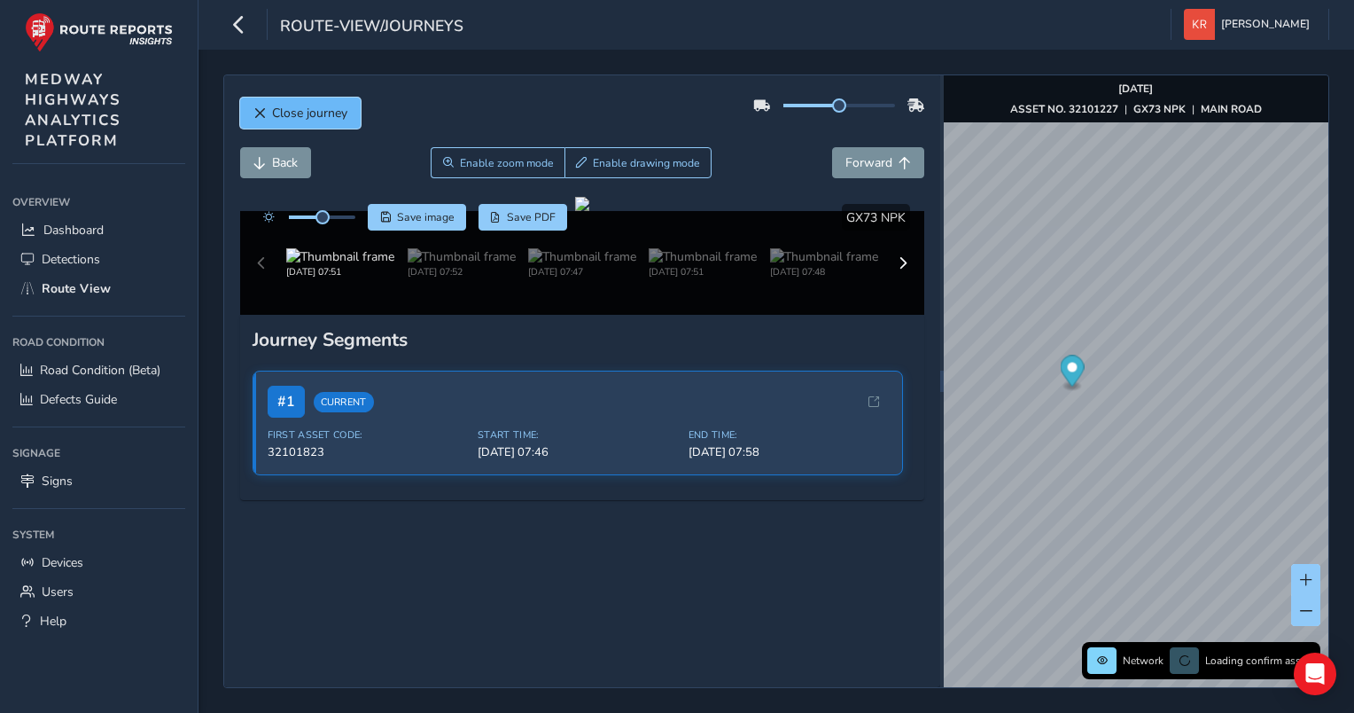
click at [293, 112] on span "Close journey" at bounding box center [309, 113] width 75 height 17
